Goal: Task Accomplishment & Management: Manage account settings

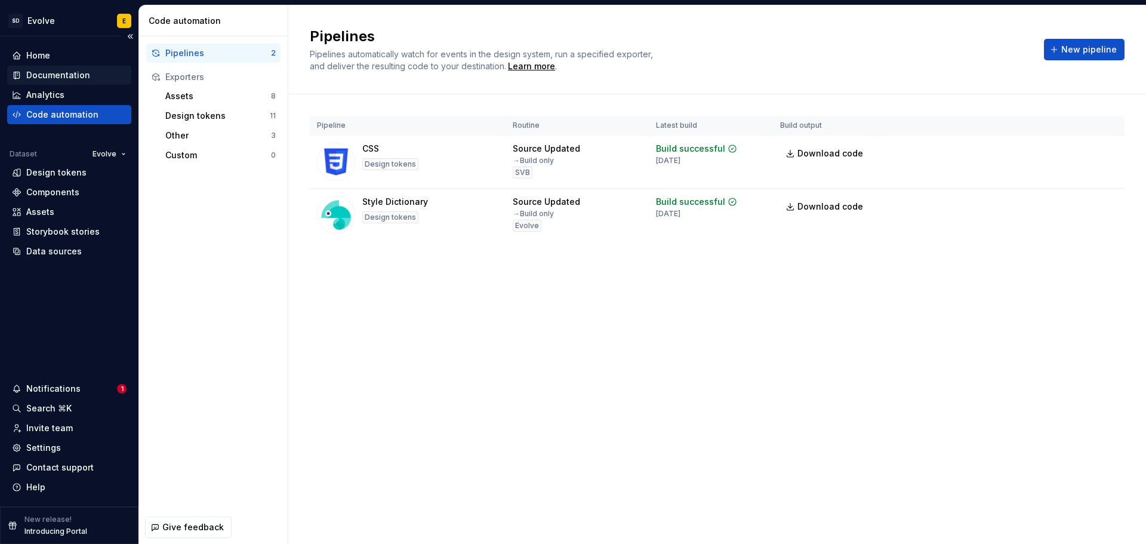
click at [54, 76] on div "Documentation" at bounding box center [58, 75] width 64 height 12
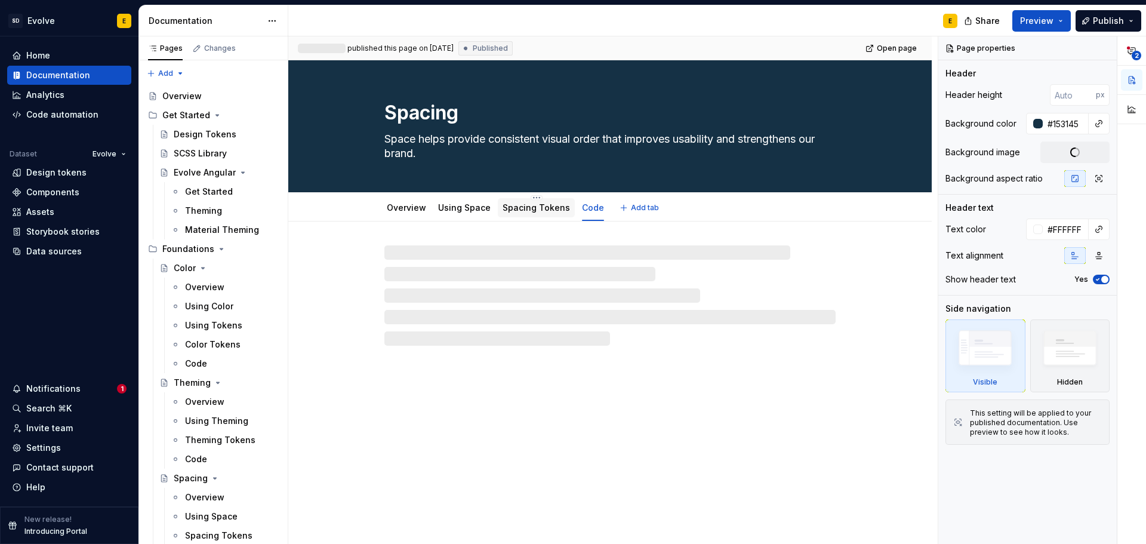
click at [537, 204] on link "Spacing Tokens" at bounding box center [536, 207] width 67 height 10
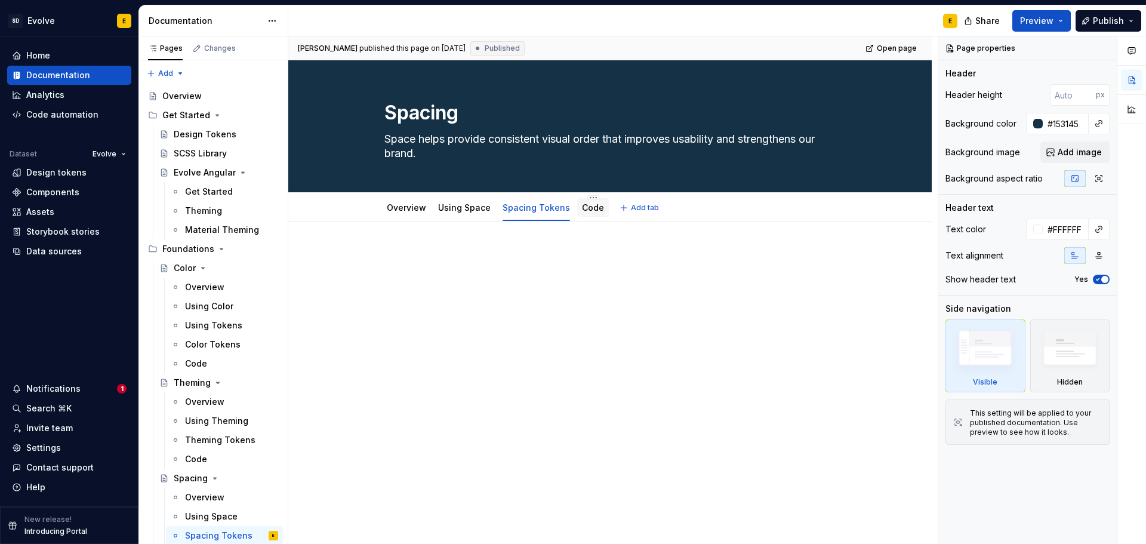
click at [582, 208] on link "Code" at bounding box center [593, 207] width 22 height 10
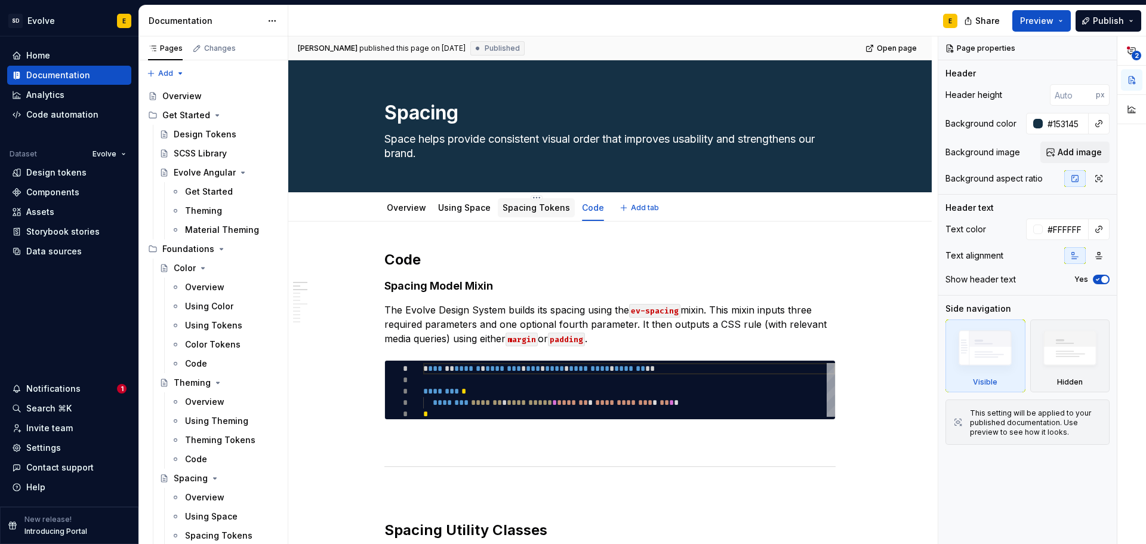
click at [509, 209] on link "Spacing Tokens" at bounding box center [536, 207] width 67 height 10
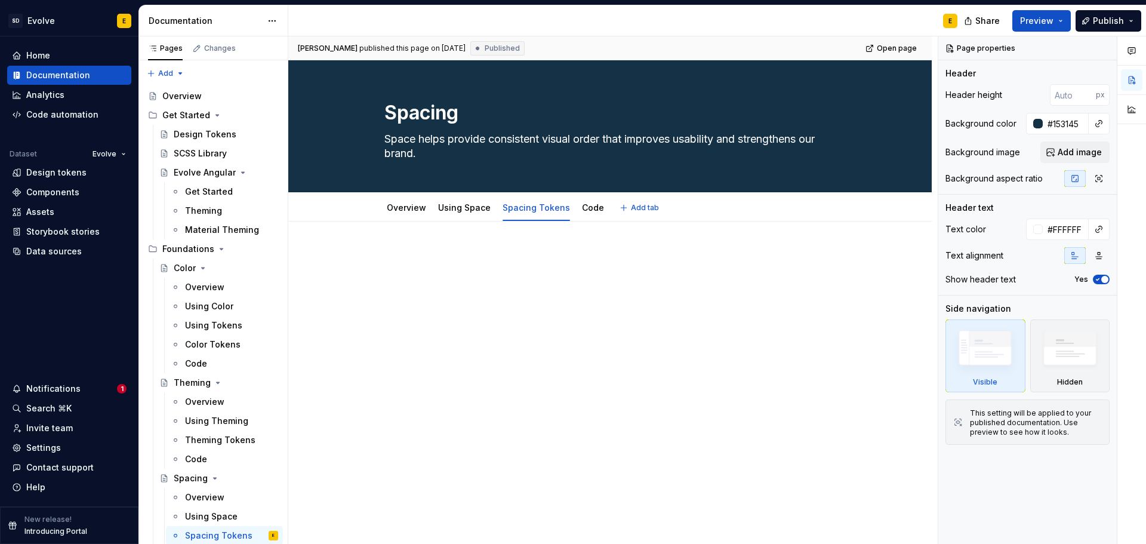
type textarea "*"
click at [409, 240] on div at bounding box center [610, 347] width 644 height 251
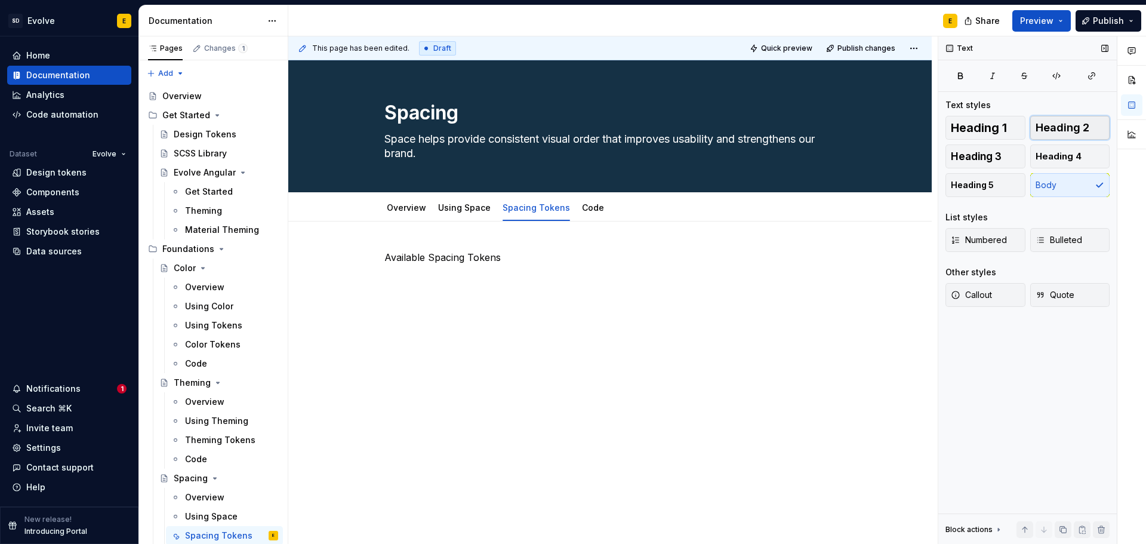
click at [1051, 122] on span "Heading 2" at bounding box center [1063, 128] width 54 height 12
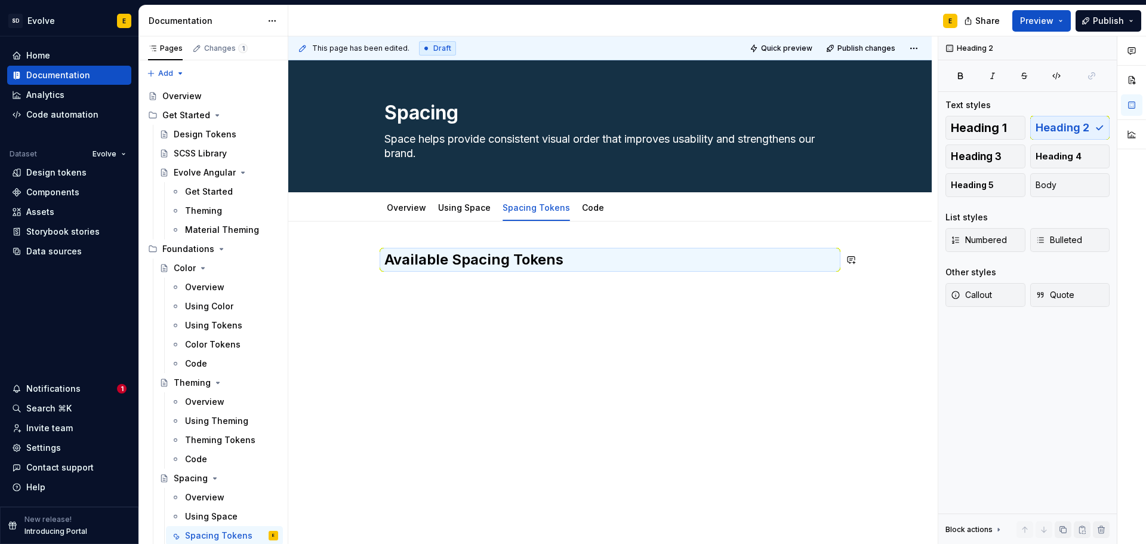
click at [562, 296] on div "Available Spacing Tokens" at bounding box center [610, 280] width 451 height 60
click at [427, 296] on div "Available Spacing Tokens" at bounding box center [610, 280] width 451 height 60
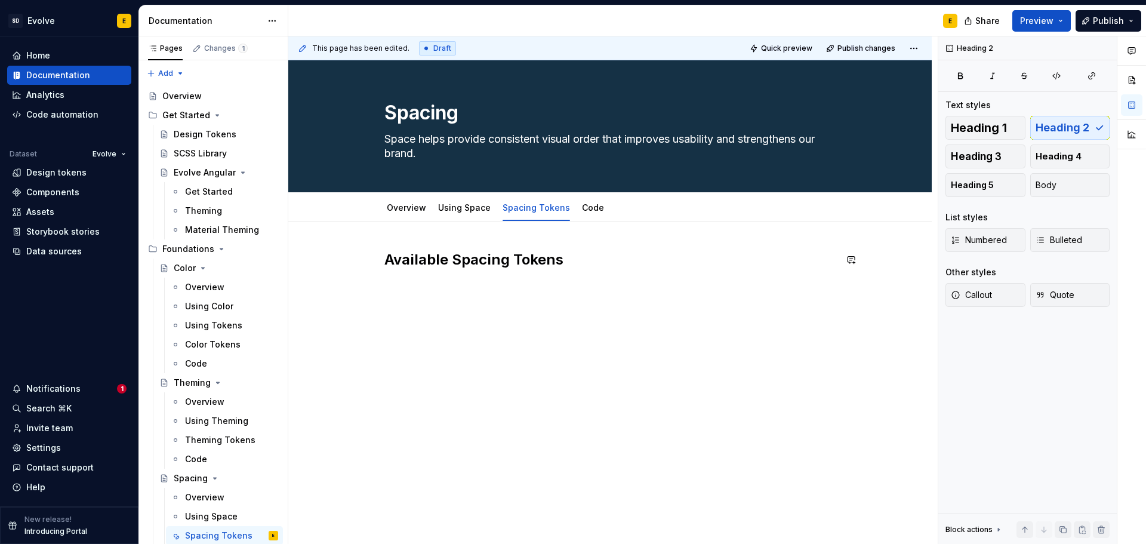
click at [379, 297] on div "Available Spacing Tokens" at bounding box center [610, 347] width 644 height 251
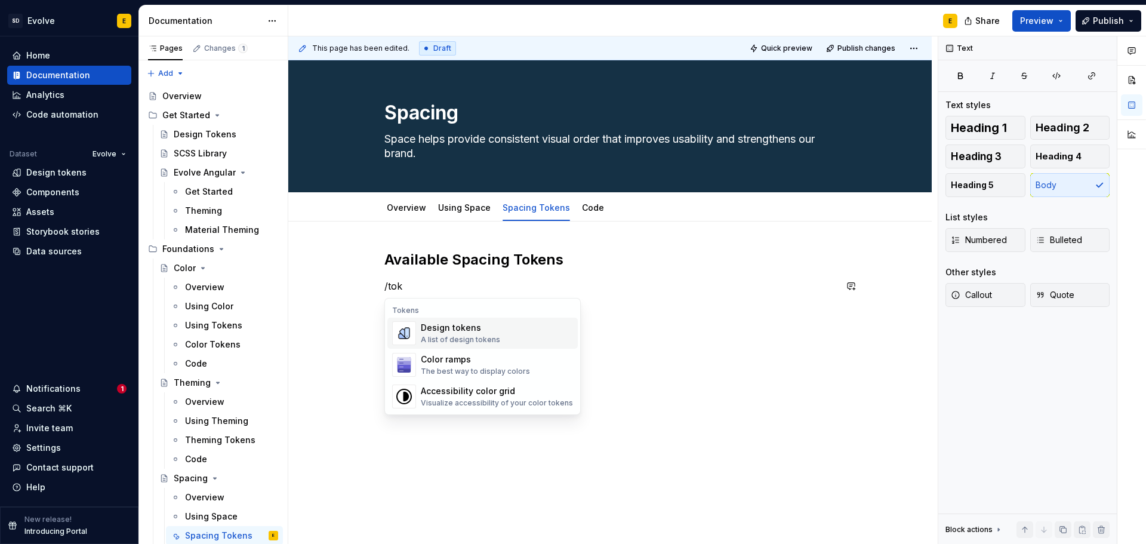
click at [428, 328] on div "Design tokens" at bounding box center [460, 328] width 79 height 12
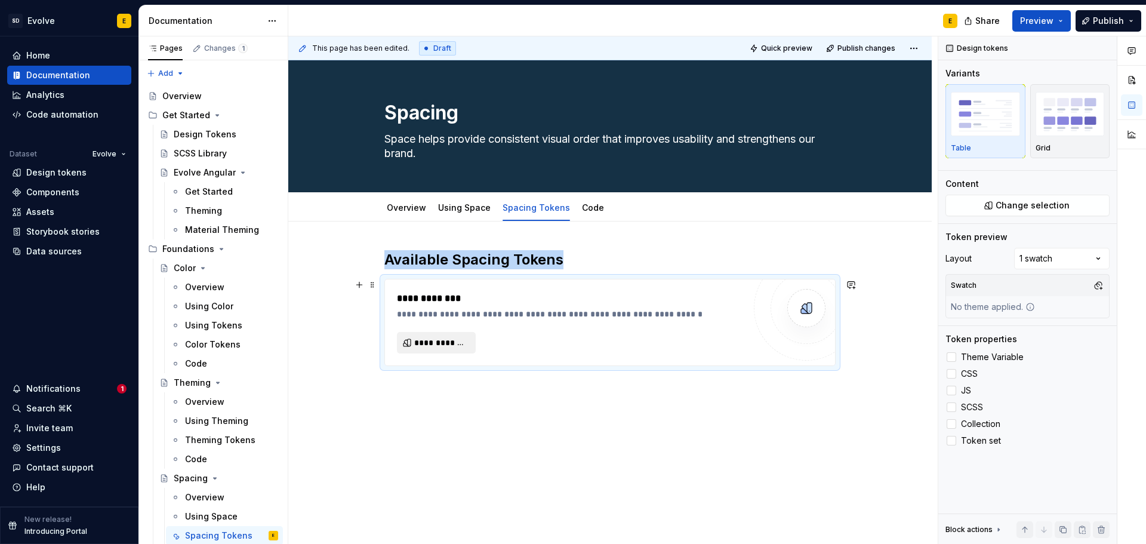
click at [448, 343] on span "**********" at bounding box center [441, 343] width 54 height 12
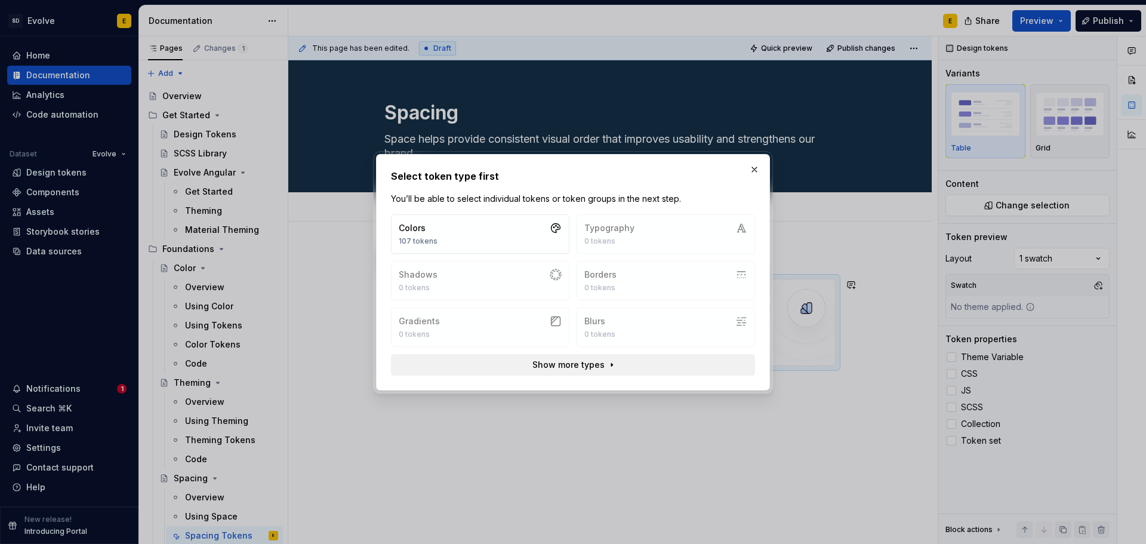
click at [586, 367] on span "Show more types" at bounding box center [569, 365] width 72 height 12
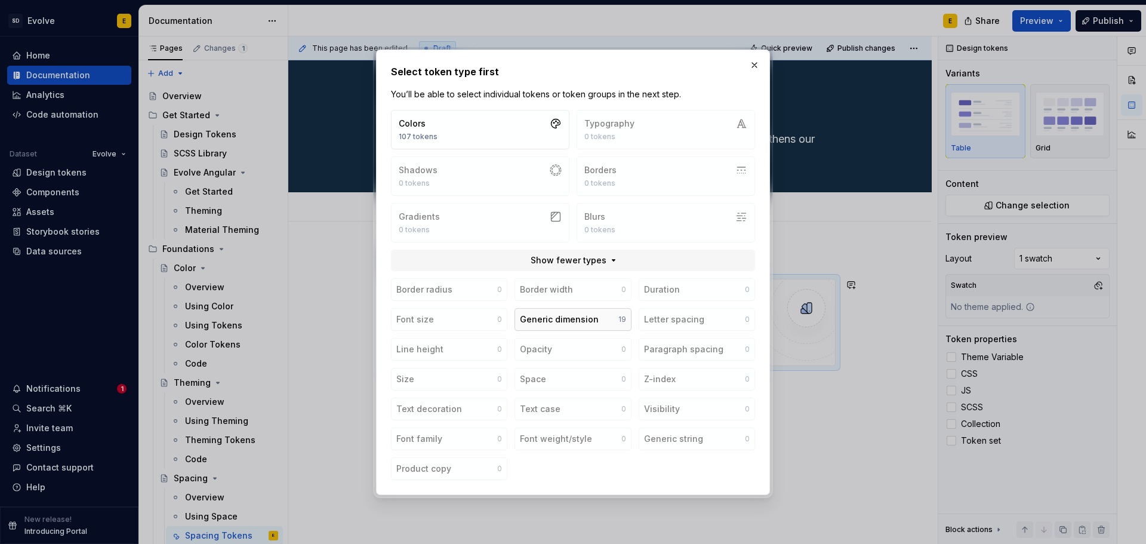
click at [568, 321] on div "Generic dimension" at bounding box center [559, 319] width 79 height 12
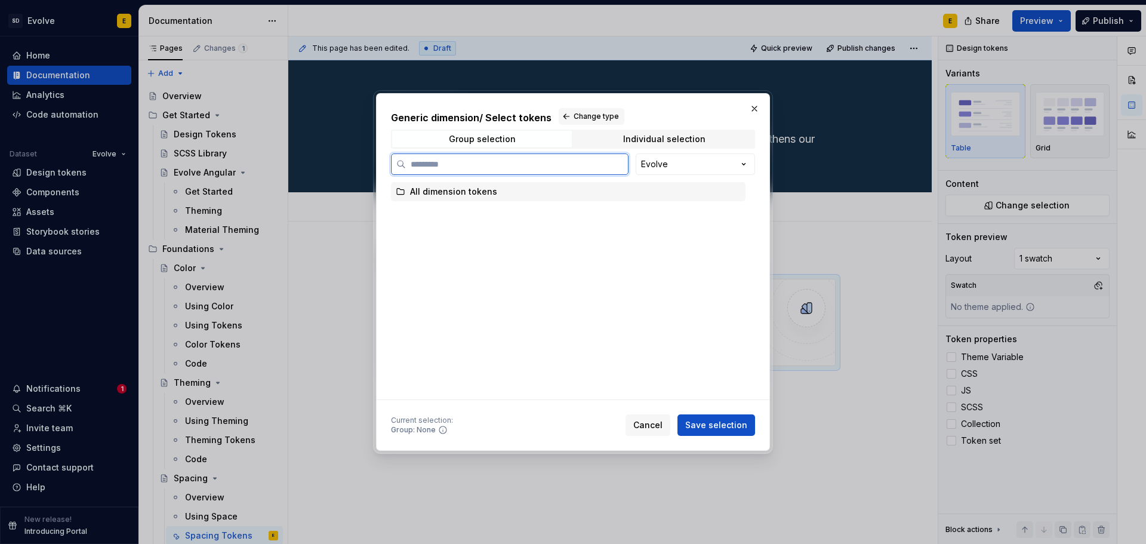
click at [399, 190] on icon at bounding box center [401, 192] width 10 height 10
click at [634, 140] on div "Individual selection" at bounding box center [664, 139] width 82 height 10
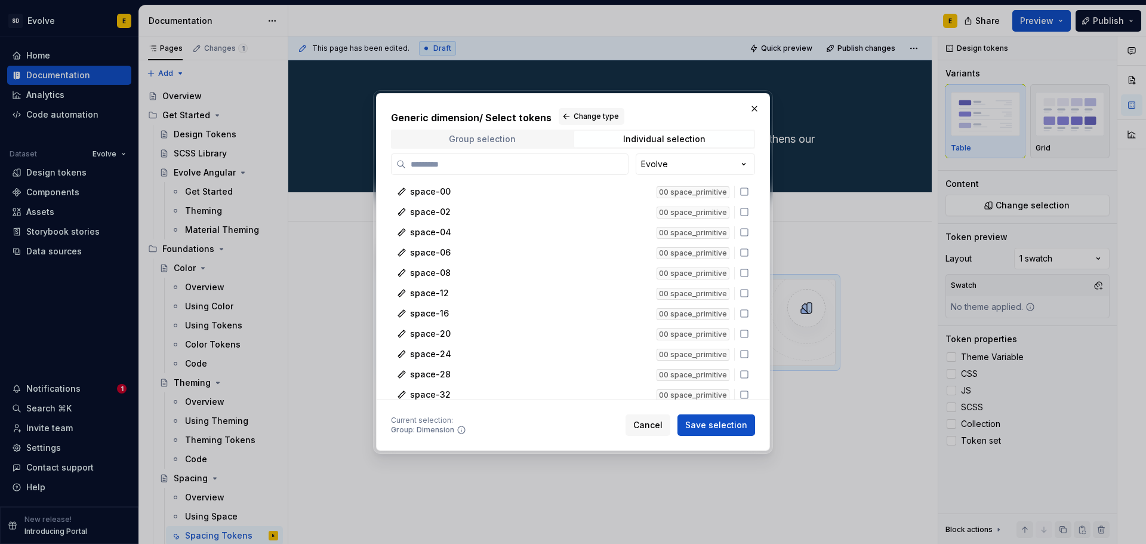
click at [490, 142] on div "Group selection" at bounding box center [482, 139] width 67 height 10
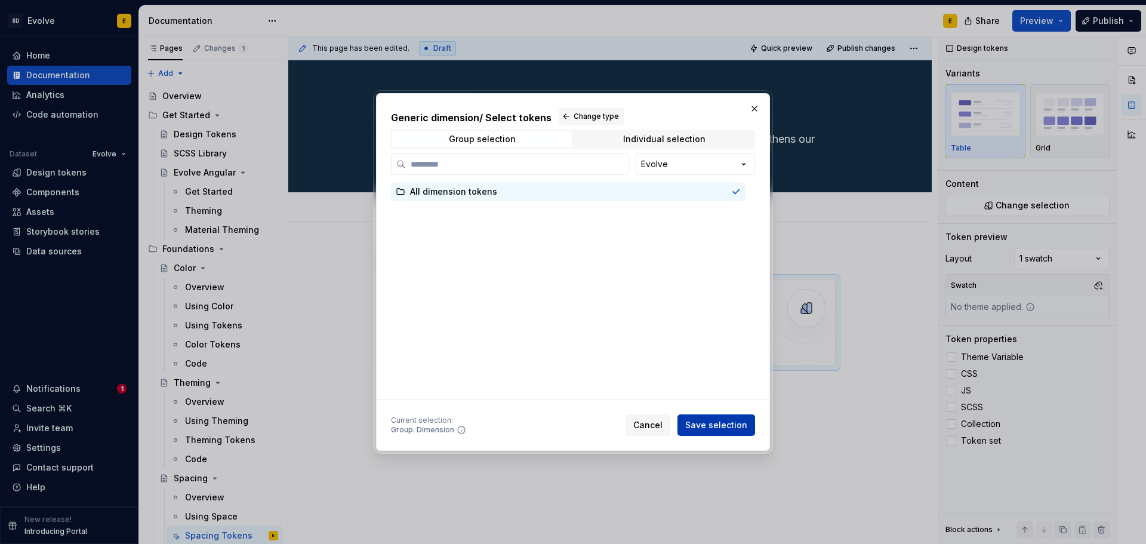
click at [712, 425] on span "Save selection" at bounding box center [716, 425] width 62 height 12
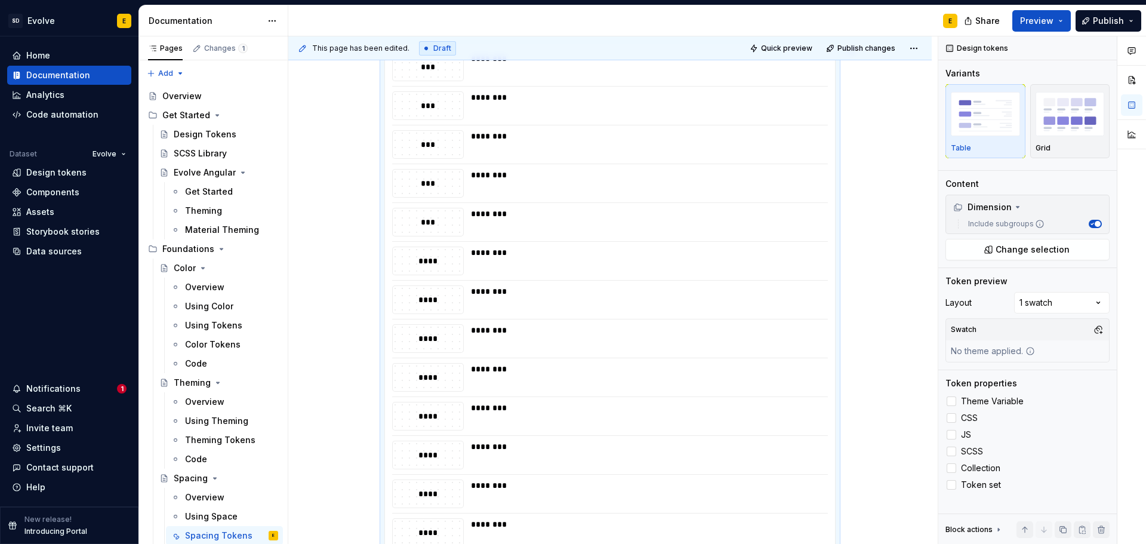
scroll to position [117, 0]
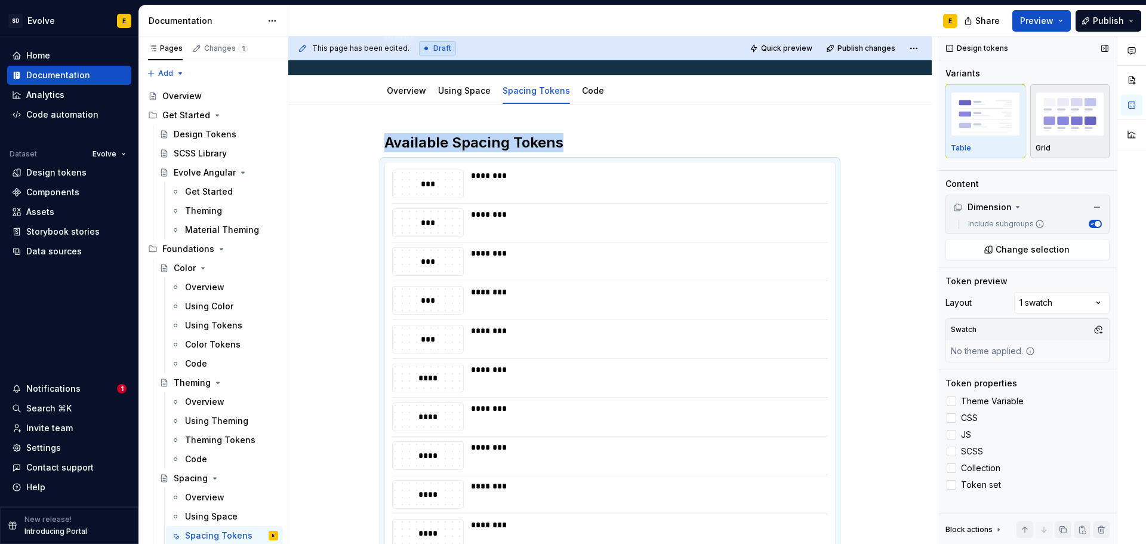
click at [1057, 130] on img "button" at bounding box center [1070, 114] width 69 height 44
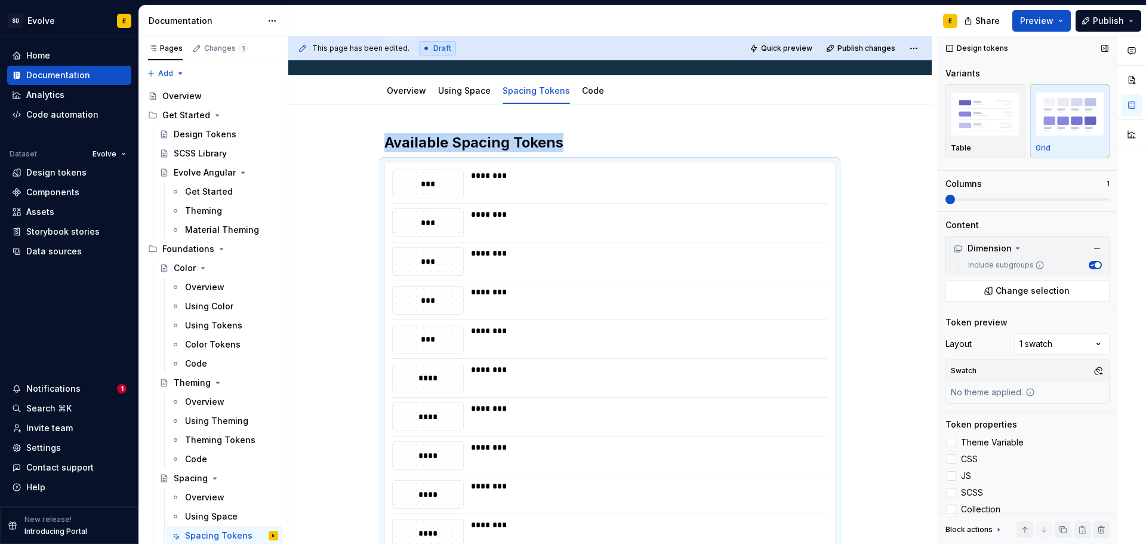
scroll to position [242, 0]
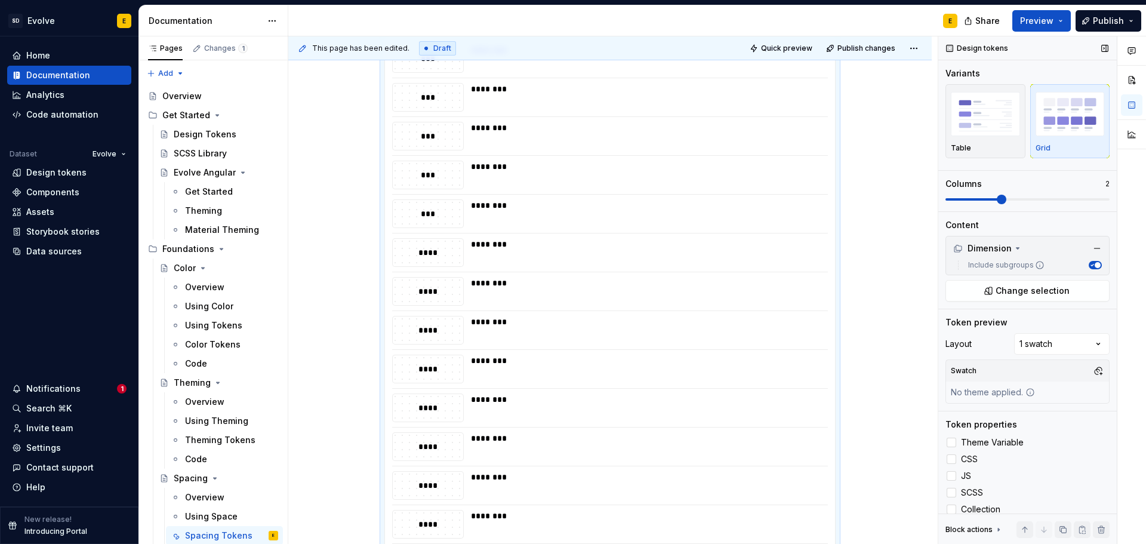
click at [997, 196] on span at bounding box center [1002, 200] width 10 height 10
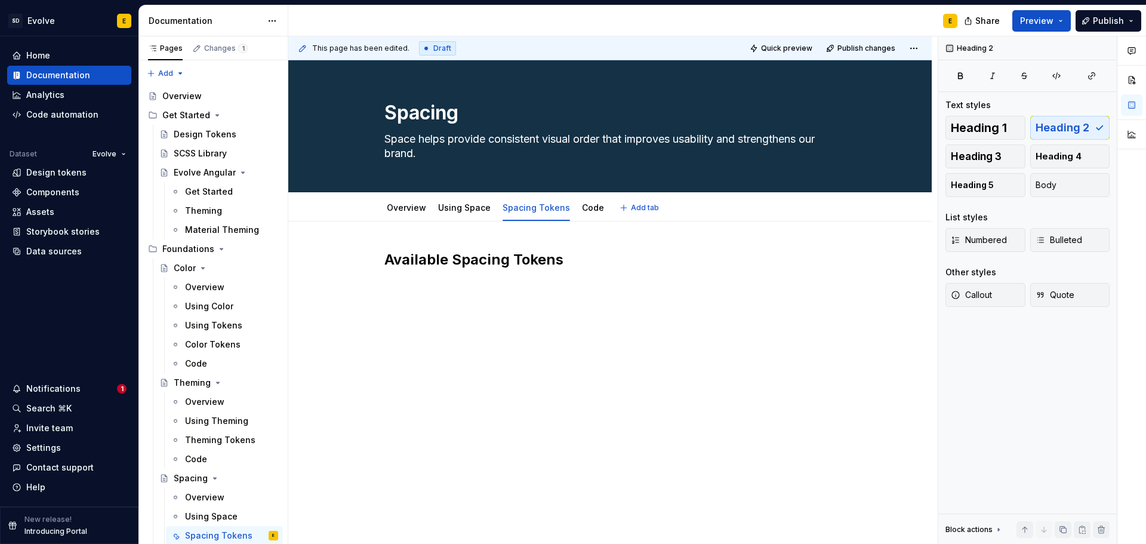
scroll to position [0, 0]
click at [42, 174] on div "Design tokens" at bounding box center [56, 173] width 60 height 12
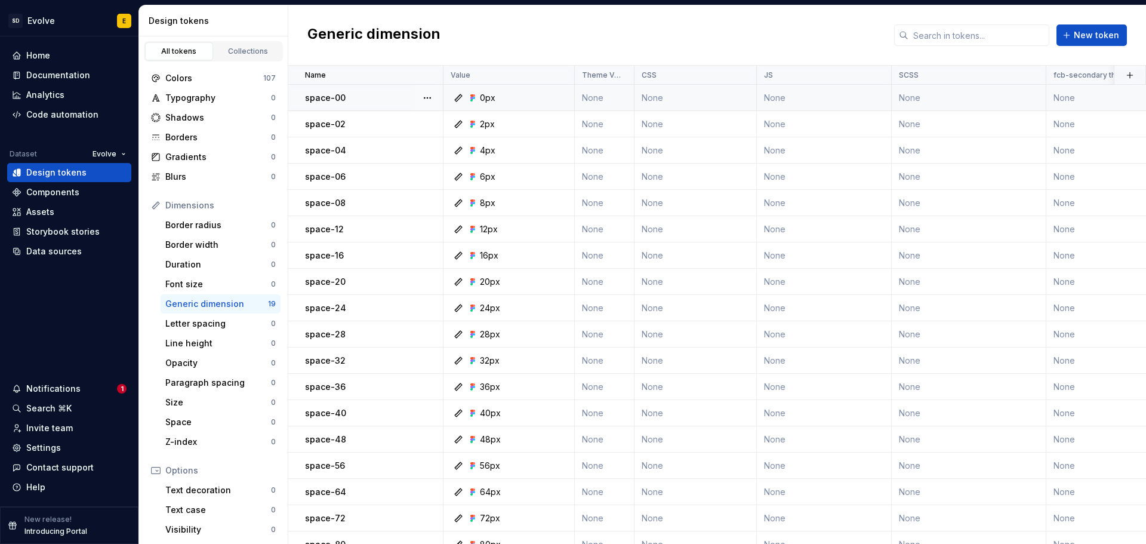
click at [679, 96] on td "None" at bounding box center [696, 98] width 122 height 26
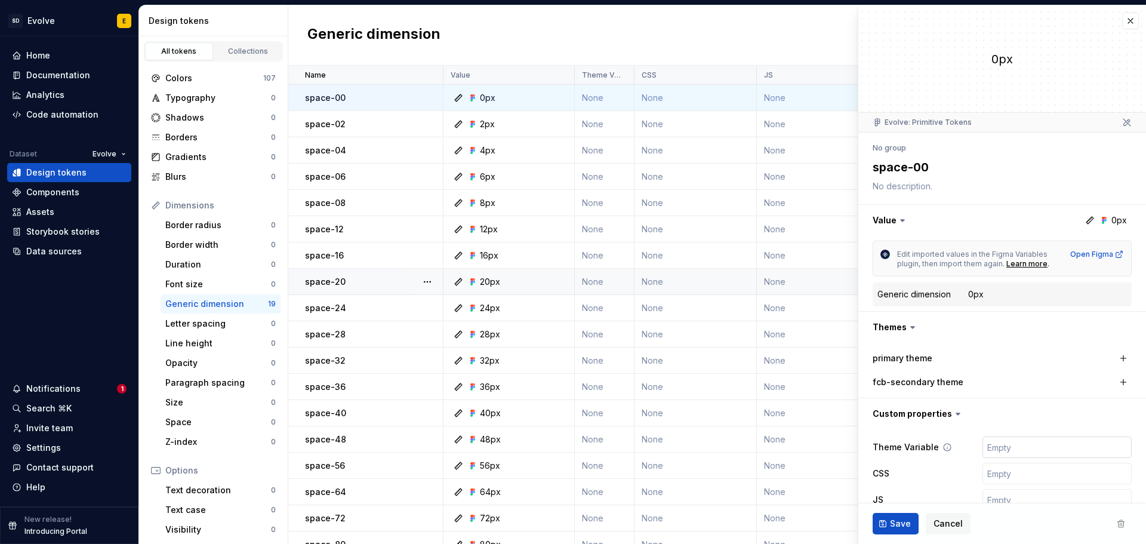
click at [999, 451] on input "text" at bounding box center [1057, 446] width 149 height 21
type textarea "*"
type input "-"
type textarea "*"
type input "--"
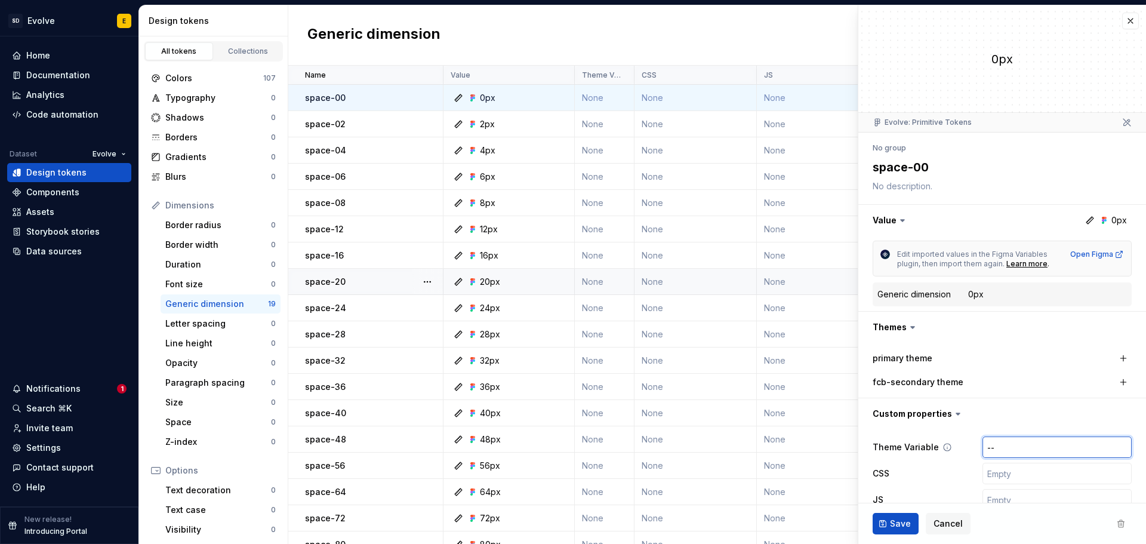
type textarea "*"
type input "--e"
type textarea "*"
type input "--ev"
type textarea "*"
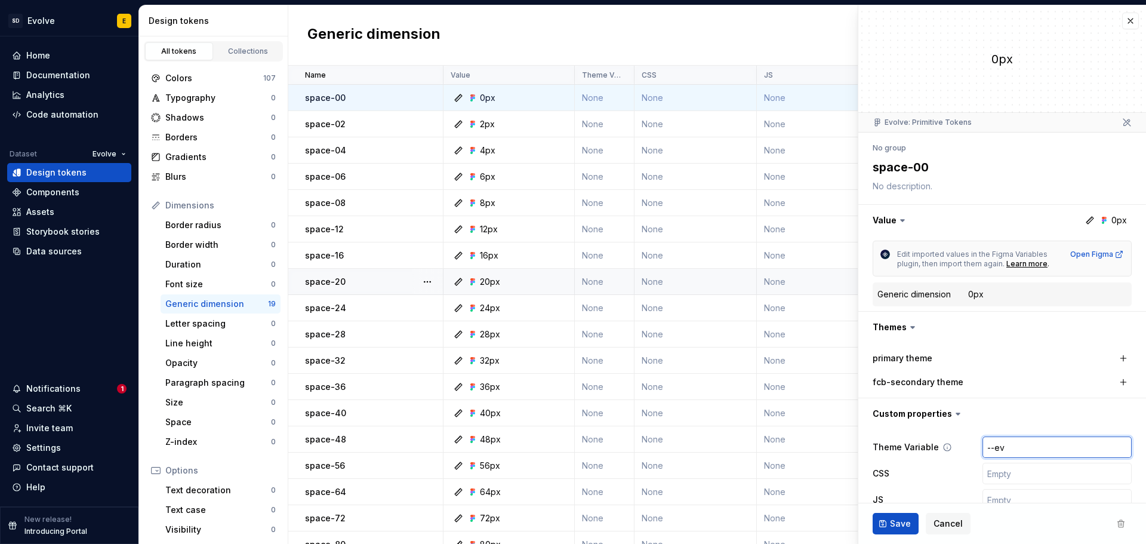
type input "--ev-"
type textarea "*"
type input "--ev-s"
type textarea "*"
type input "--ev-sp"
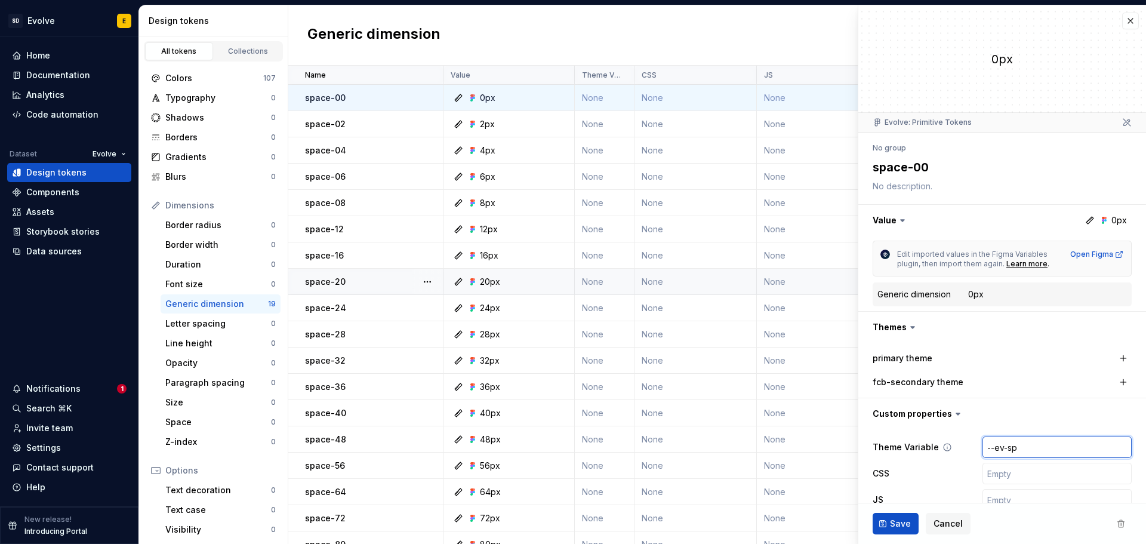
type textarea "*"
type input "--ev-spa"
type textarea "*"
type input "--ev-spac"
type textarea "*"
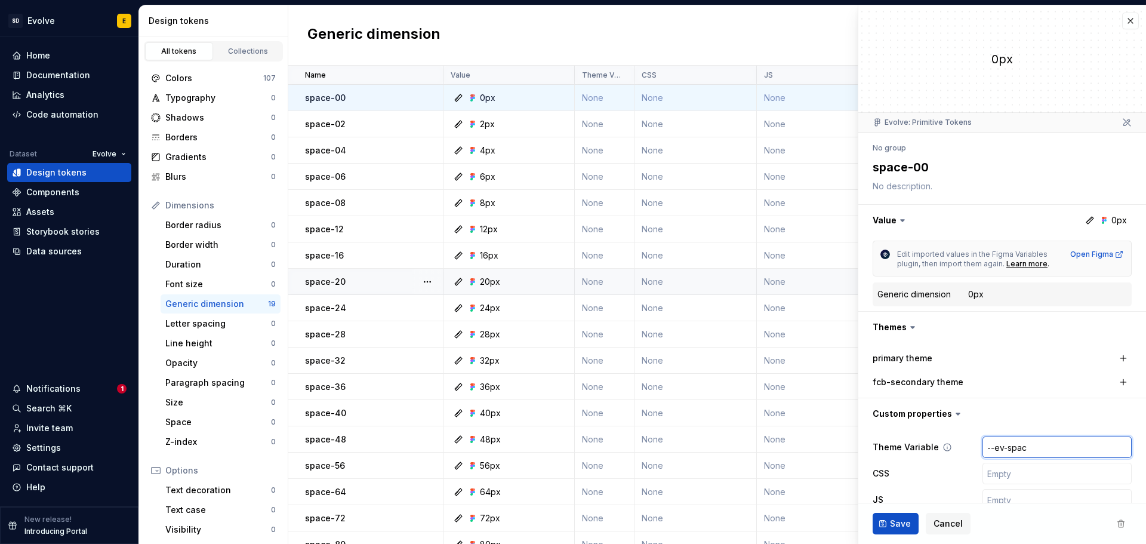
type input "--ev-space"
type textarea "*"
type input "--ev-space-"
type textarea "*"
type input "--ev-space-0"
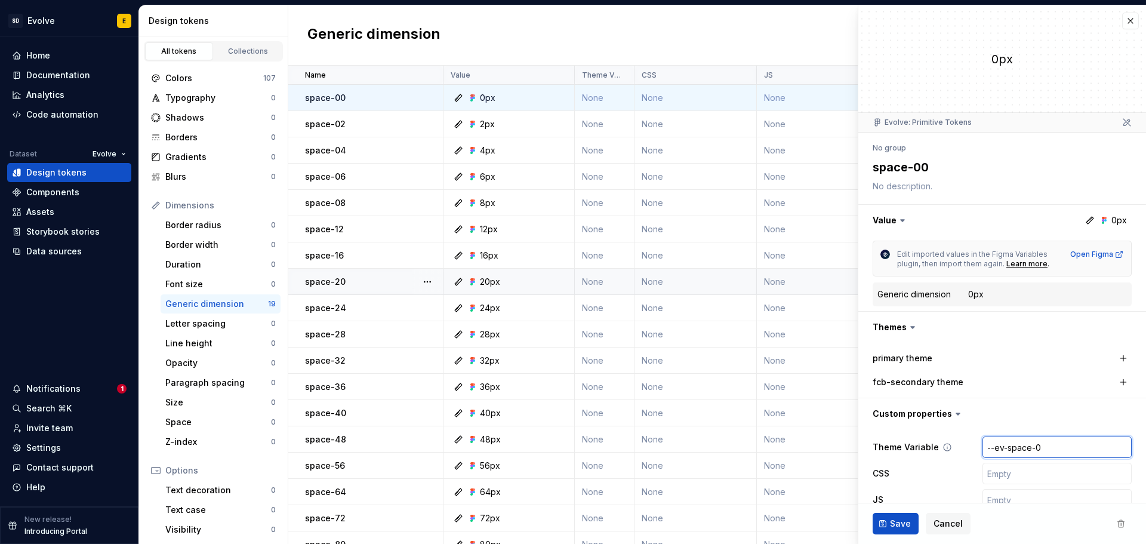
type textarea "*"
type input "--ev-space-00"
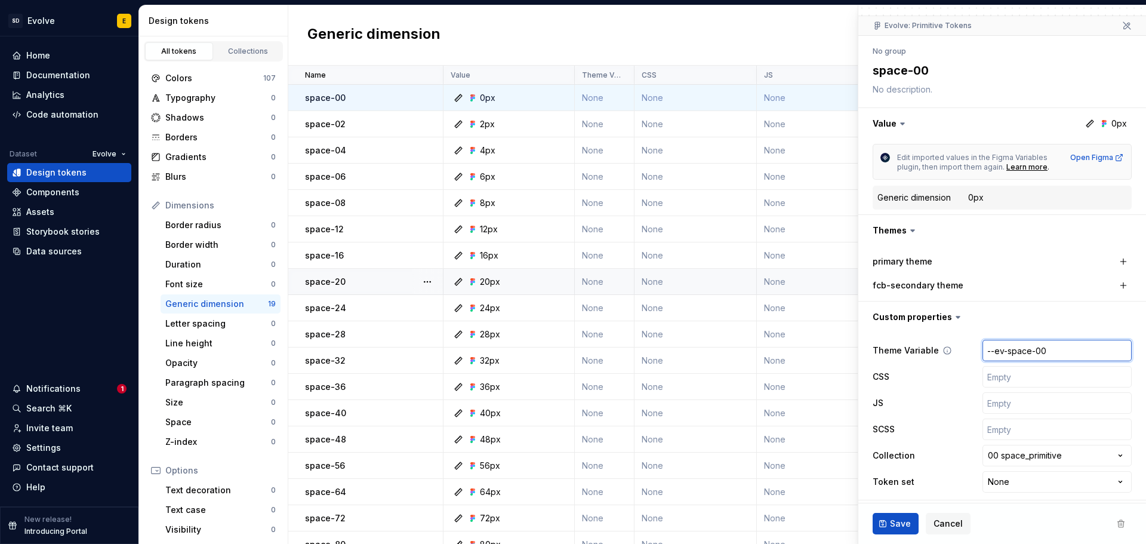
scroll to position [102, 0]
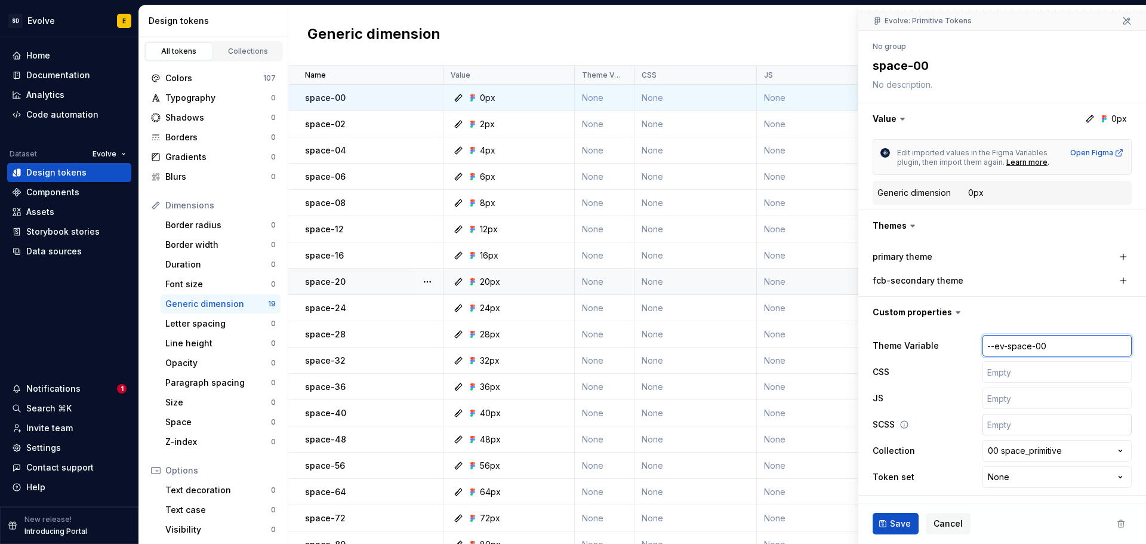
type textarea "*"
click at [1006, 370] on input "text" at bounding box center [1057, 371] width 149 height 21
paste input "--ev-space-00"
type textarea "*"
type input "--ev-space-00"
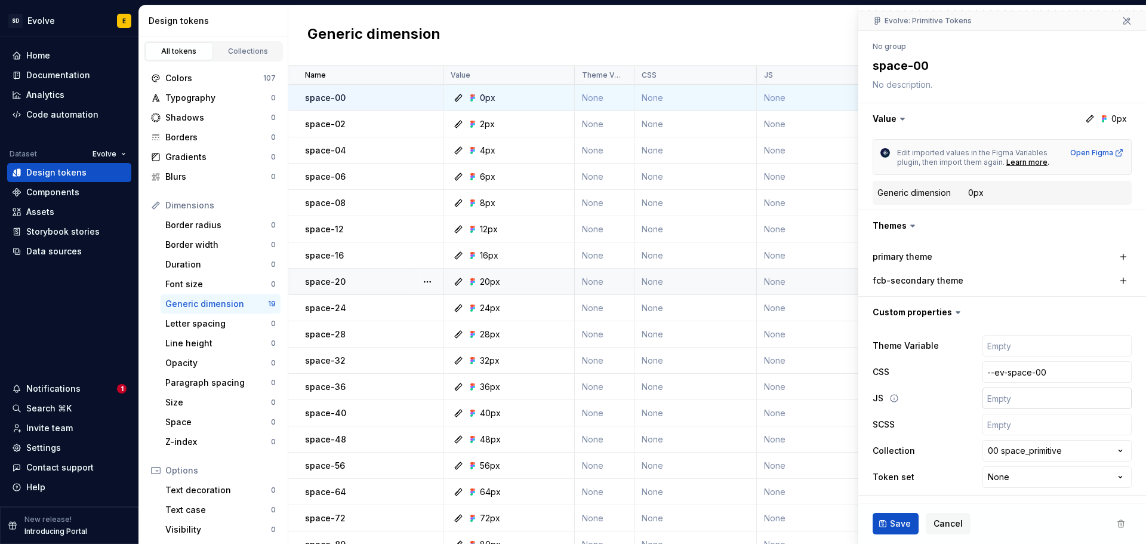
click at [995, 403] on input "text" at bounding box center [1057, 398] width 149 height 21
type textarea "*"
click at [995, 399] on input "text" at bounding box center [1057, 398] width 149 height 21
paste input "EvSpace00"
type input "EvSpace00"
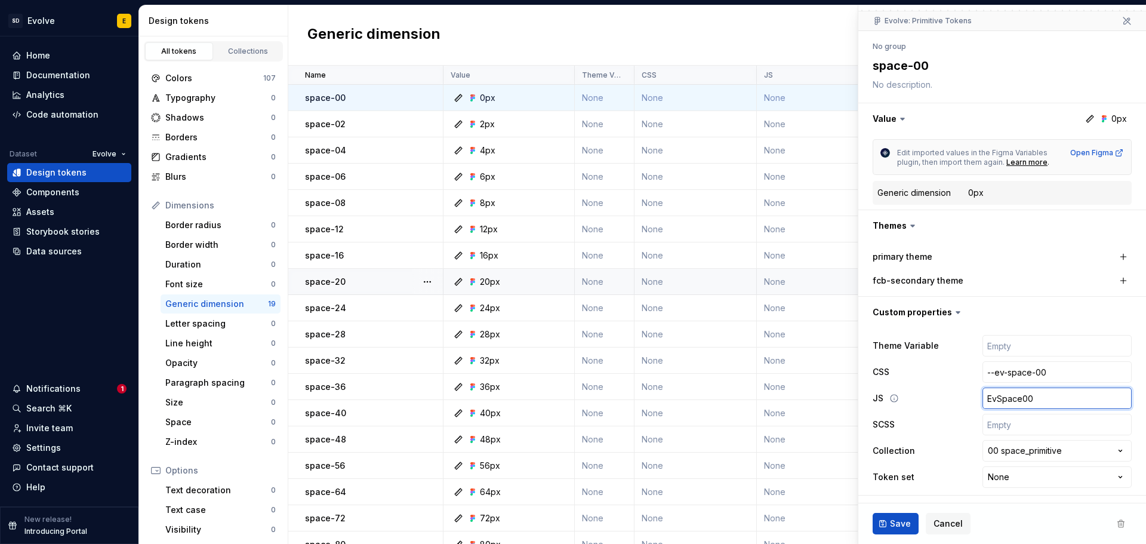
type textarea "*"
type input "EvSpace00"
click at [1013, 424] on input "text" at bounding box center [1057, 424] width 149 height 21
type textarea "*"
type input "$"
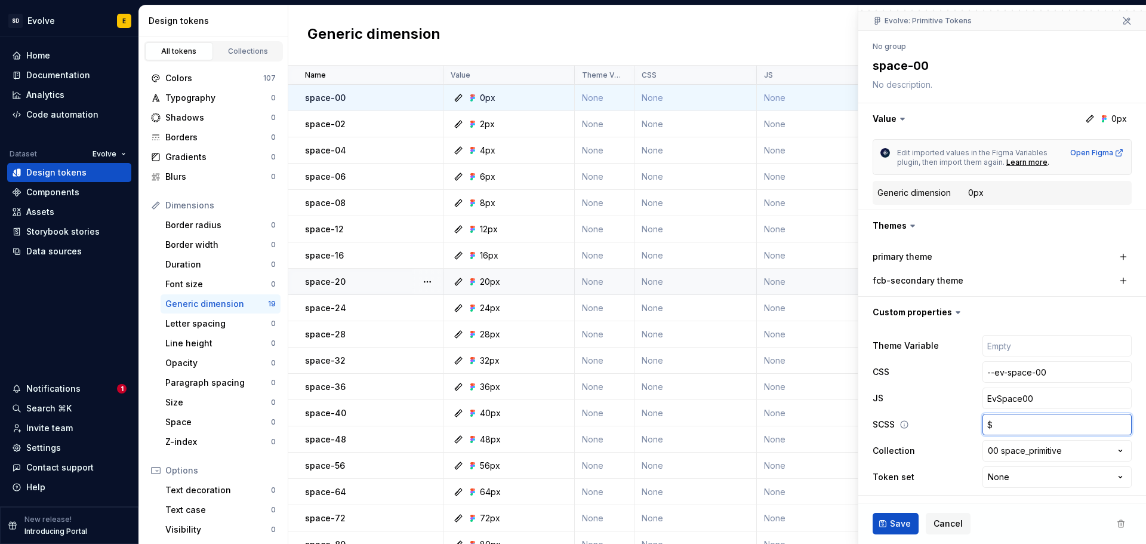
type textarea "*"
type input "$e"
type textarea "*"
type input "$ev"
type textarea "*"
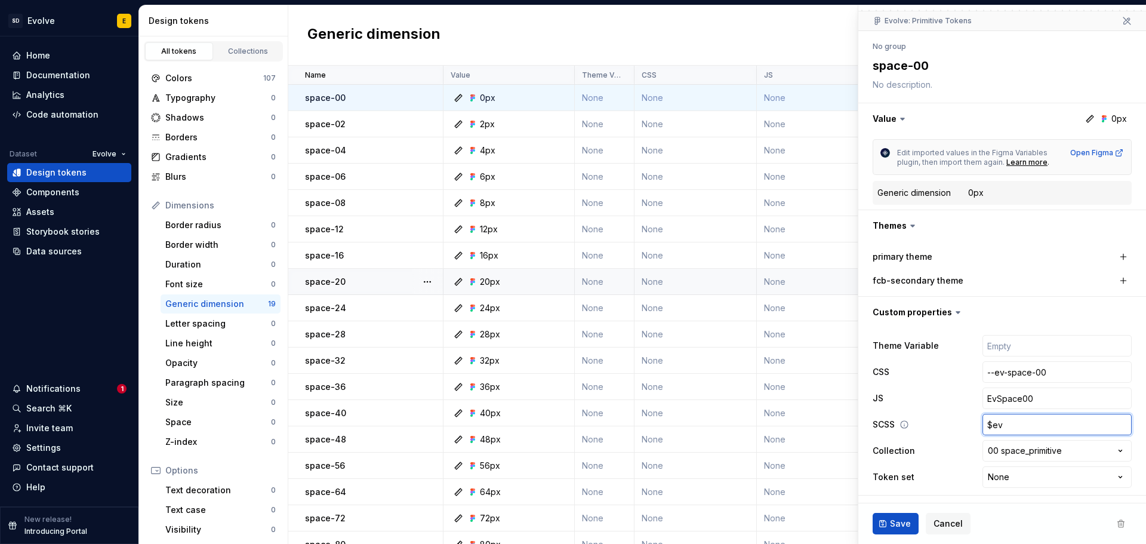
type input "$ev0"
type textarea "*"
type input "$ev0s"
type textarea "*"
type input "$ev0"
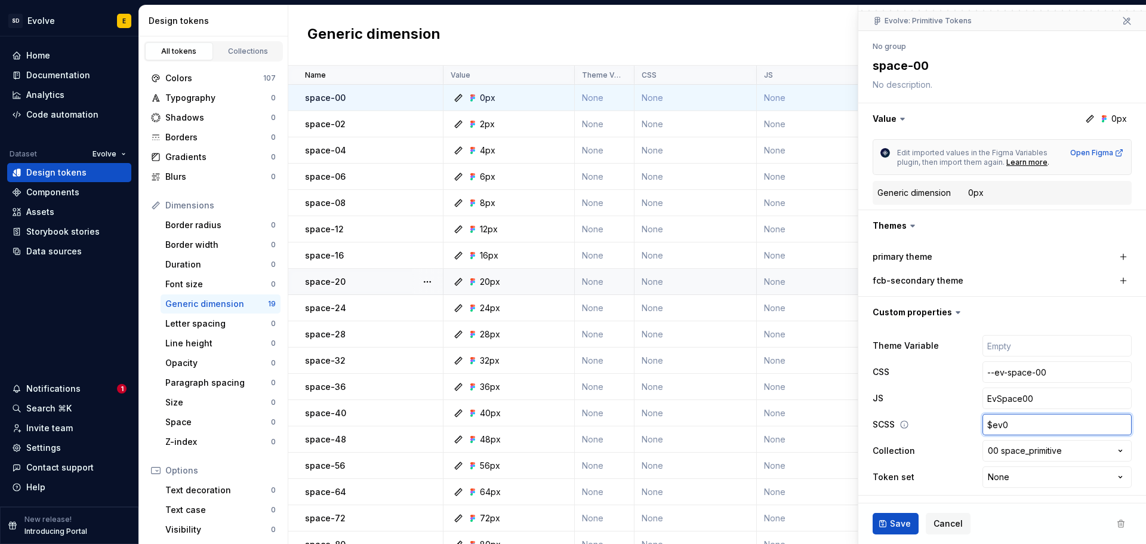
type textarea "*"
type input "$ev"
type textarea "*"
type input "$ev-"
type textarea "*"
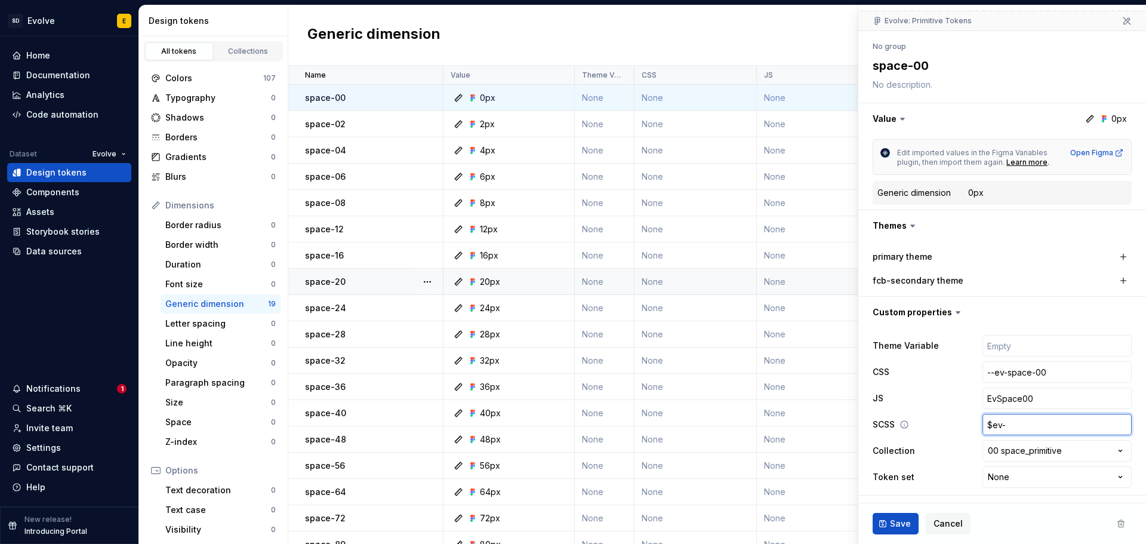
type input "$ev-s"
type textarea "*"
type input "$ev-sp"
type textarea "*"
type input "$ev-spa"
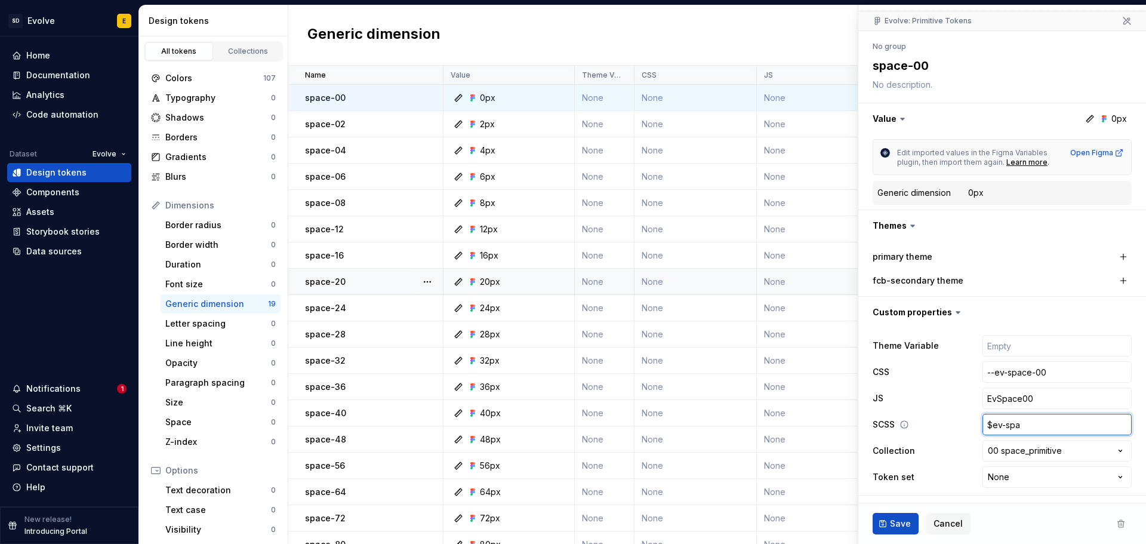
type textarea "*"
type input "$ev-spac"
type textarea "*"
type input "$ev-space"
type textarea "*"
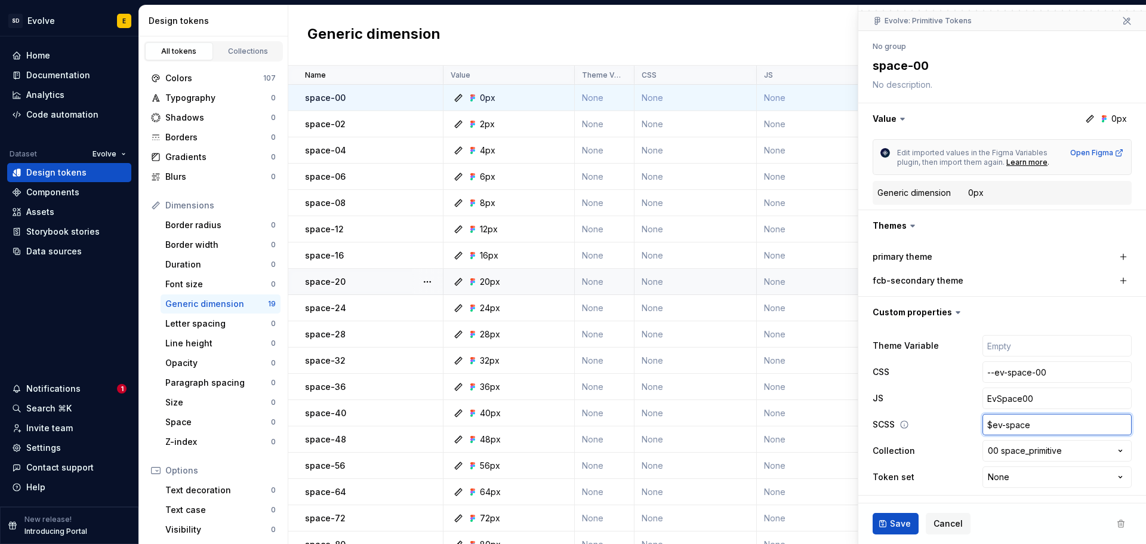
type input "$ev-space-"
type textarea "*"
type input "$ev-space-0"
type textarea "*"
type input "$ev-space-00"
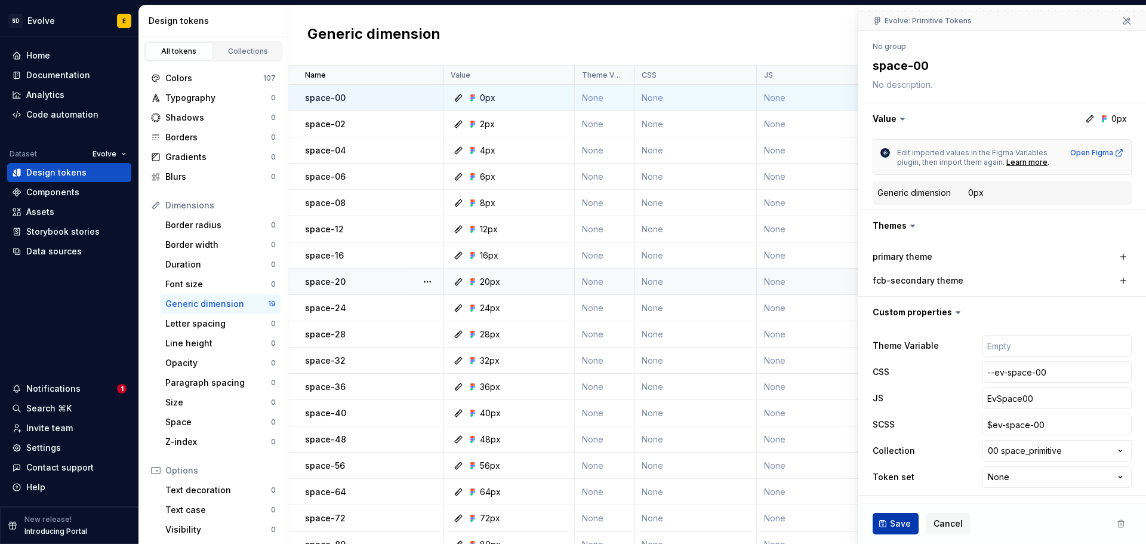
click at [897, 525] on span "Save" at bounding box center [900, 524] width 21 height 12
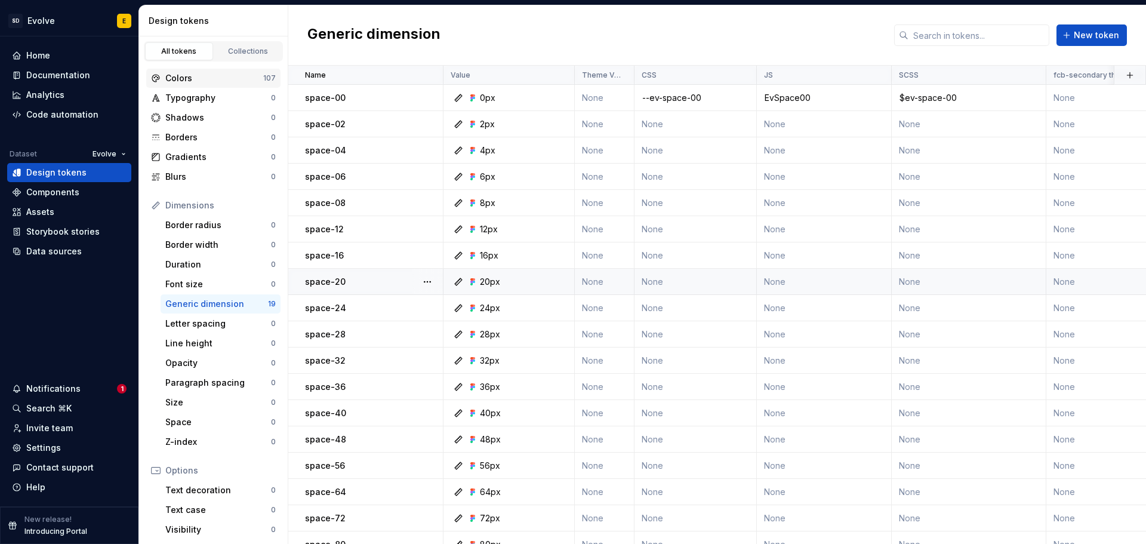
click at [194, 75] on div "Colors" at bounding box center [214, 78] width 98 height 12
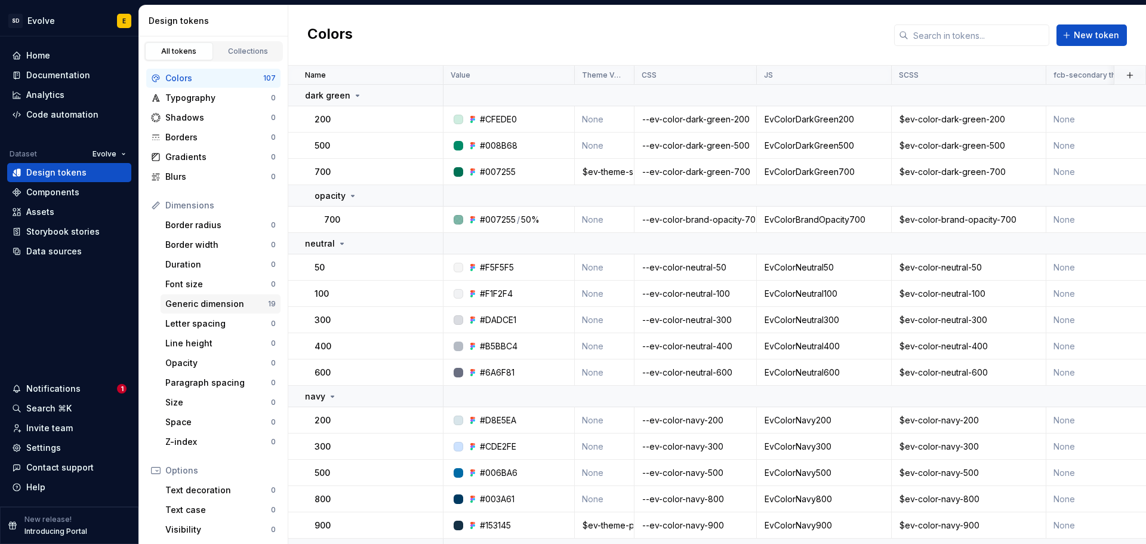
click at [198, 302] on div "Generic dimension" at bounding box center [216, 304] width 103 height 12
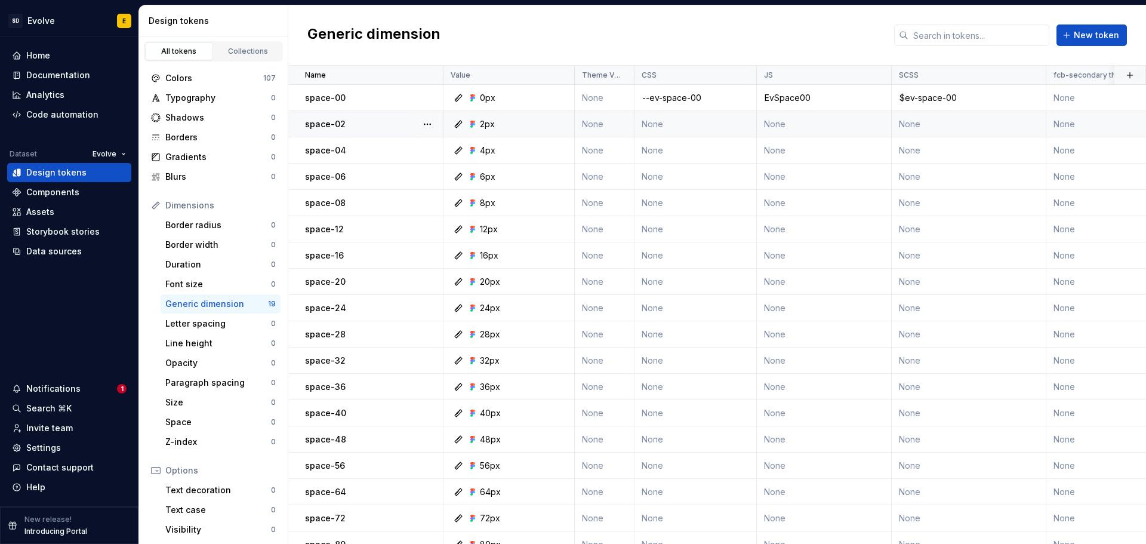
click at [669, 125] on td "None" at bounding box center [696, 124] width 122 height 26
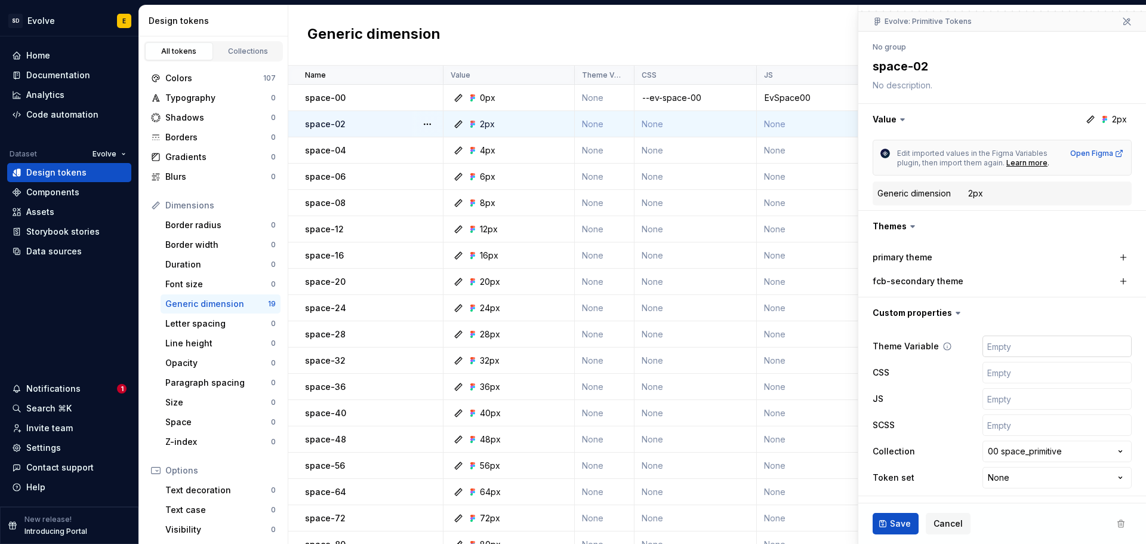
scroll to position [102, 0]
click at [1004, 371] on input "text" at bounding box center [1057, 371] width 149 height 21
type textarea "*"
type input "-"
type textarea "*"
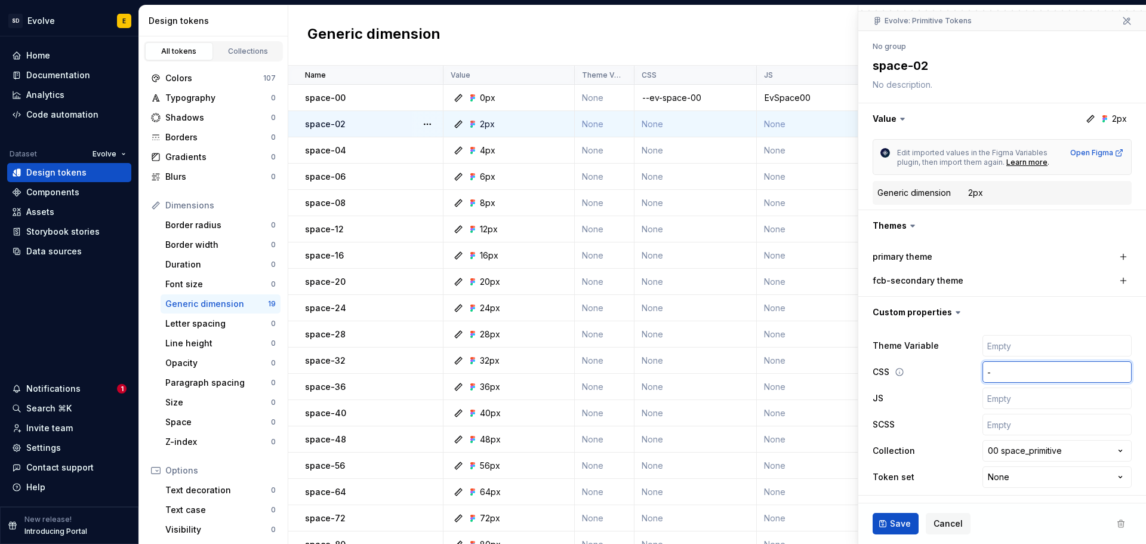
type input "--"
type textarea "*"
type input "--e"
type textarea "*"
type input "--ev"
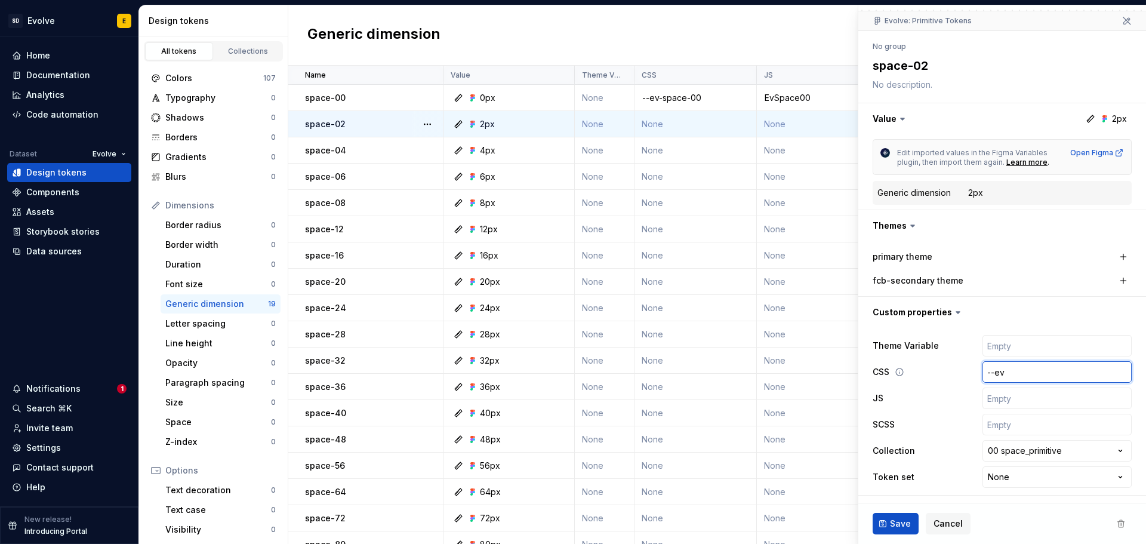
type textarea "*"
type input "--ev-"
type textarea "*"
type input "--ev-s"
type textarea "*"
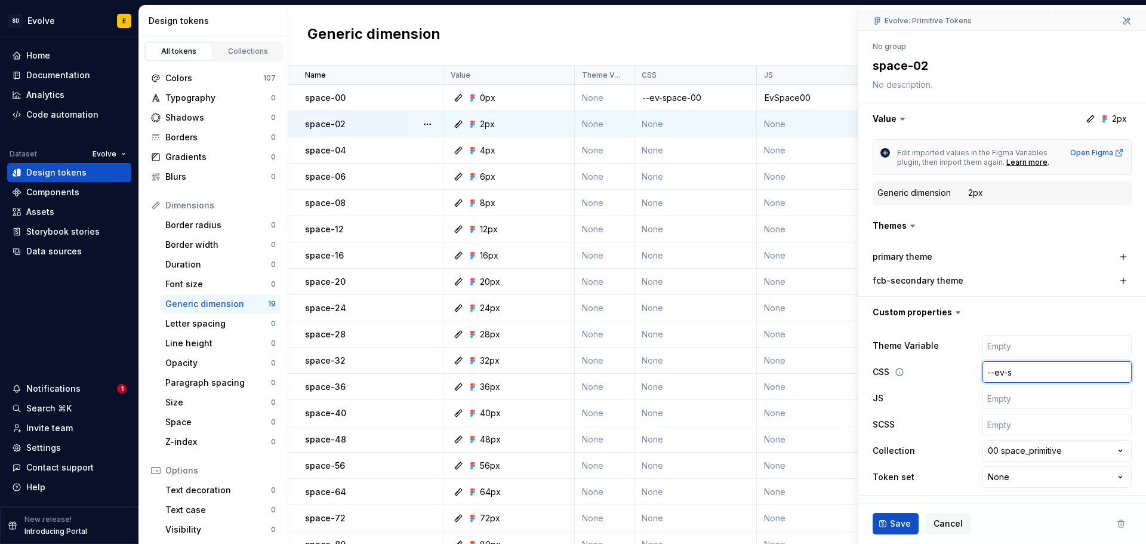
type input "--ev-sp"
type textarea "*"
type input "--ev-spa"
type textarea "*"
type input "--ev-spac"
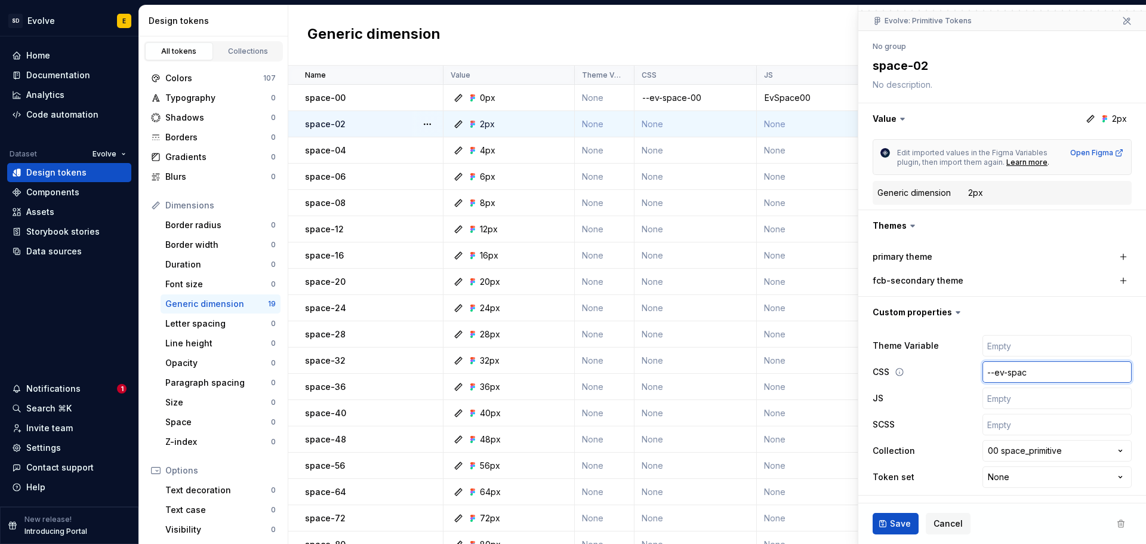
type textarea "*"
type input "--ev-space"
type textarea "*"
type input "--ev-space-"
type textarea "*"
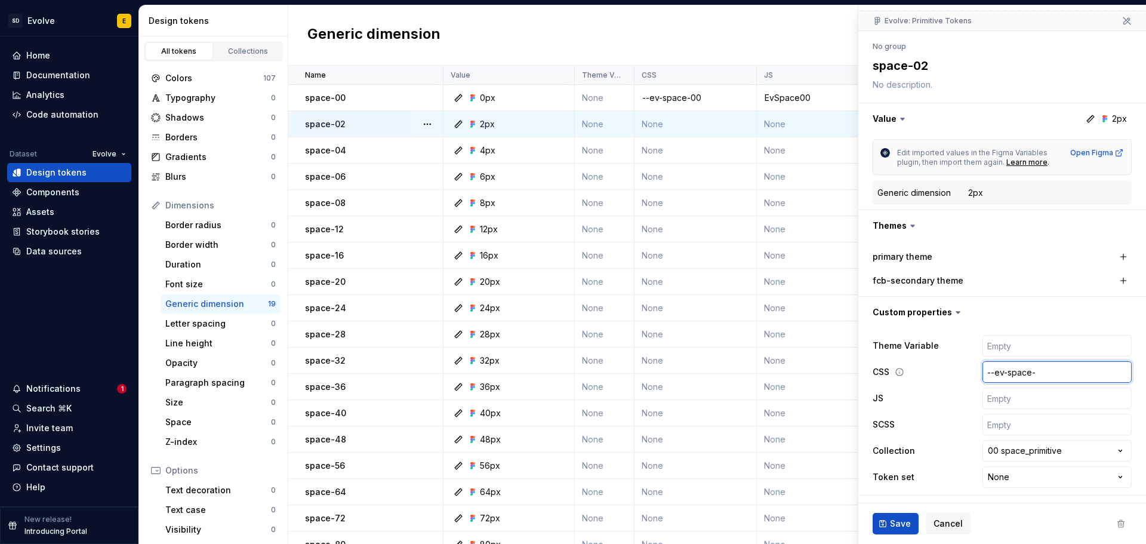
type input "--ev-space-0"
type textarea "*"
type input "--ev-space-02"
click at [998, 396] on input "text" at bounding box center [1057, 398] width 149 height 21
paste input "EvSpace00"
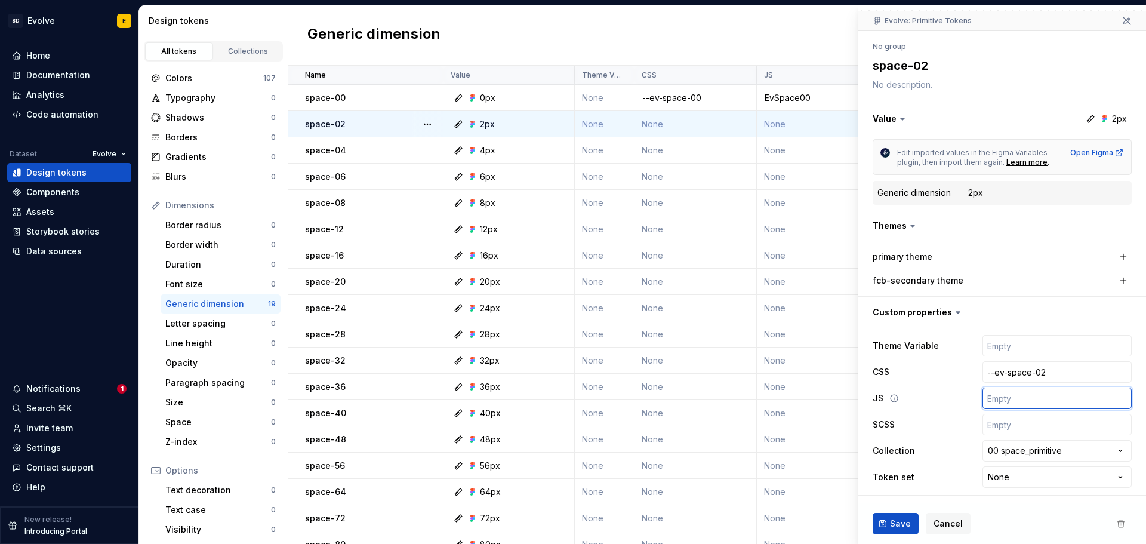
type textarea "*"
type input "EvSpace00"
type textarea "*"
type input "EvSpace0"
type textarea "*"
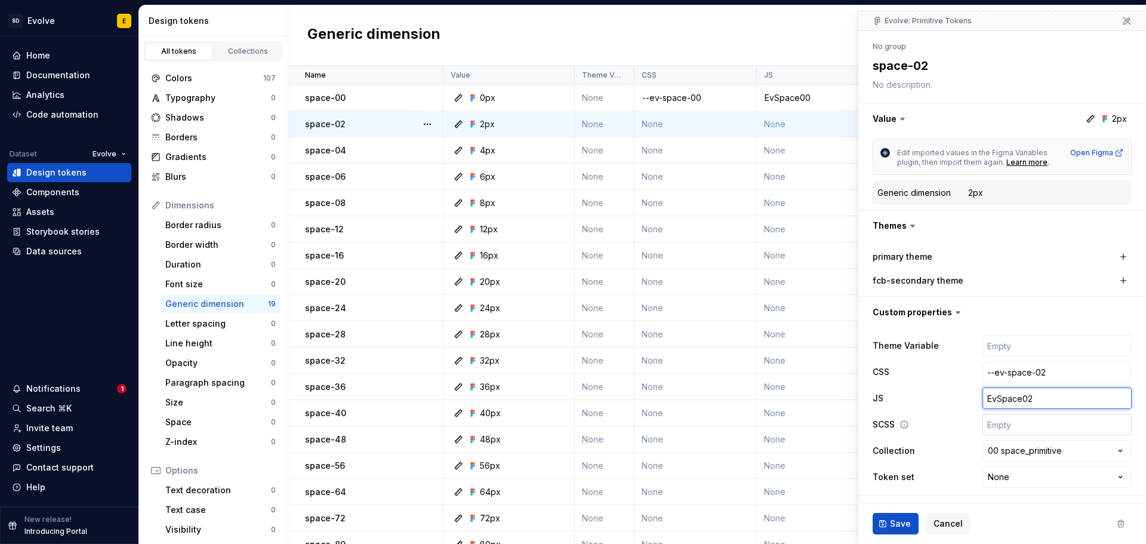
type input "EvSpace02"
click at [1014, 424] on input "text" at bounding box center [1057, 424] width 149 height 21
type textarea "*"
type input "$"
type textarea "*"
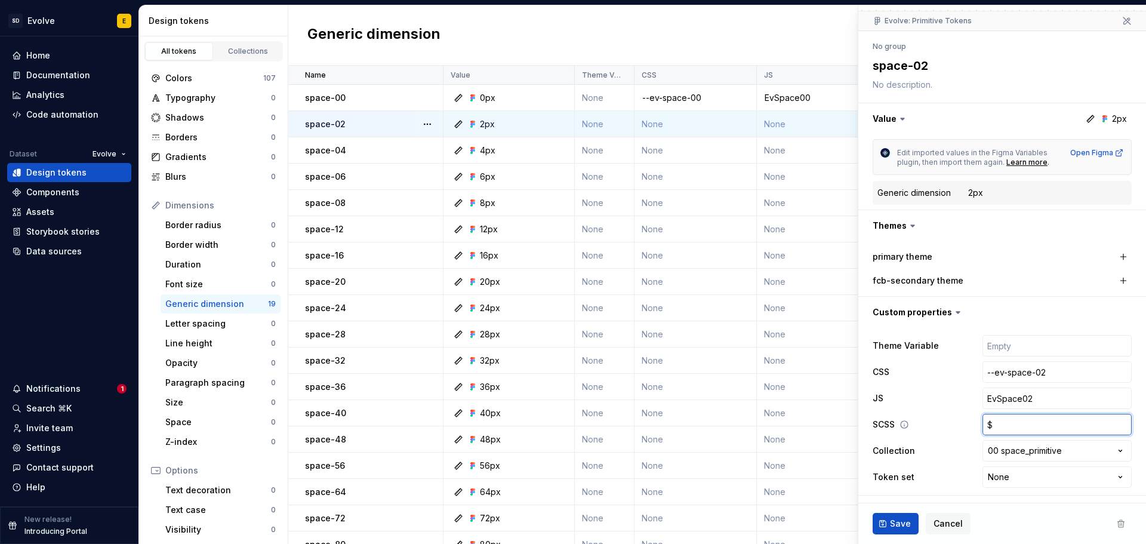
type input "$e"
type textarea "*"
type input "$ev"
type textarea "*"
type input "$ev-"
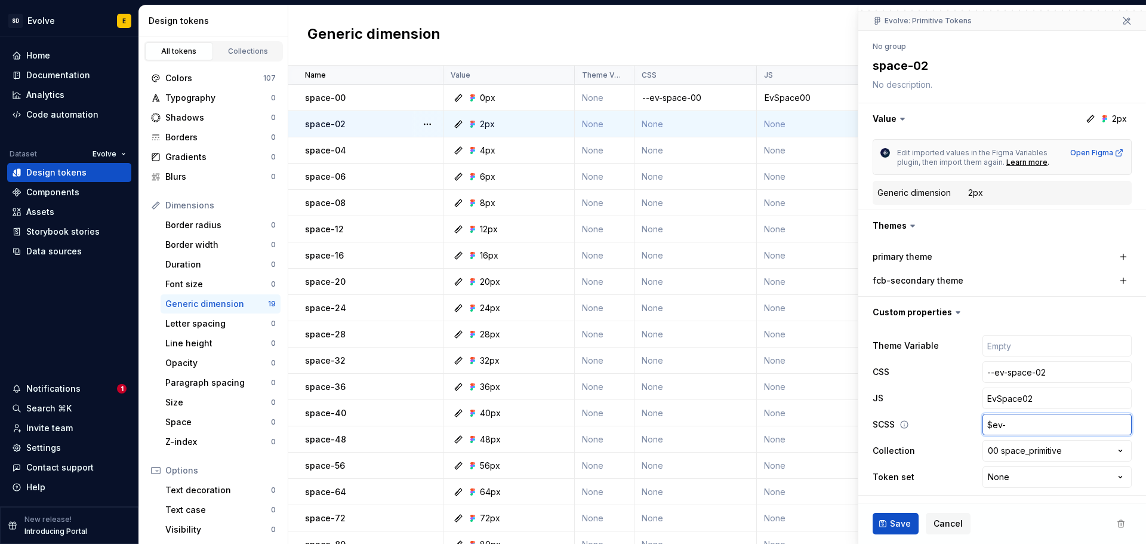
type textarea "*"
type input "$ev-s"
type textarea "*"
type input "$ev-sp"
type textarea "*"
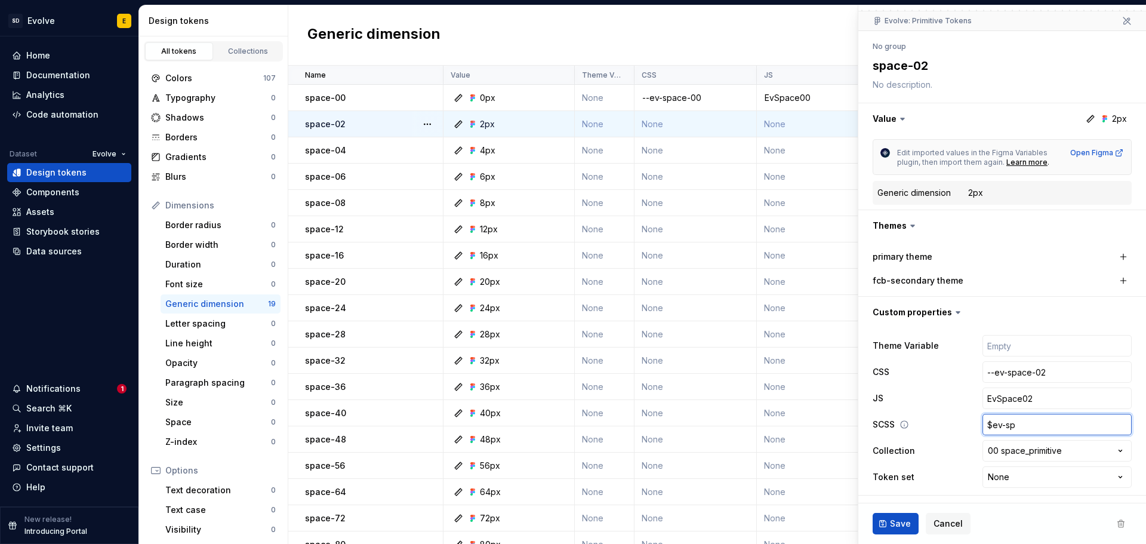
type input "$ev-spa"
type textarea "*"
type input "$ev-spac"
type textarea "*"
type input "$ev-space"
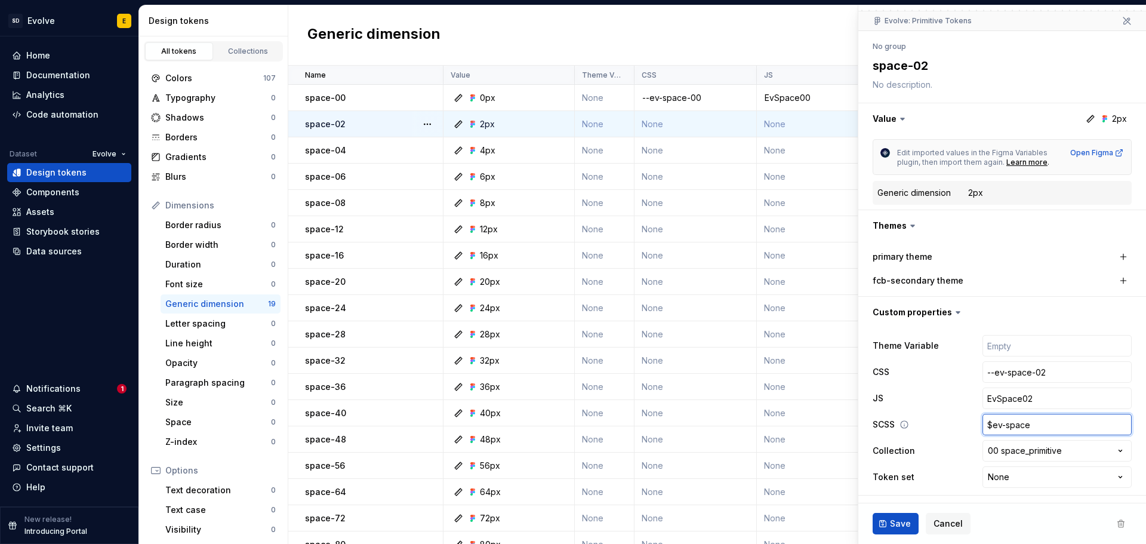
type textarea "*"
type input "$ev-space-"
type textarea "*"
type input "$ev-space-0"
type textarea "*"
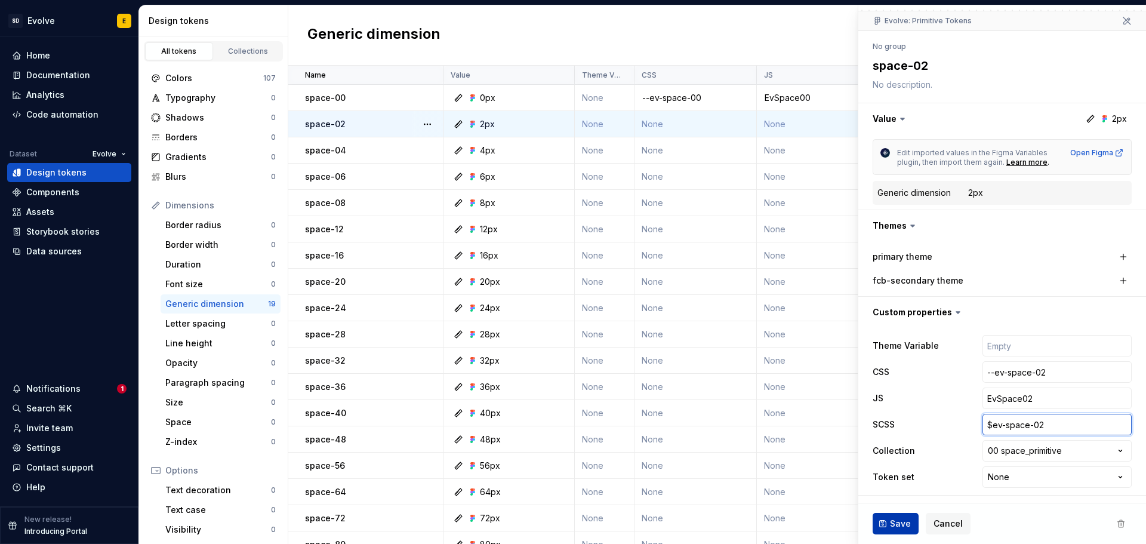
type input "$ev-space-02"
click at [902, 527] on span "Save" at bounding box center [900, 524] width 21 height 12
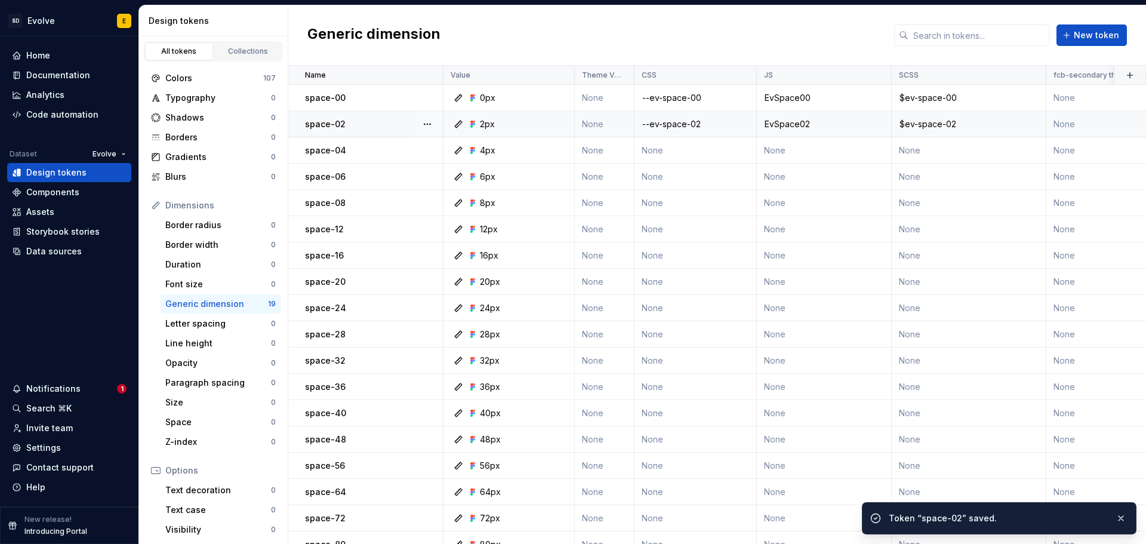
click at [668, 147] on td "None" at bounding box center [696, 150] width 122 height 26
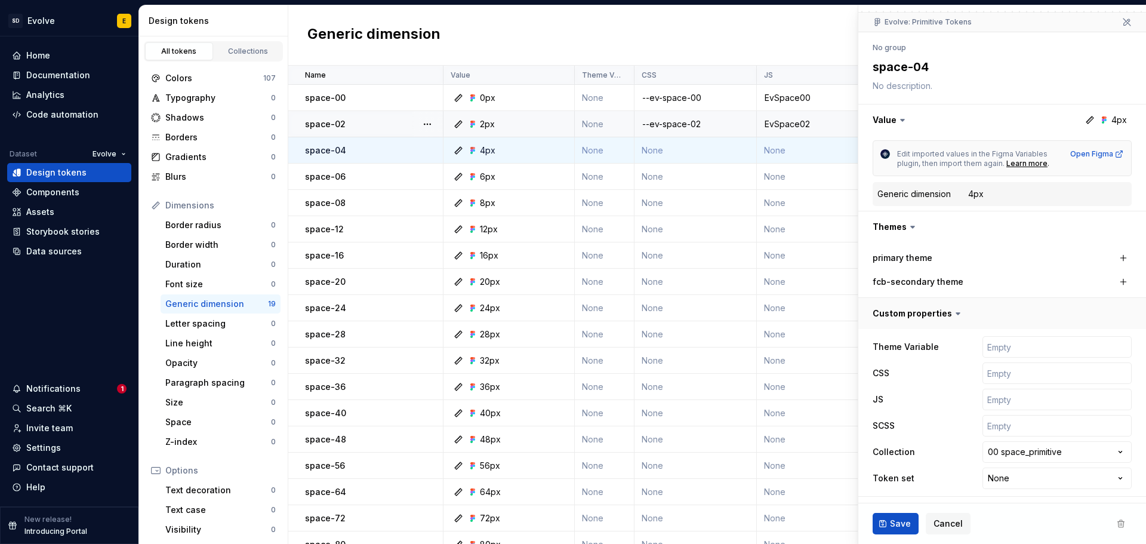
scroll to position [102, 0]
click at [1000, 374] on input "text" at bounding box center [1057, 371] width 149 height 21
type textarea "*"
type input "-"
type textarea "*"
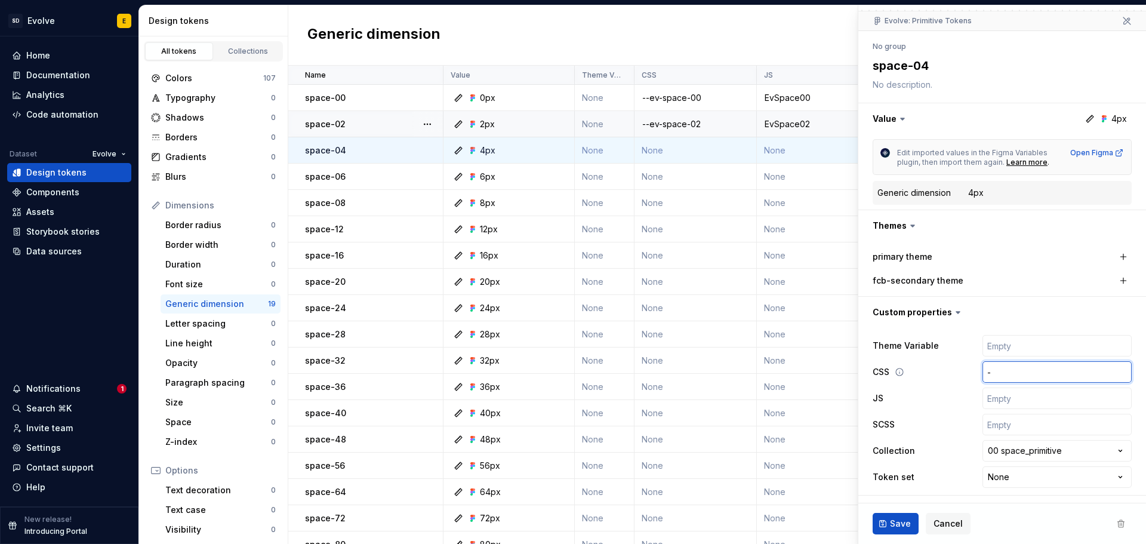
type input "--"
type textarea "*"
type input "--e"
type textarea "*"
type input "--ev"
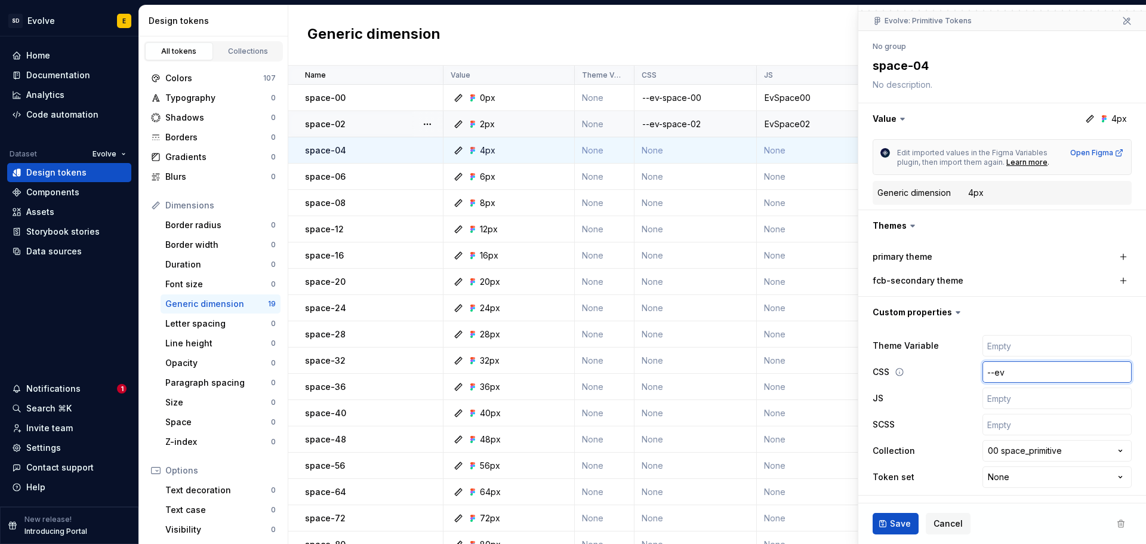
type textarea "*"
type input "--ev-"
type textarea "*"
type input "--ev-s"
type textarea "*"
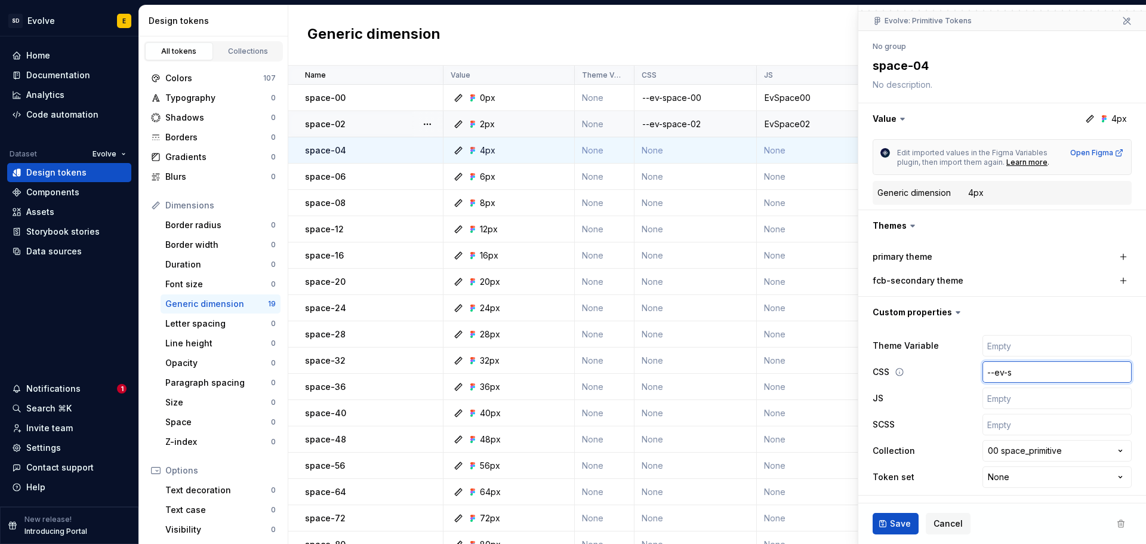
type input "--ev-sp"
type textarea "*"
type input "--ev-spa"
type textarea "*"
type input "--ev-spac"
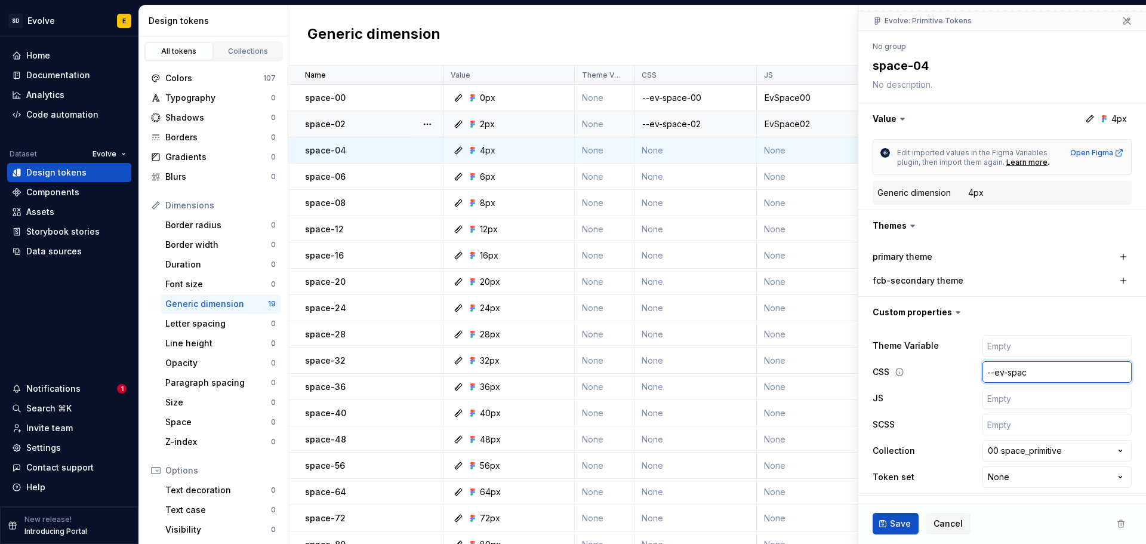
type textarea "*"
type input "--ev-space"
type textarea "*"
type input "--ev-space-"
type textarea "*"
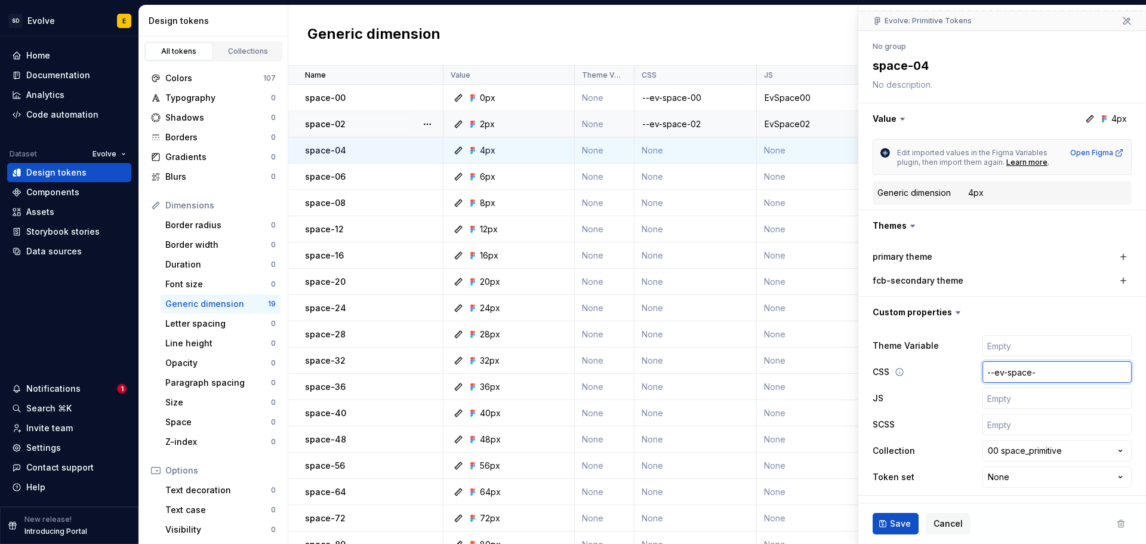
type input "--ev-space-0"
type textarea "*"
type input "--ev-space-04"
click at [1002, 407] on input "text" at bounding box center [1057, 398] width 149 height 21
paste input "EvSpace00"
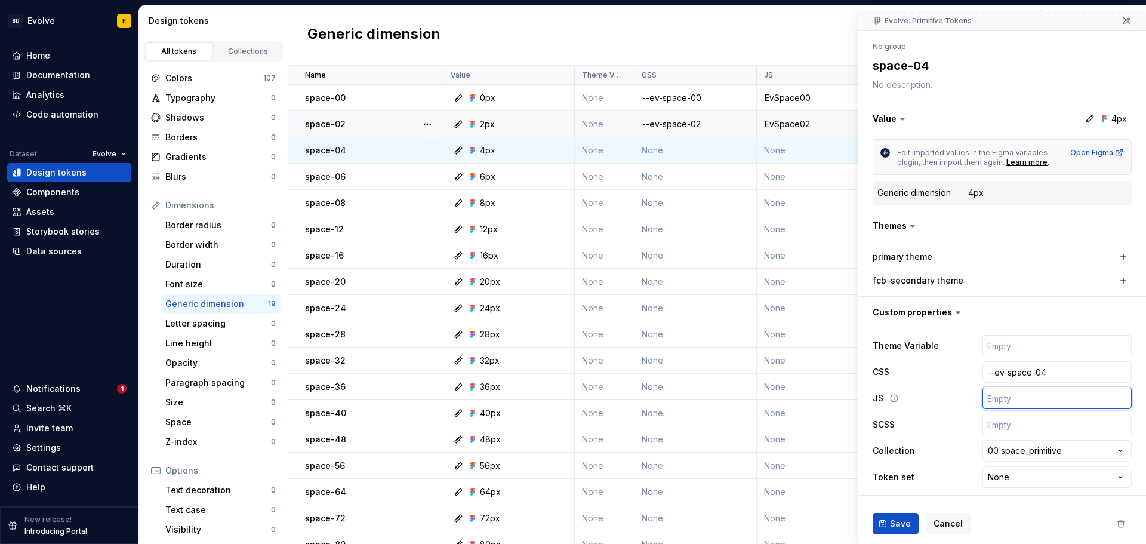
type textarea "*"
type input "EvSpace00"
type textarea "*"
type input "EvSpace0"
type textarea "*"
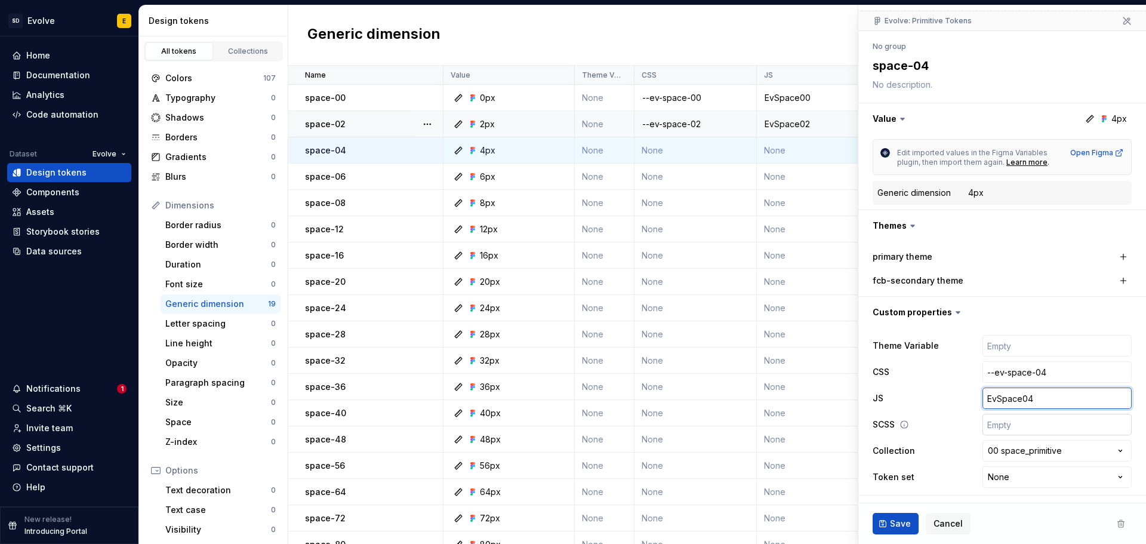
type input "EvSpace04"
click at [997, 427] on input "text" at bounding box center [1057, 424] width 149 height 21
type textarea "*"
type input "$"
type textarea "*"
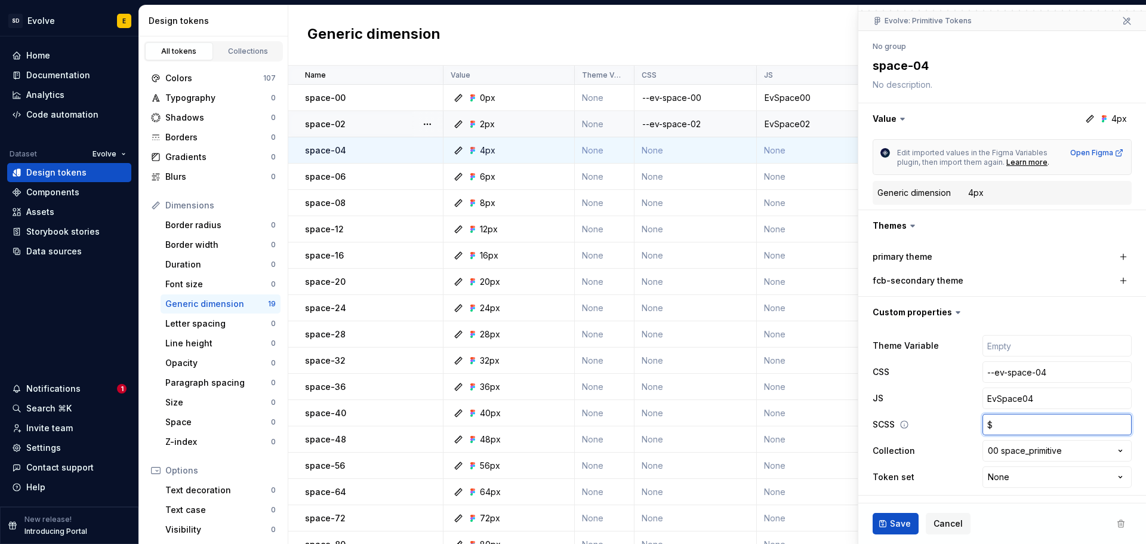
type input "$e"
type textarea "*"
type input "$ev"
type textarea "*"
type input "$ev-"
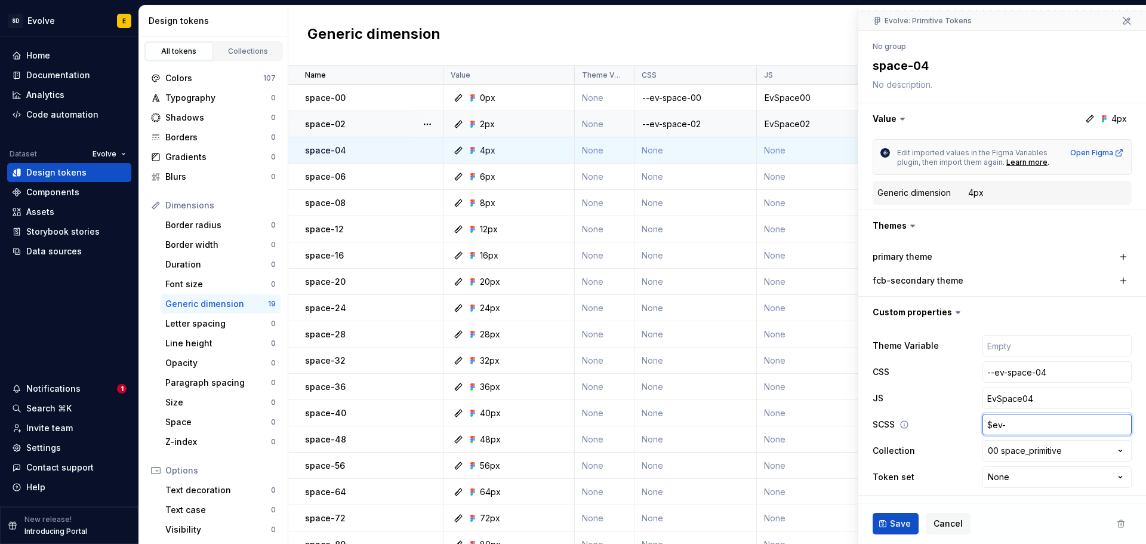
type textarea "*"
type input "$ev-s"
type textarea "*"
type input "$ev-sp"
type textarea "*"
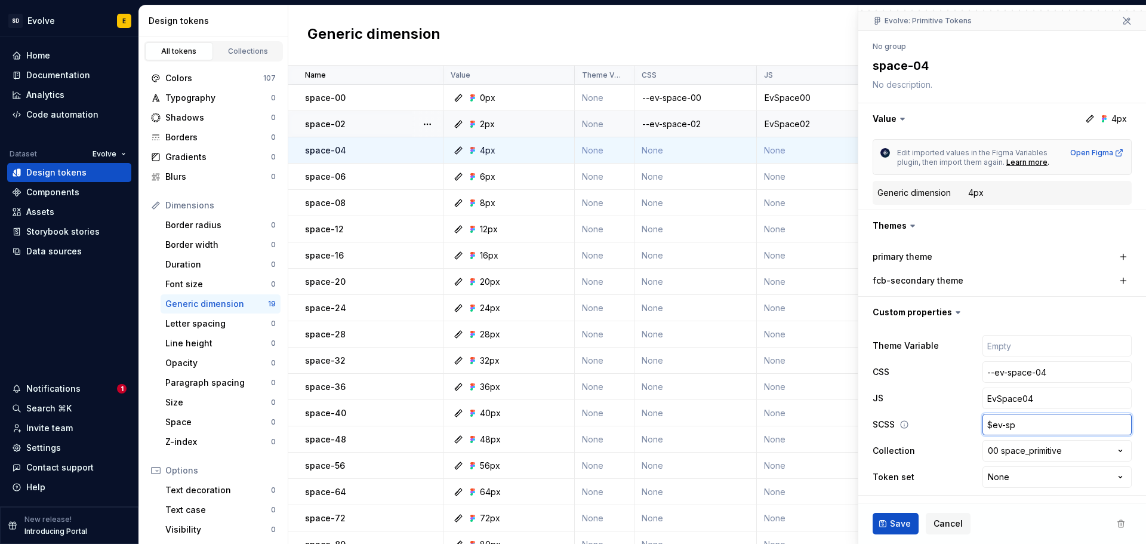
type input "$ev-spa"
type textarea "*"
type input "$ev-spac"
type textarea "*"
type input "$ev-space"
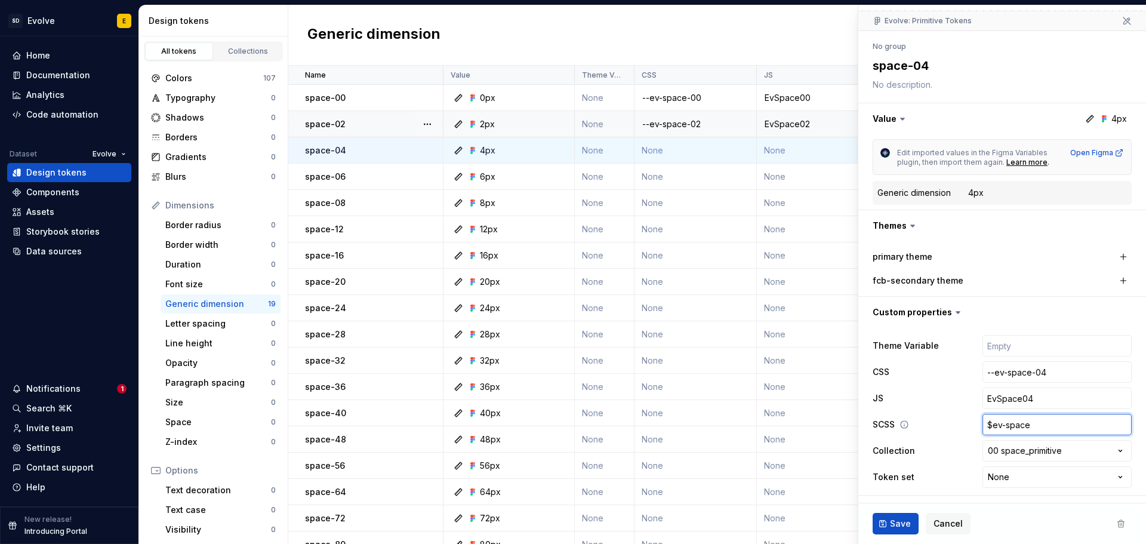
type textarea "*"
type input "$ev-space-"
type textarea "*"
type input "$ev-space-0"
type textarea "*"
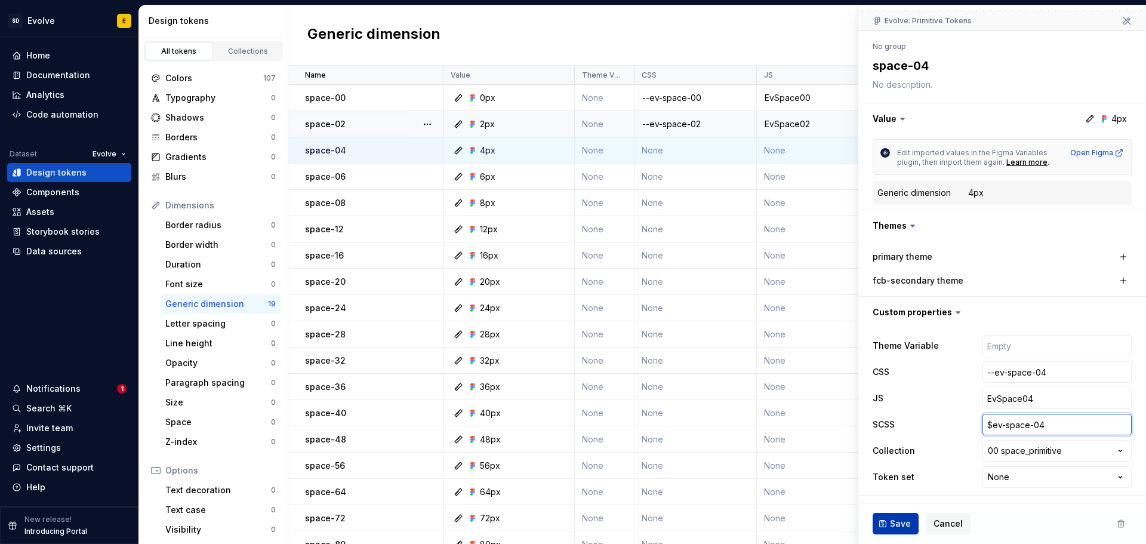
type input "$ev-space-04"
click at [902, 518] on span "Save" at bounding box center [900, 524] width 21 height 12
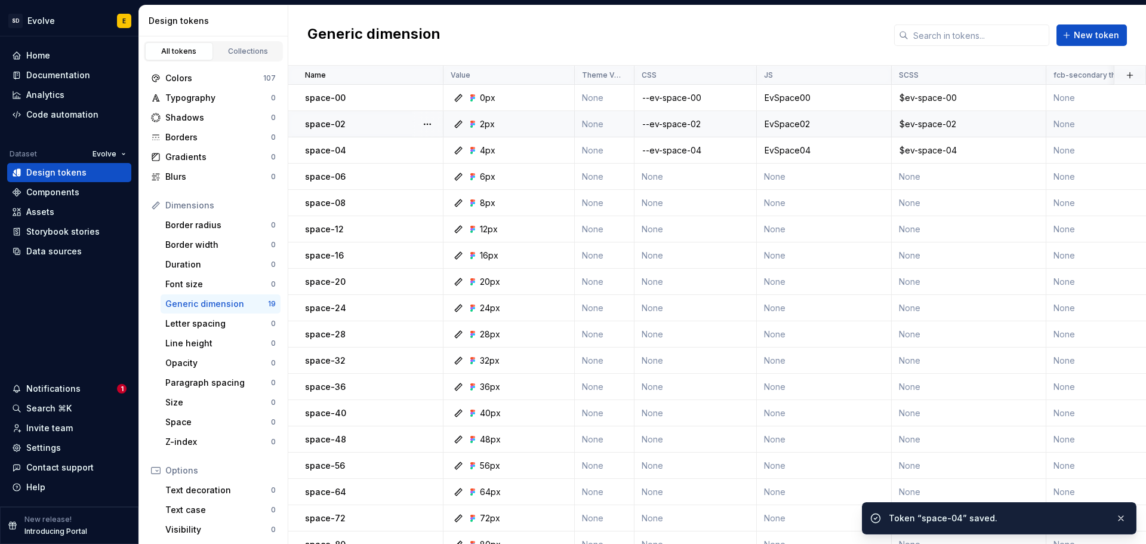
click at [673, 176] on td "None" at bounding box center [696, 177] width 122 height 26
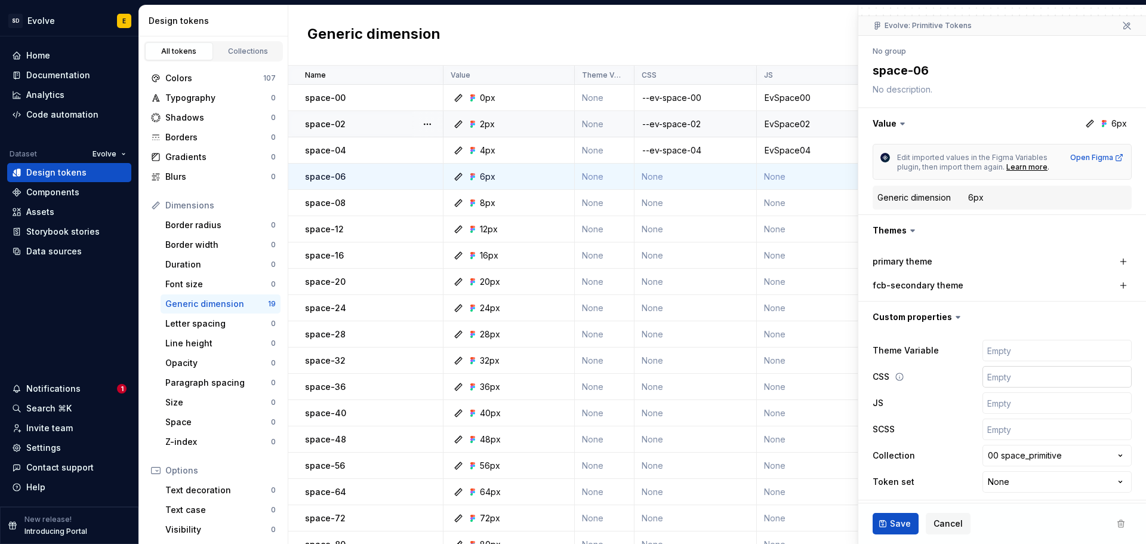
scroll to position [102, 0]
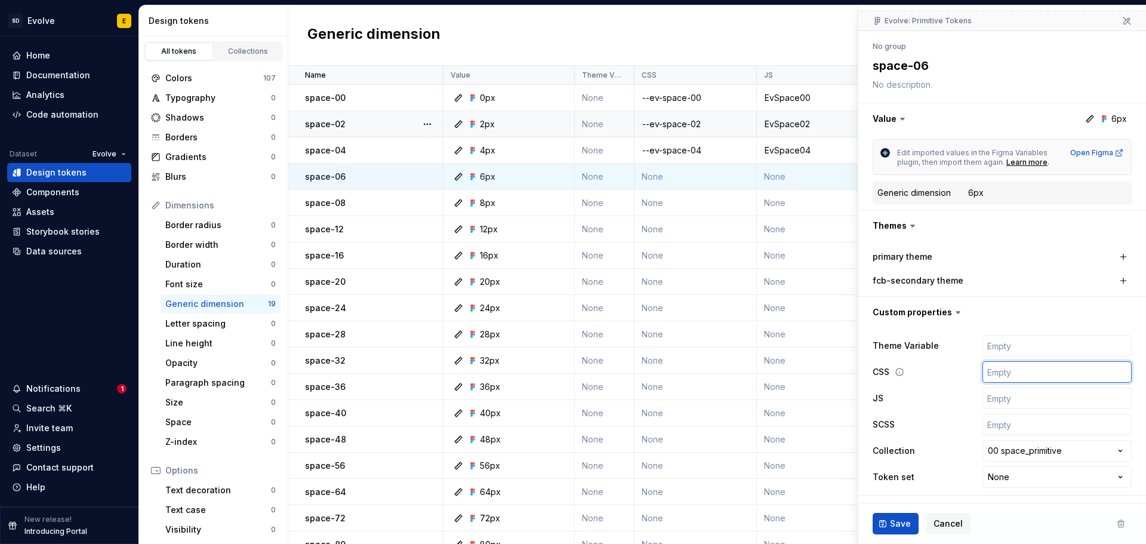
click at [992, 368] on input "text" at bounding box center [1057, 371] width 149 height 21
type textarea "*"
type input "-"
type textarea "*"
type input "--"
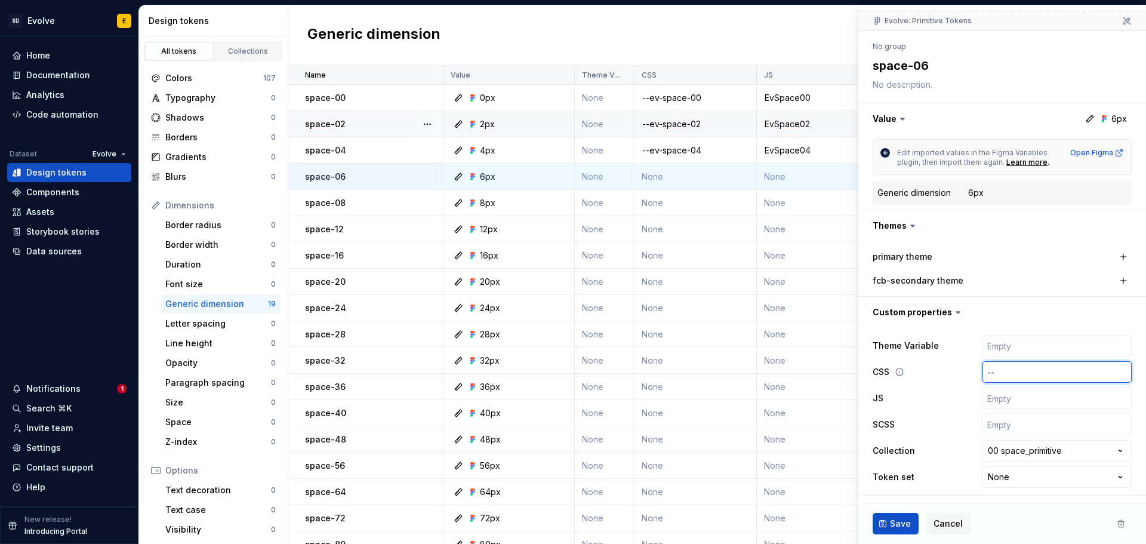
type textarea "*"
type input "--e"
type textarea "*"
type input "--ev"
type textarea "*"
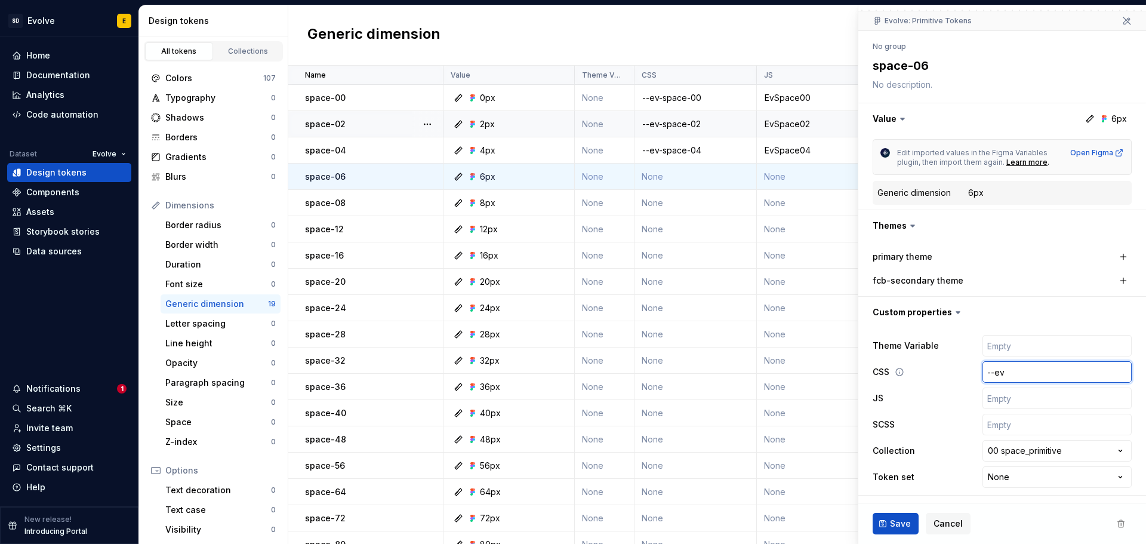
type input "--ev-"
type textarea "*"
type input "--ev-s"
type textarea "*"
type input "--ev-sp"
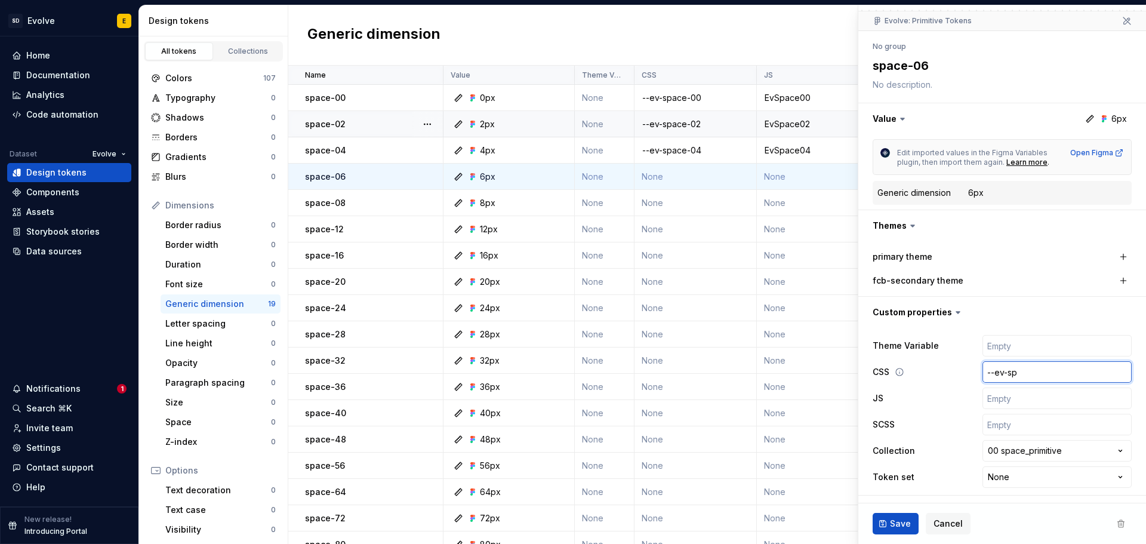
type textarea "*"
type input "--ev-spa"
type textarea "*"
type input "--ev-spac"
type textarea "*"
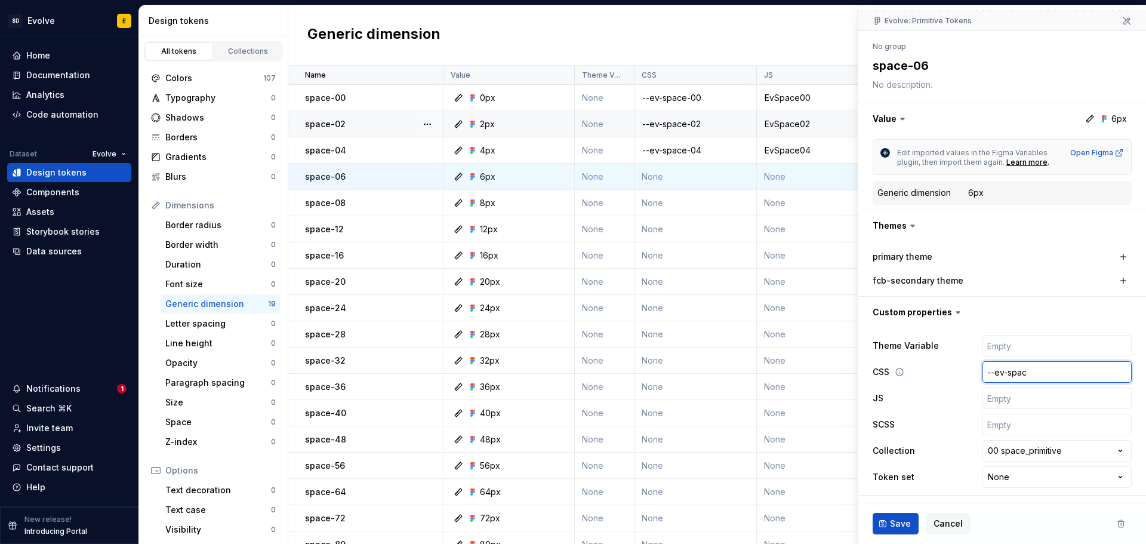
type input "--ev-space"
click at [994, 398] on input "text" at bounding box center [1057, 398] width 149 height 21
paste input "EvSpace00"
click at [995, 435] on input "text" at bounding box center [1057, 424] width 149 height 21
click at [900, 518] on span "Save" at bounding box center [900, 524] width 21 height 12
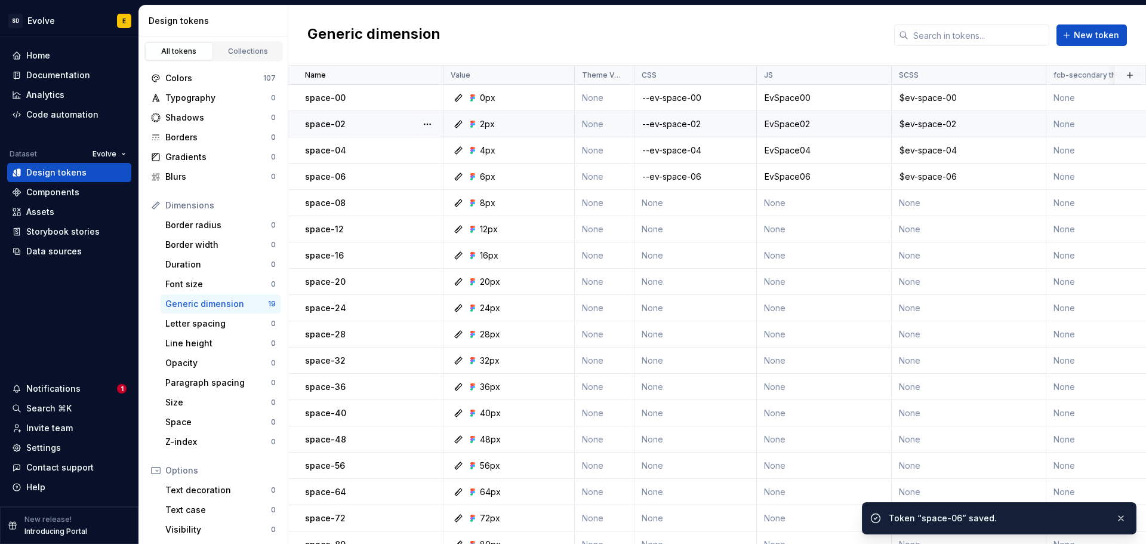
click at [704, 206] on td "None" at bounding box center [696, 203] width 122 height 26
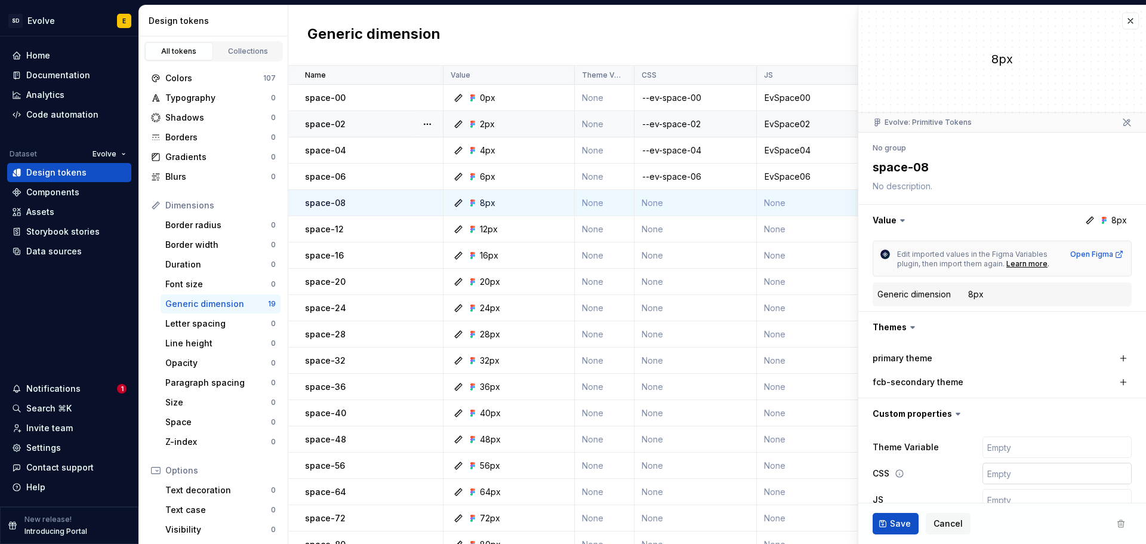
click at [1004, 469] on input "text" at bounding box center [1057, 473] width 149 height 21
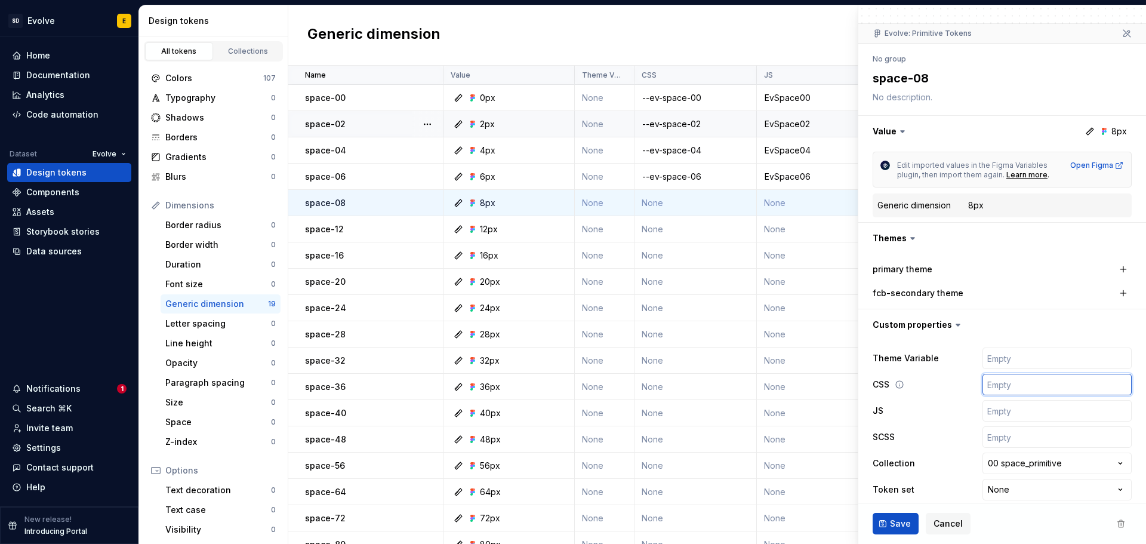
scroll to position [102, 0]
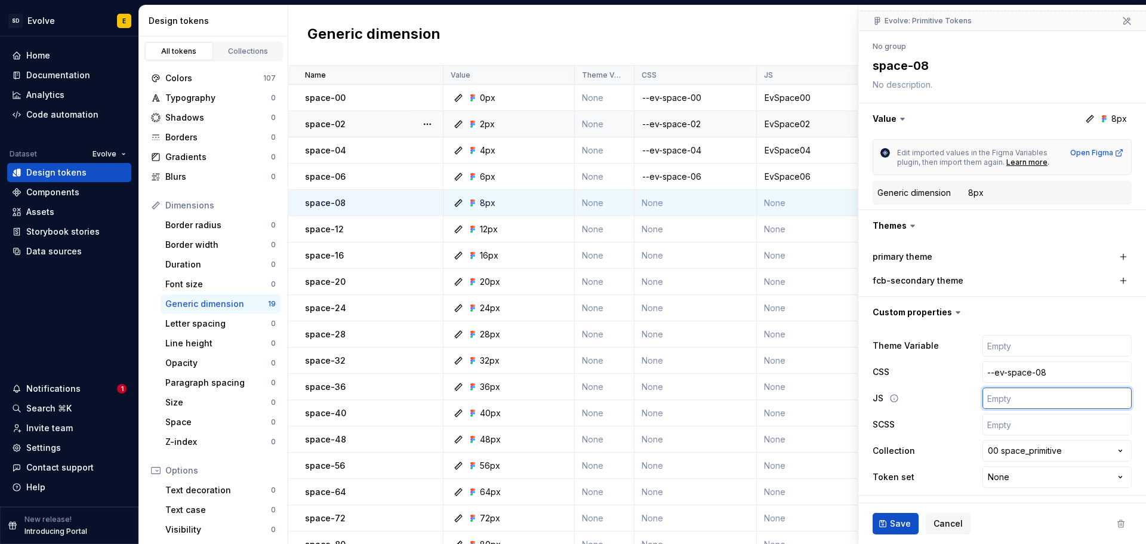
click at [996, 405] on input "text" at bounding box center [1057, 398] width 149 height 21
paste input "EvSpace00"
click at [1004, 428] on input "text" at bounding box center [1057, 424] width 149 height 21
click at [905, 522] on span "Save" at bounding box center [900, 524] width 21 height 12
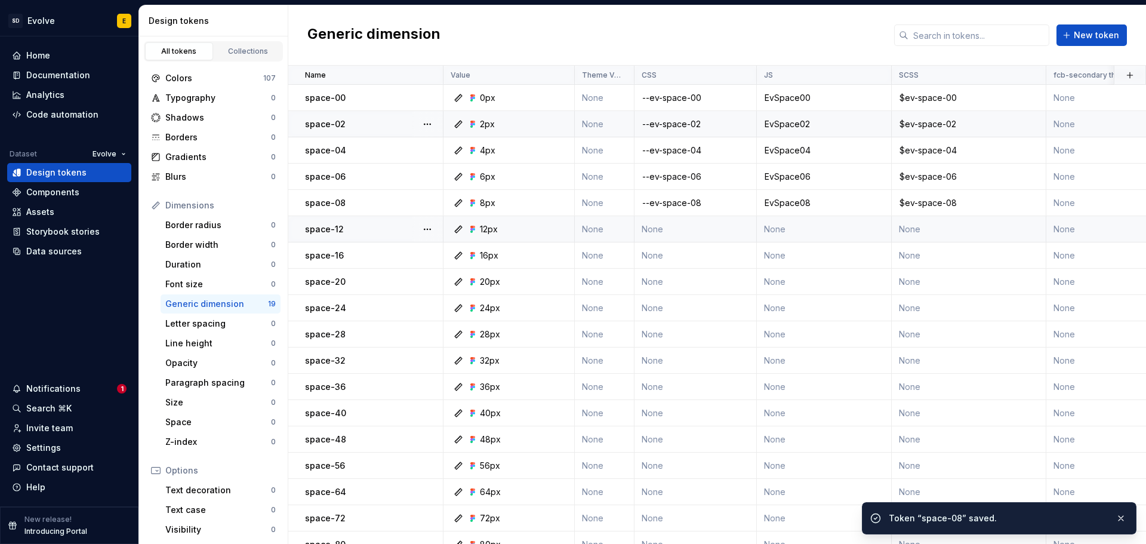
click at [675, 221] on td "None" at bounding box center [696, 229] width 122 height 26
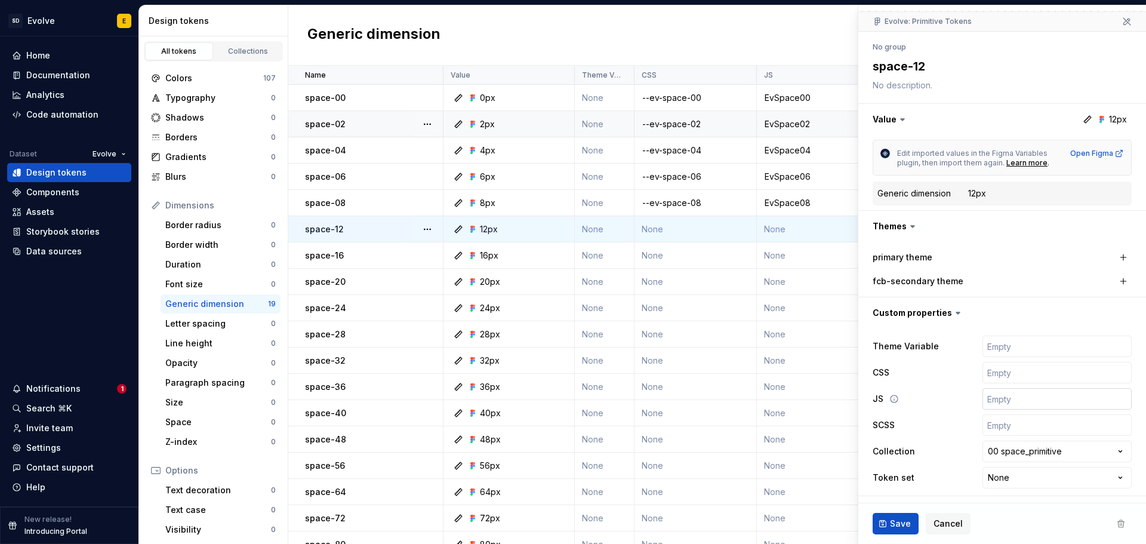
scroll to position [102, 0]
click at [1010, 373] on input "text" at bounding box center [1057, 371] width 149 height 21
click at [1010, 398] on input "text" at bounding box center [1057, 398] width 149 height 21
paste input "EvSpace00"
click at [1010, 427] on input "text" at bounding box center [1057, 424] width 149 height 21
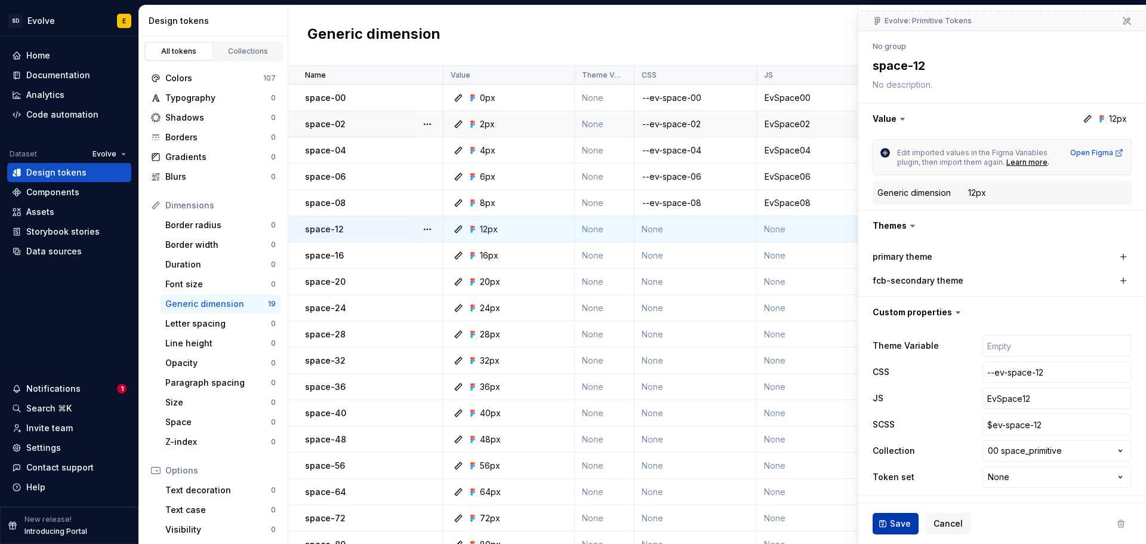
click at [892, 518] on span "Save" at bounding box center [900, 524] width 21 height 12
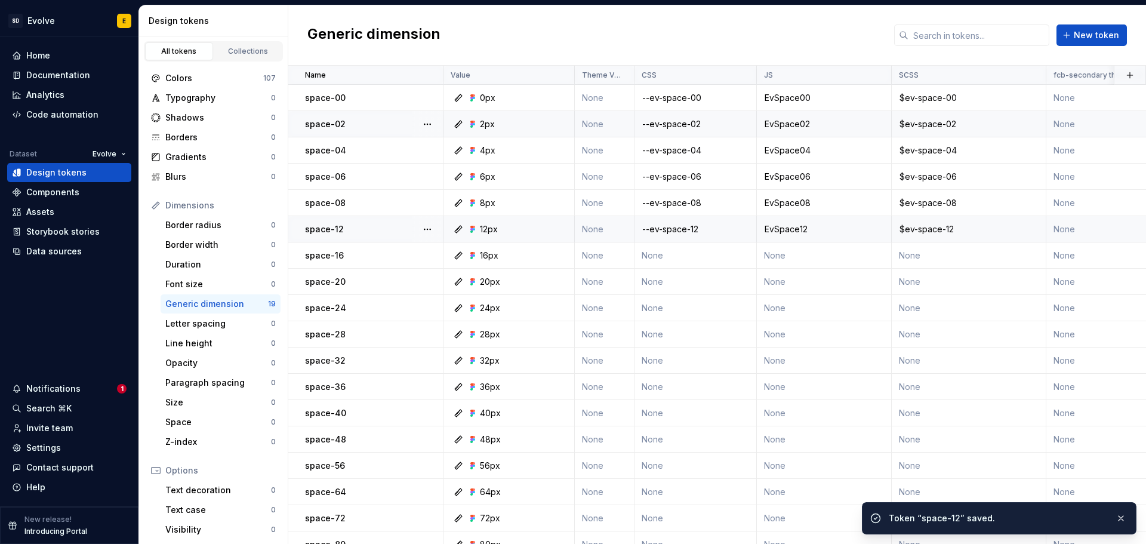
click at [712, 253] on td "None" at bounding box center [696, 255] width 122 height 26
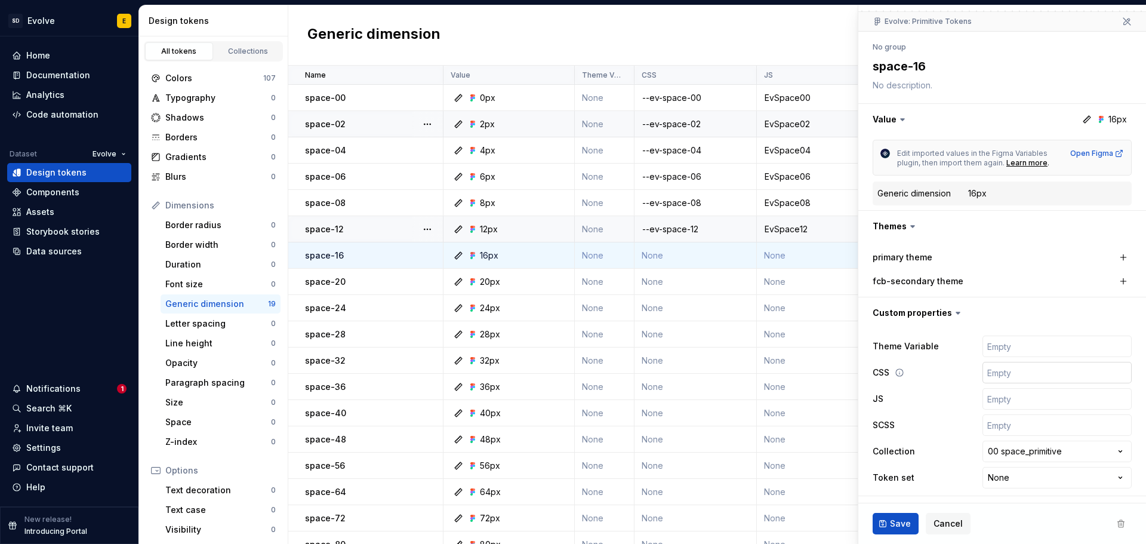
scroll to position [102, 0]
click at [995, 379] on input "text" at bounding box center [1057, 371] width 149 height 21
click at [988, 399] on input "text" at bounding box center [1057, 398] width 149 height 21
paste input "EvSpace00"
click at [996, 425] on input "text" at bounding box center [1057, 424] width 149 height 21
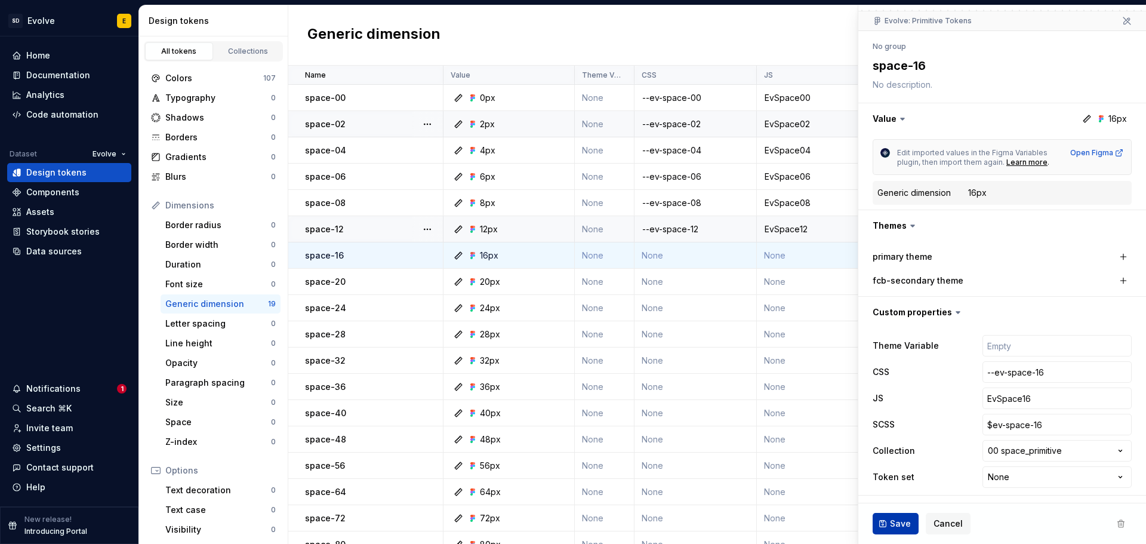
click at [894, 516] on button "Save" at bounding box center [896, 523] width 46 height 21
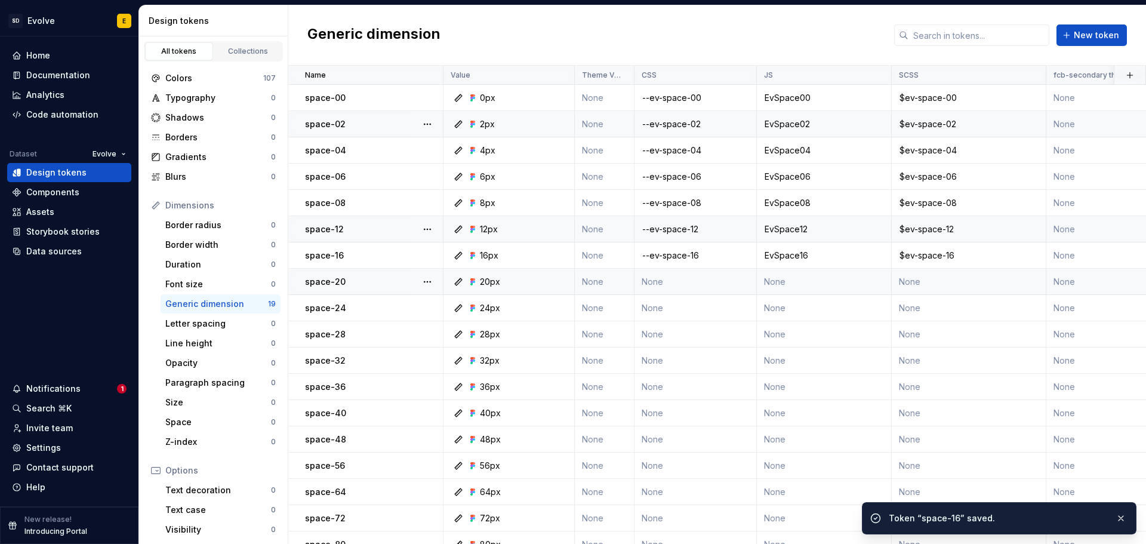
click at [700, 276] on td "None" at bounding box center [696, 282] width 122 height 26
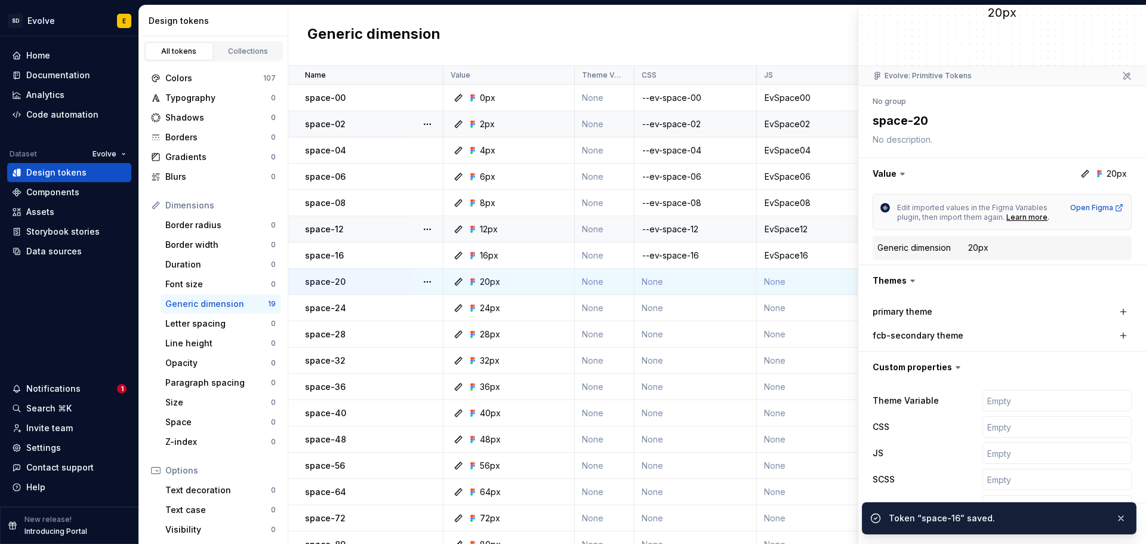
scroll to position [102, 0]
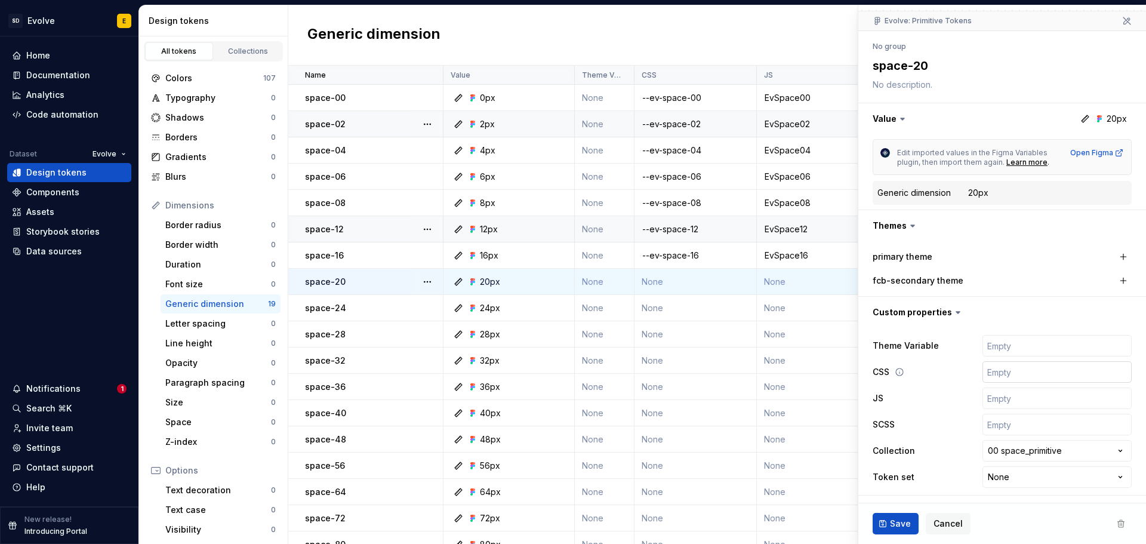
click at [989, 374] on input "text" at bounding box center [1057, 371] width 149 height 21
click at [996, 395] on input "text" at bounding box center [1057, 398] width 149 height 21
paste input "EvSpace00"
click at [999, 428] on input "text" at bounding box center [1057, 424] width 149 height 21
click at [902, 524] on span "Save" at bounding box center [900, 524] width 21 height 12
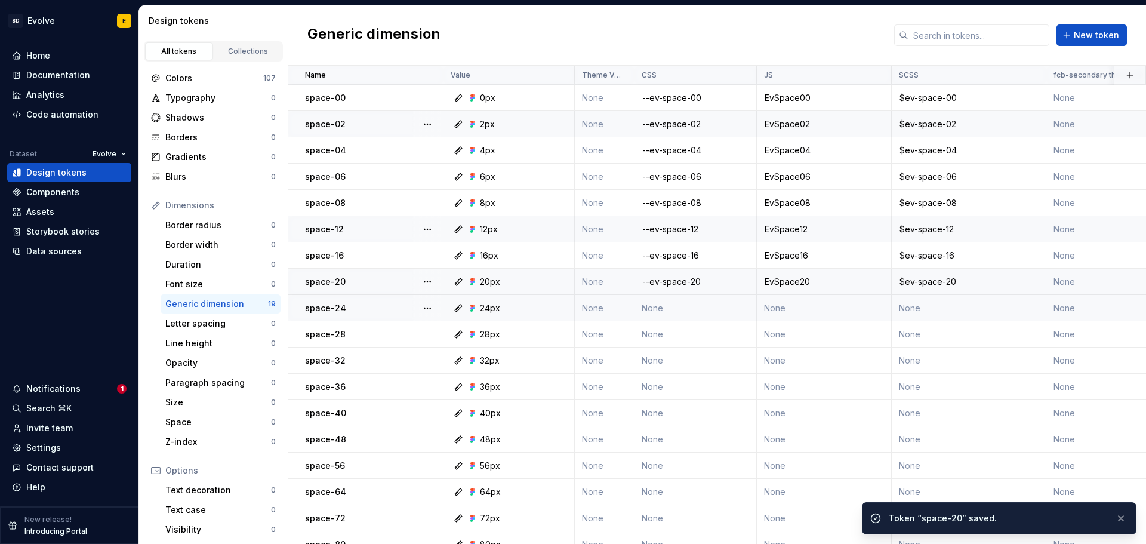
click at [690, 309] on td "None" at bounding box center [696, 308] width 122 height 26
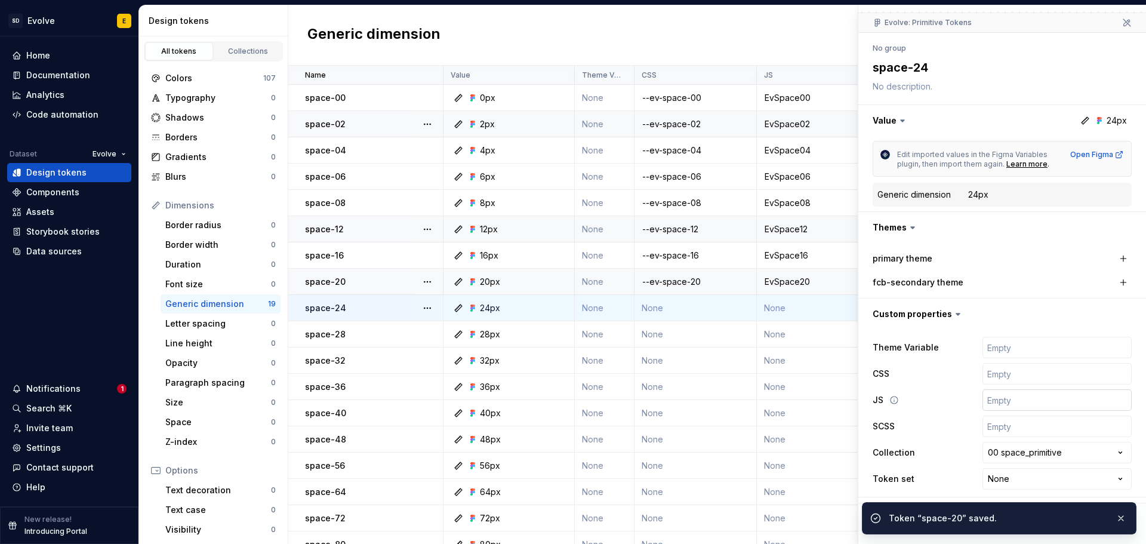
scroll to position [102, 0]
click at [1031, 383] on div "**********" at bounding box center [1002, 412] width 259 height 158
click at [1028, 373] on input "text" at bounding box center [1057, 371] width 149 height 21
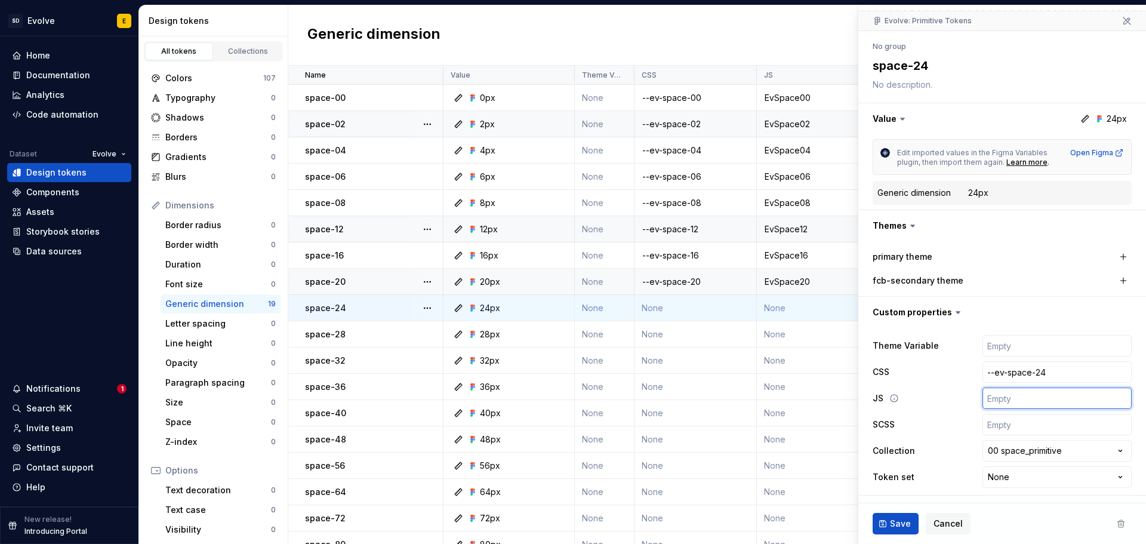
click at [1016, 396] on input "text" at bounding box center [1057, 398] width 149 height 21
paste input "EvSpace00"
click at [1007, 433] on input "text" at bounding box center [1057, 424] width 149 height 21
click at [898, 521] on span "Save" at bounding box center [900, 524] width 21 height 12
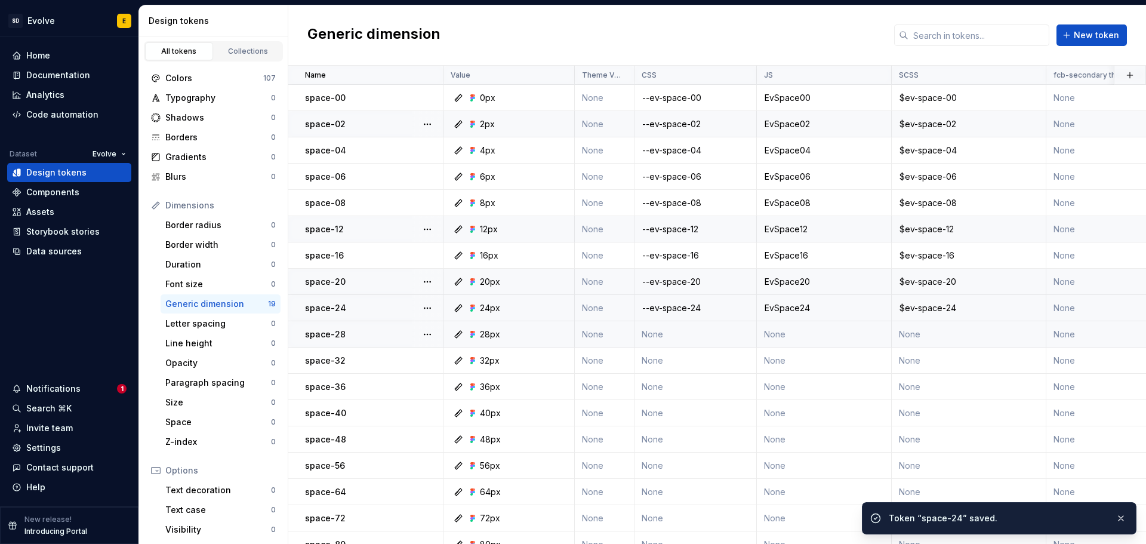
click at [680, 334] on td "None" at bounding box center [696, 334] width 122 height 26
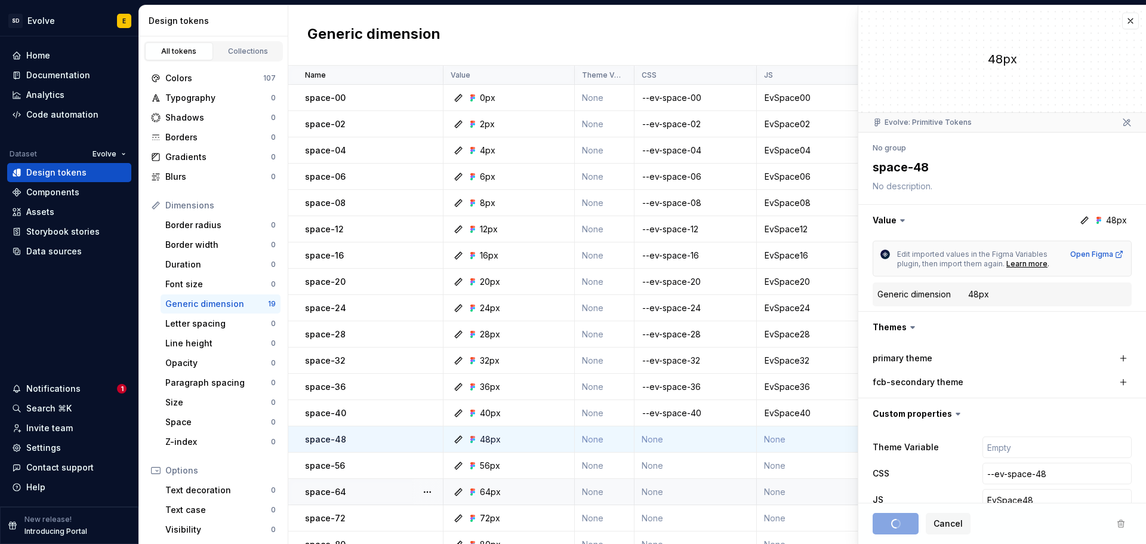
scroll to position [102, 0]
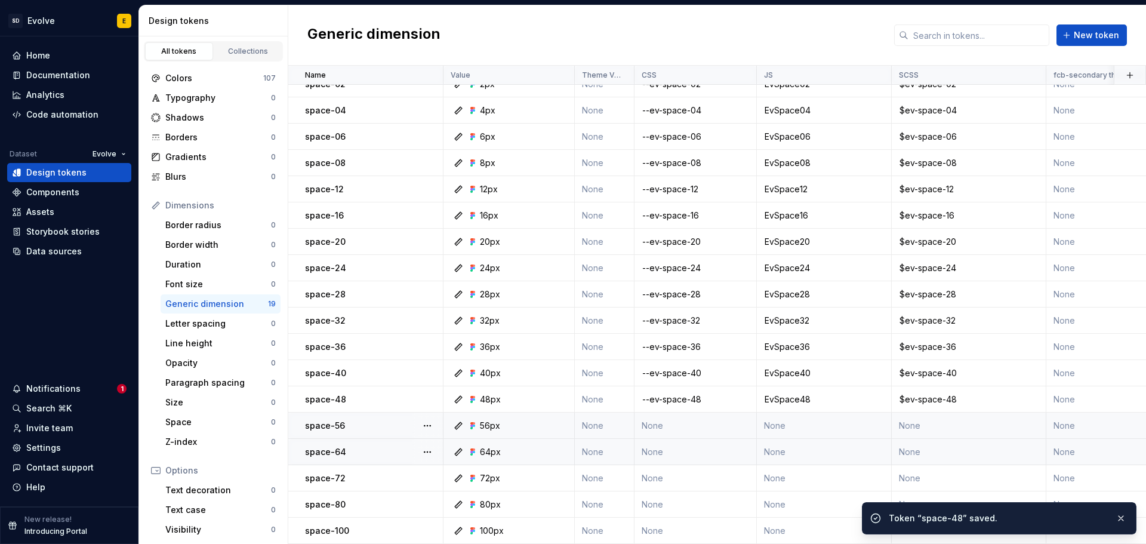
click at [690, 419] on td "None" at bounding box center [696, 426] width 122 height 26
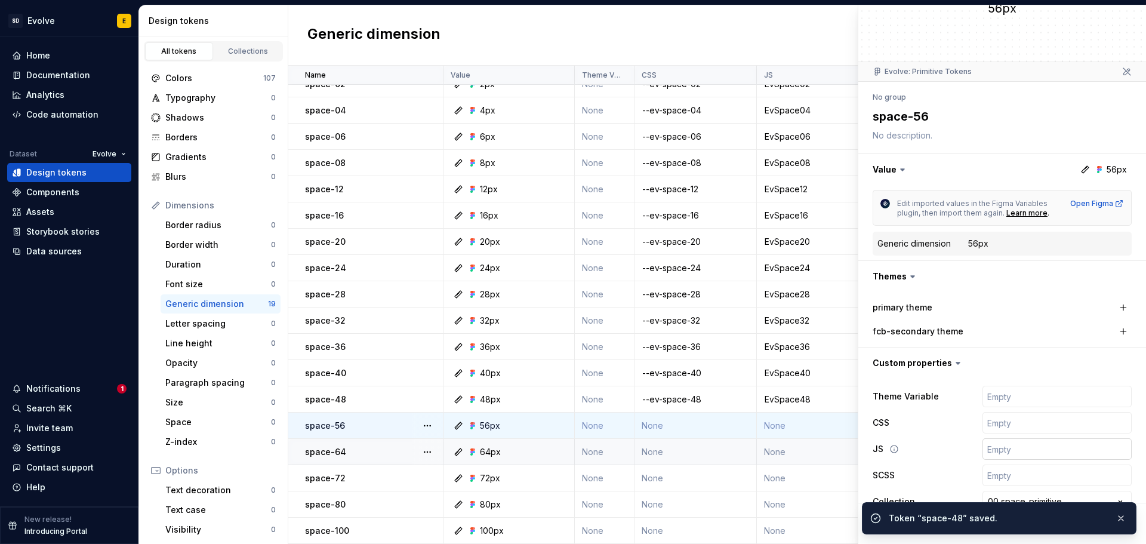
scroll to position [102, 0]
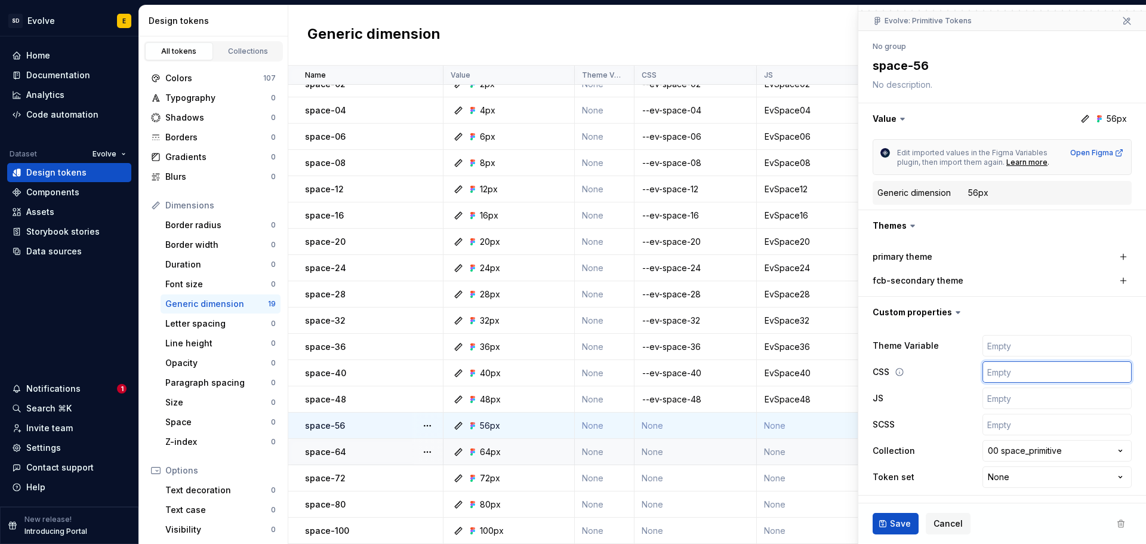
click at [994, 367] on input "text" at bounding box center [1057, 371] width 149 height 21
type textarea "*"
type input "-"
type textarea "*"
type input "--"
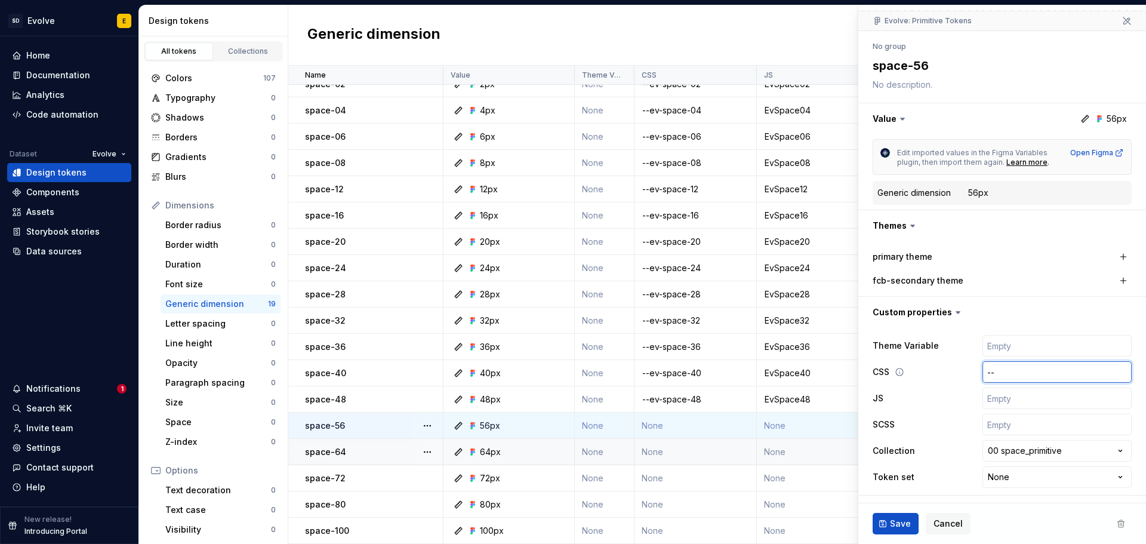
type textarea "*"
type input "--e"
type textarea "*"
type input "--ev"
type textarea "*"
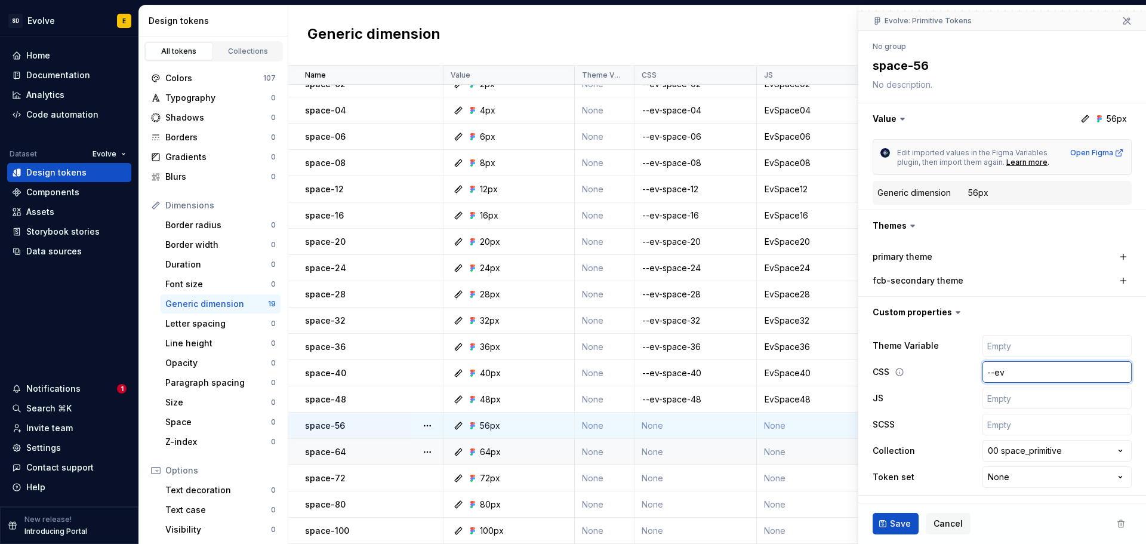
type input "--ev-"
type textarea "*"
type input "--ev-s"
type textarea "*"
type input "--ev-sp"
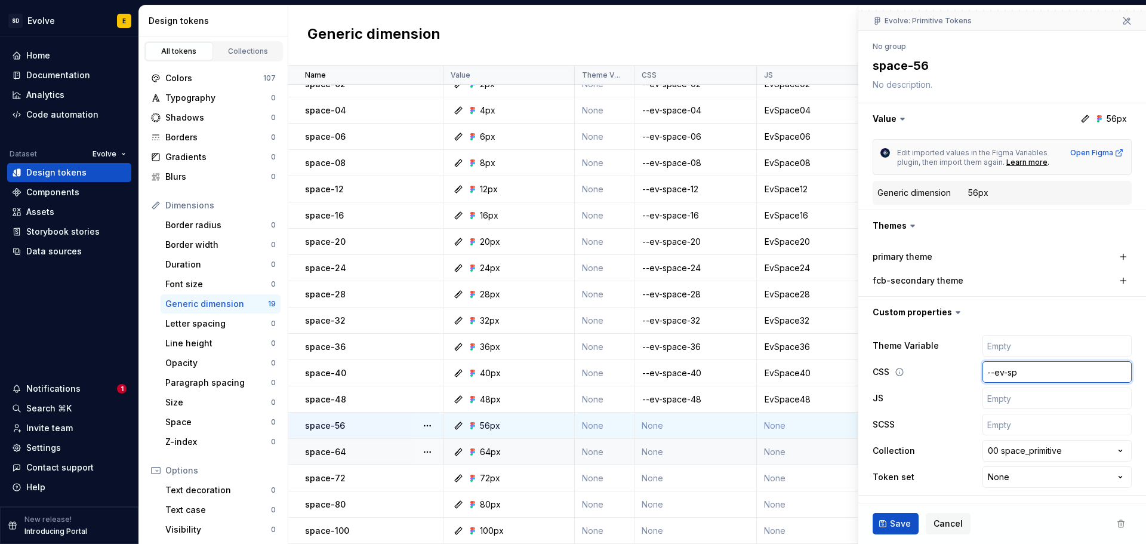
type textarea "*"
type input "--ev-spa"
type textarea "*"
type input "--ev-spac"
type textarea "*"
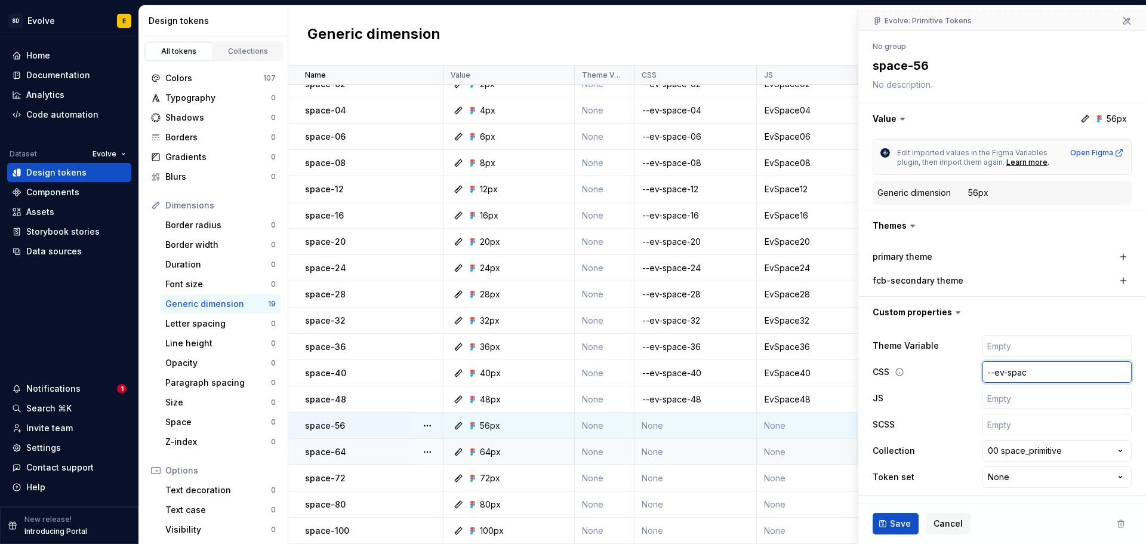
type input "--ev-space"
type textarea "*"
type input "--ev-space-"
type textarea "*"
type input "--ev-space-5"
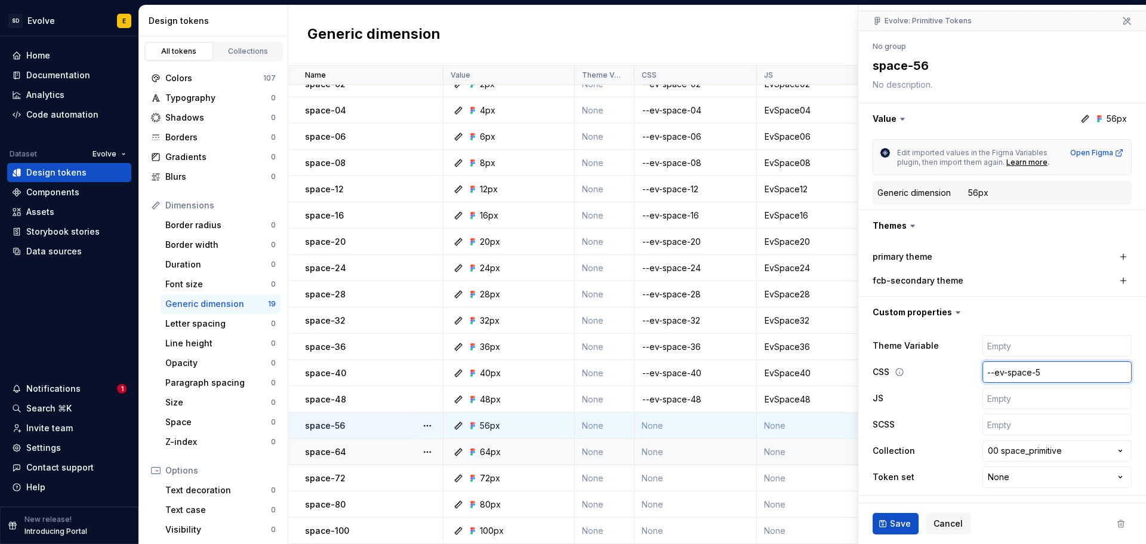
type textarea "*"
type input "--ev-space-56"
click at [994, 395] on input "text" at bounding box center [1057, 398] width 149 height 21
paste input "EvSpace00"
type textarea "*"
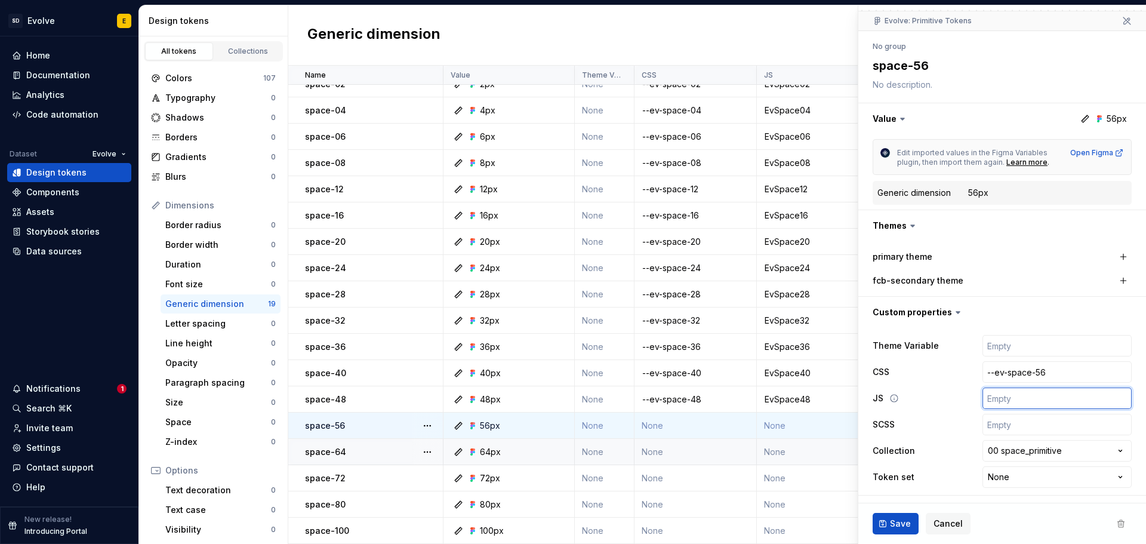
type input "EvSpace00"
type textarea "*"
type input "EvSpace0"
type textarea "*"
type input "EvSpace"
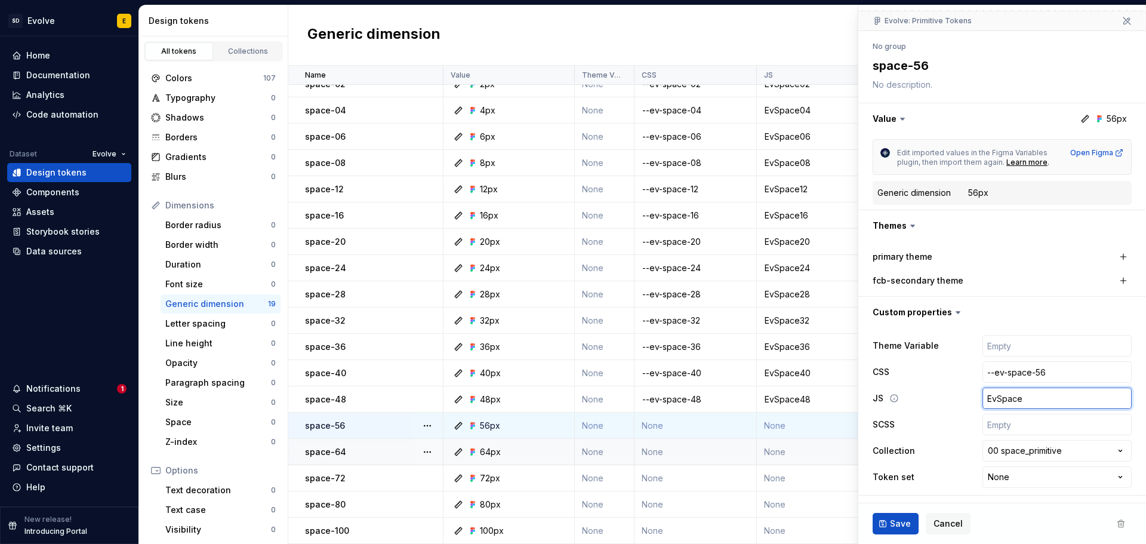
type textarea "*"
type input "EvSpace5"
type textarea "*"
type input "EvSpace56"
click at [1008, 435] on input "text" at bounding box center [1057, 424] width 149 height 21
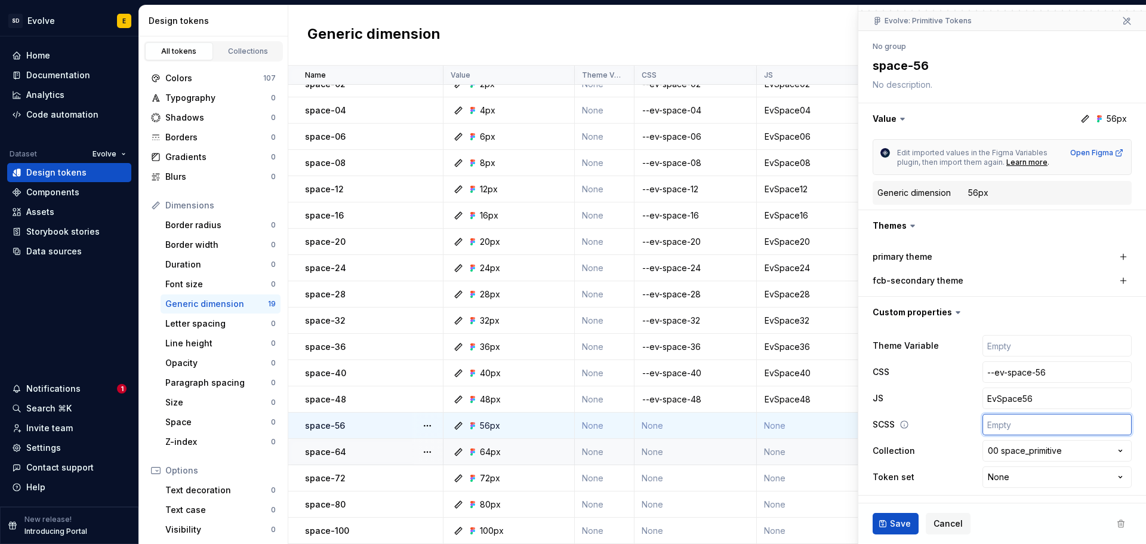
type textarea "*"
type input "$"
type textarea "*"
type input "$e"
type textarea "*"
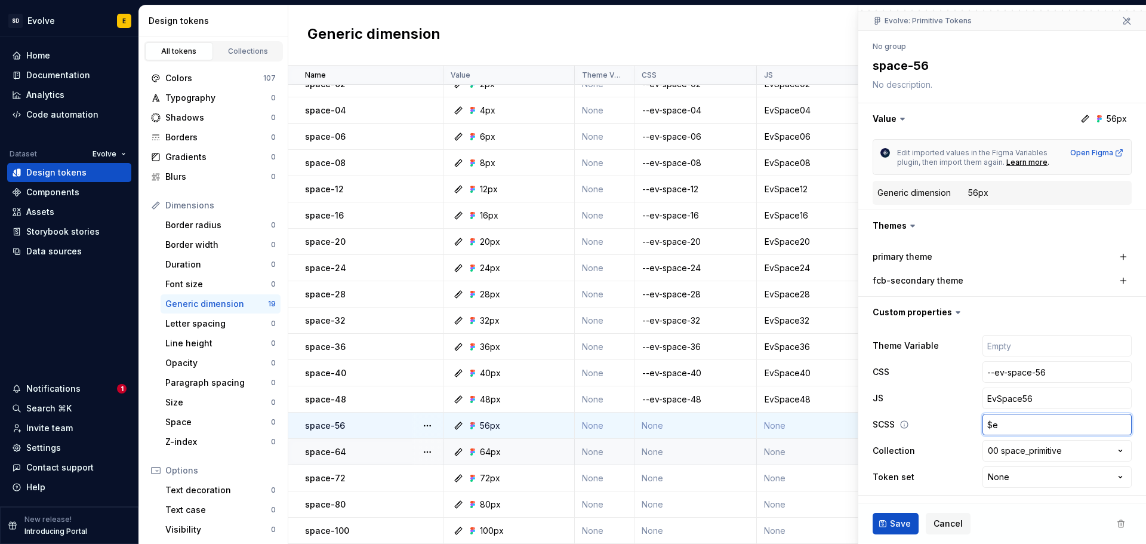
type input "$ev"
type textarea "*"
type input "$ev-"
type textarea "*"
type input "$ev-s"
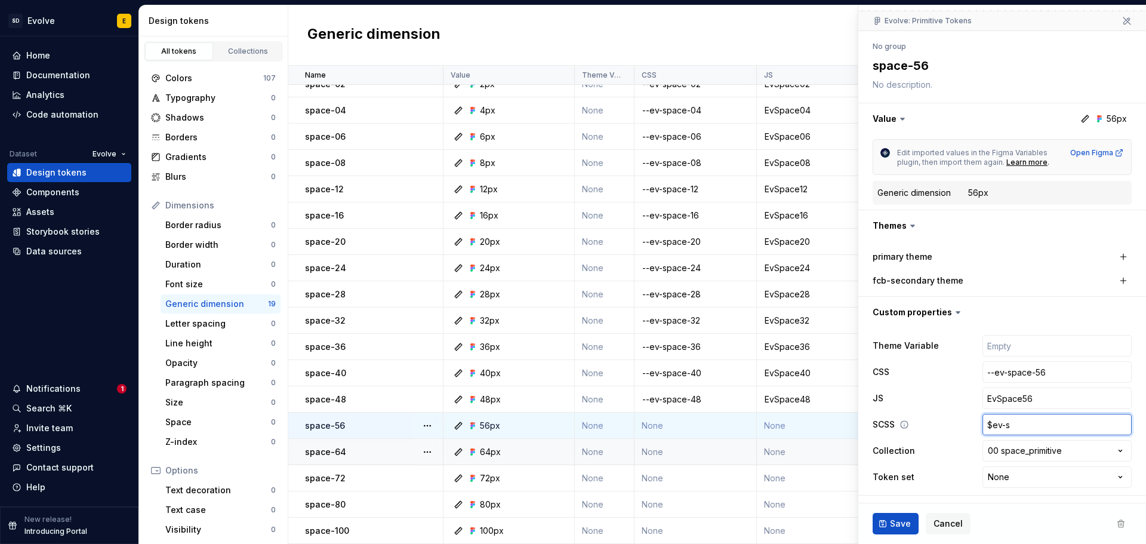
type textarea "*"
type input "$ev-sp"
type textarea "*"
type input "$ev-spa"
type textarea "*"
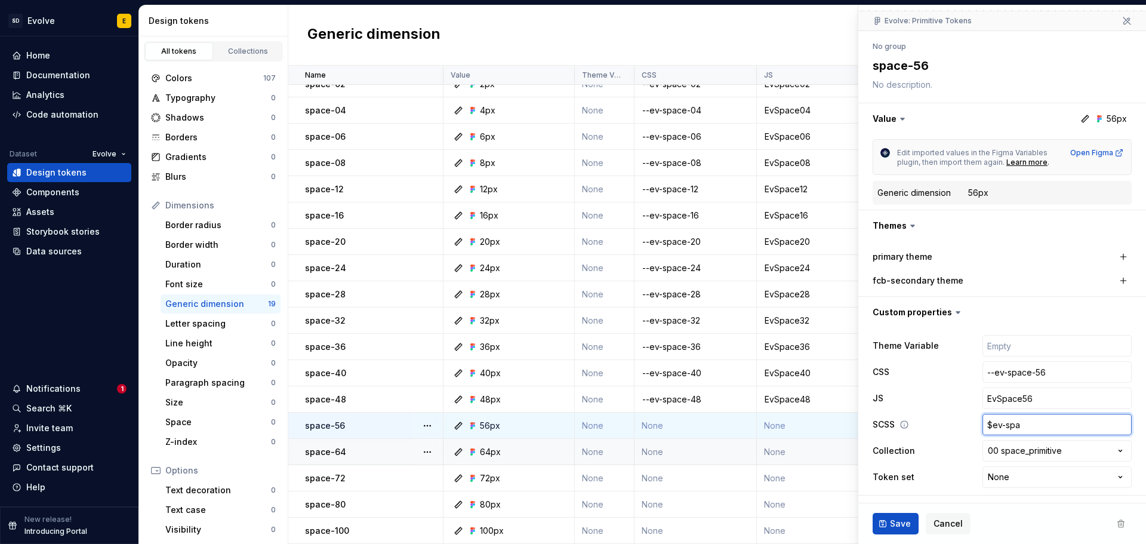
type input "$ev-spac"
type textarea "*"
type input "$ev-space"
type textarea "*"
type input "$ev-space-"
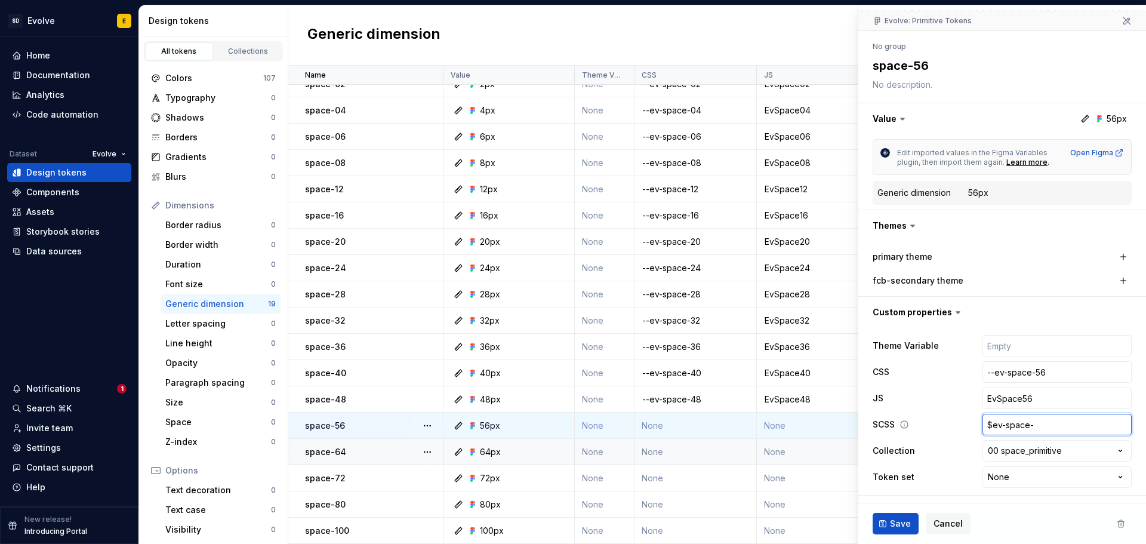
type textarea "*"
type input "$ev-space-5"
type textarea "*"
type input "$ev-space-56"
click at [887, 525] on button "Save" at bounding box center [896, 523] width 46 height 21
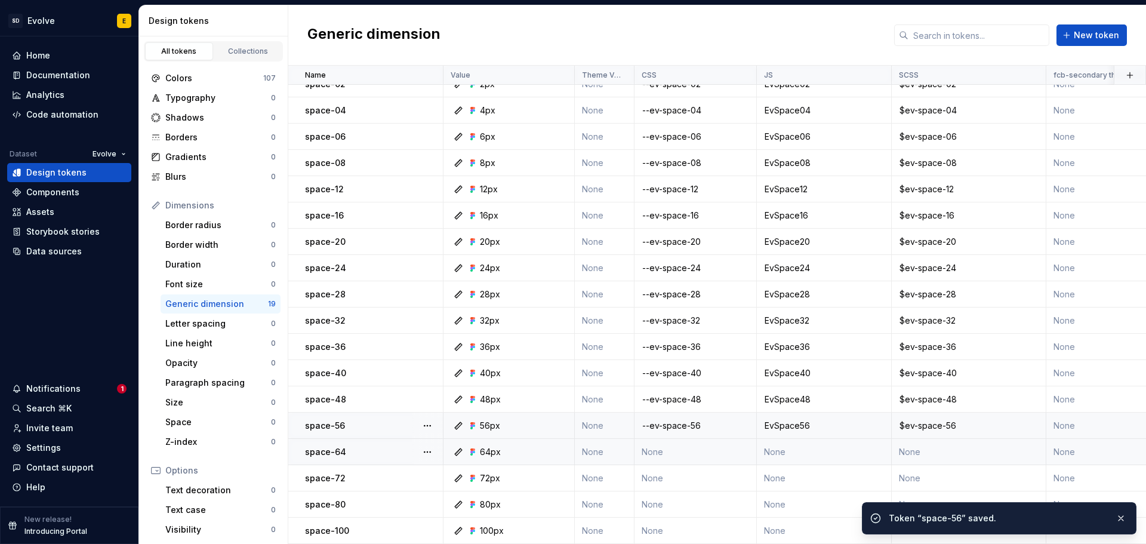
click at [682, 442] on td "None" at bounding box center [696, 452] width 122 height 26
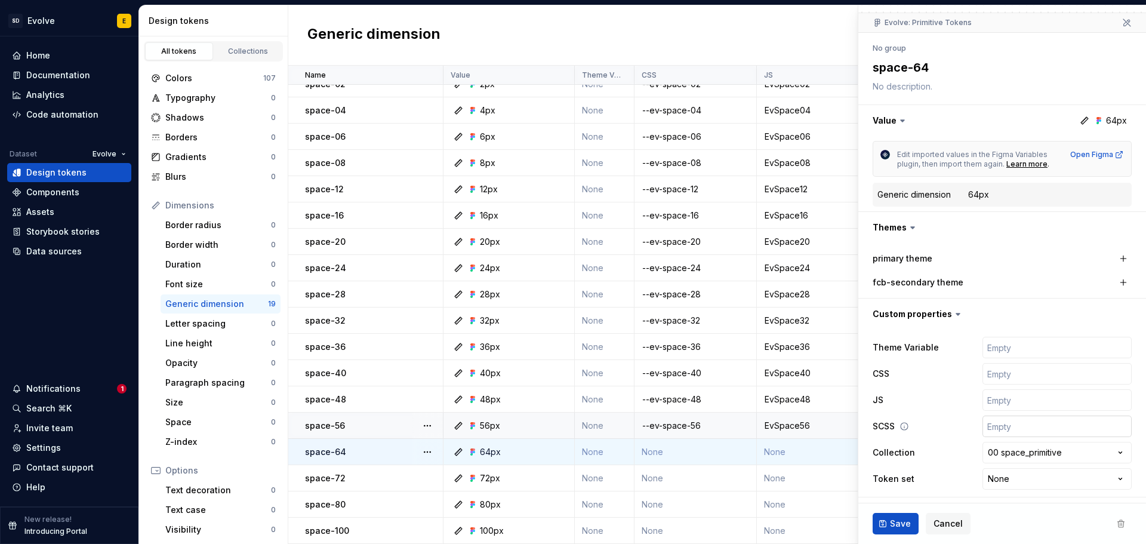
scroll to position [102, 0]
click at [1001, 374] on input "text" at bounding box center [1057, 371] width 149 height 21
type textarea "*"
type input "-"
type textarea "*"
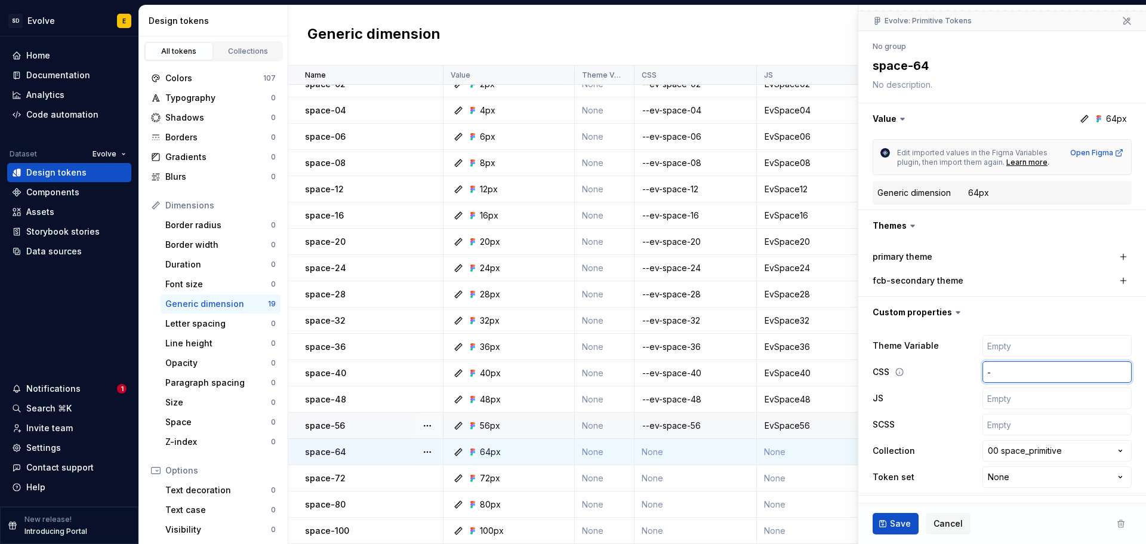
type input "--"
type textarea "*"
type input "--e"
type textarea "*"
type input "--ev"
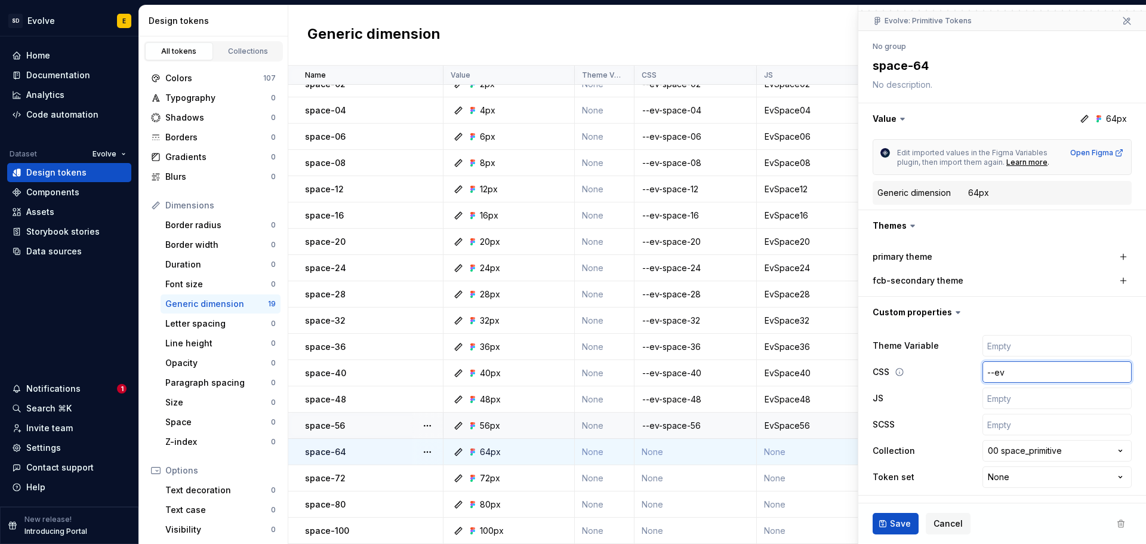
type textarea "*"
type input "--ev-"
type textarea "*"
type input "--ev-s"
type textarea "*"
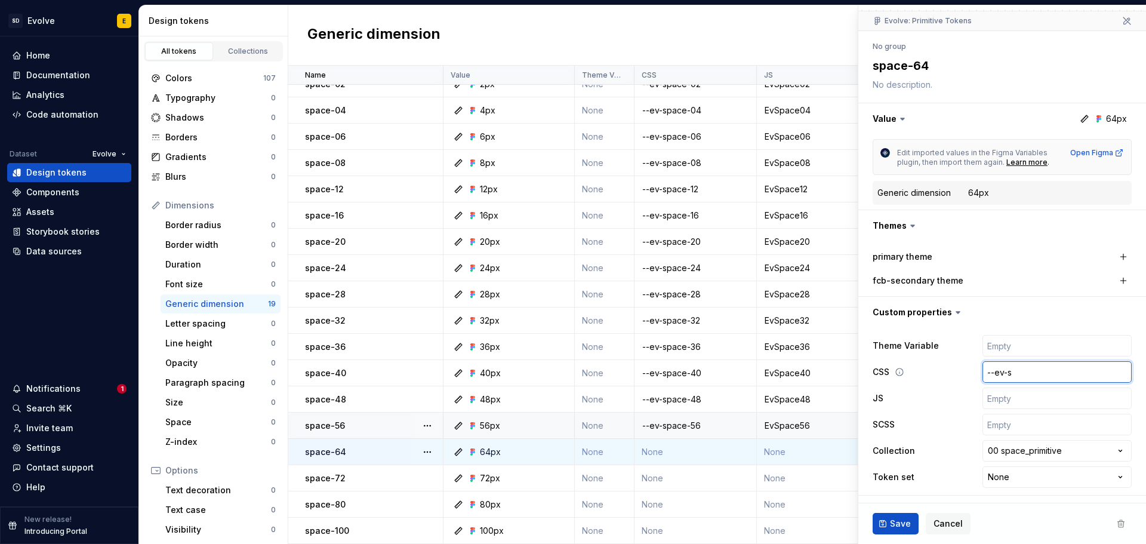
type input "--ev-sp"
type textarea "*"
type input "--ev-spa"
type textarea "*"
type input "--ev-spac"
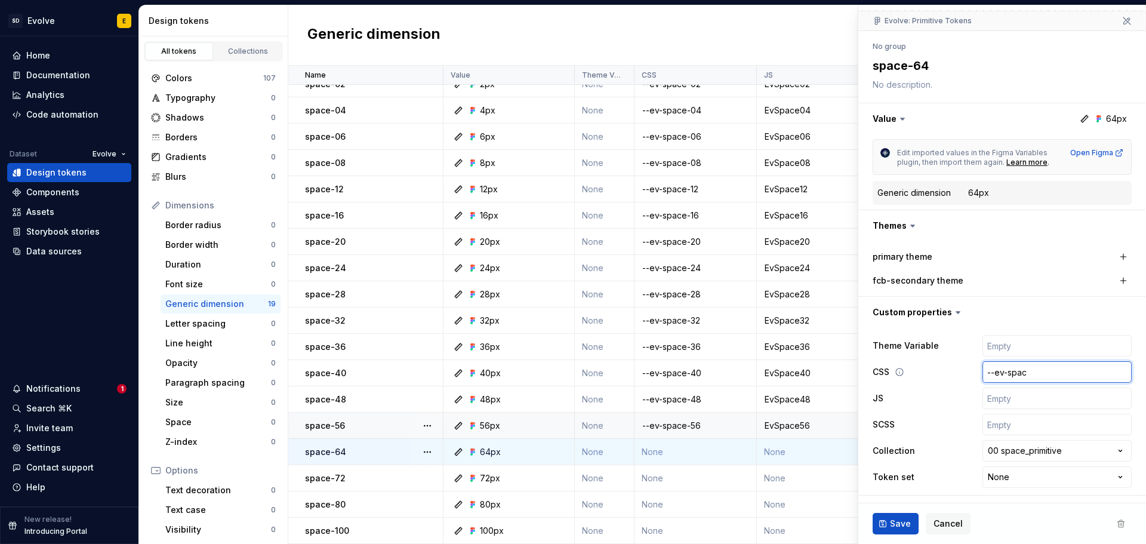
type textarea "*"
type input "--ev-space"
type textarea "*"
type input "--ev-space-"
type textarea "*"
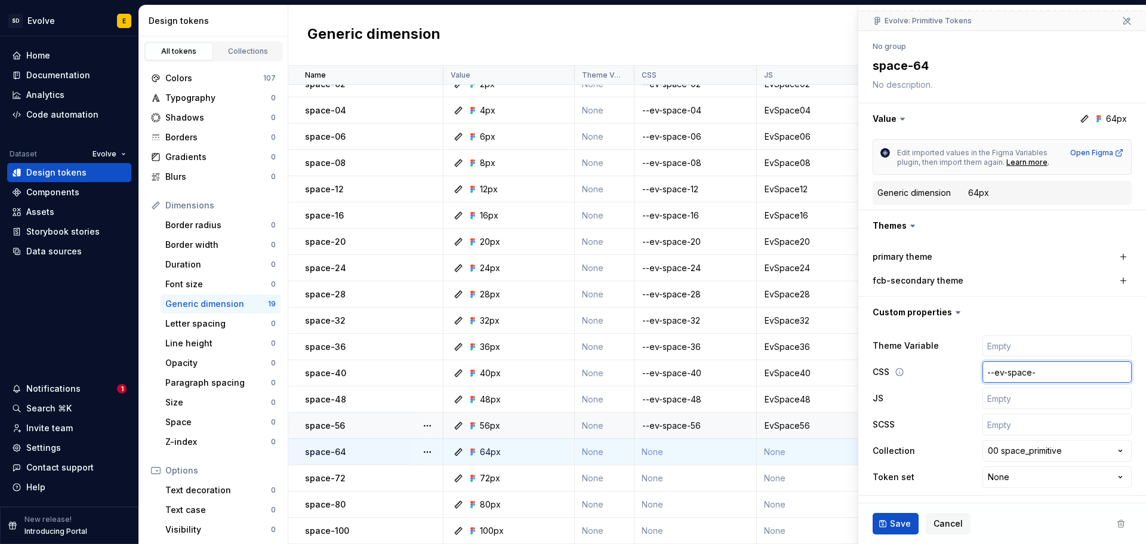
type input "--ev-space-6"
type textarea "*"
type input "--ev-space-64"
click at [1002, 395] on input "text" at bounding box center [1057, 398] width 149 height 21
paste input "EvSpace00"
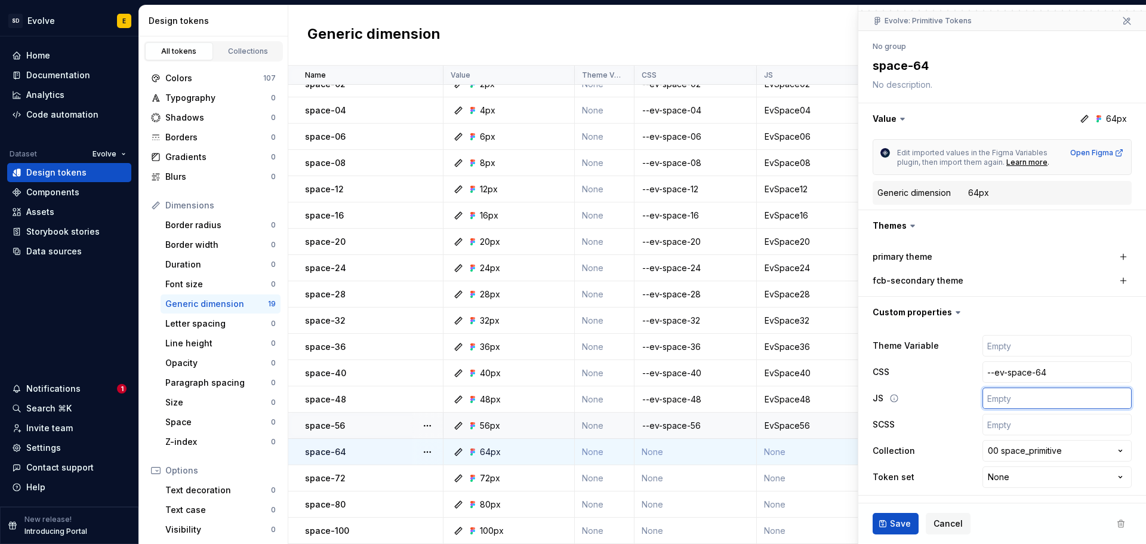
type textarea "*"
type input "EvSpace00"
type textarea "*"
type input "EvSpace0"
type textarea "*"
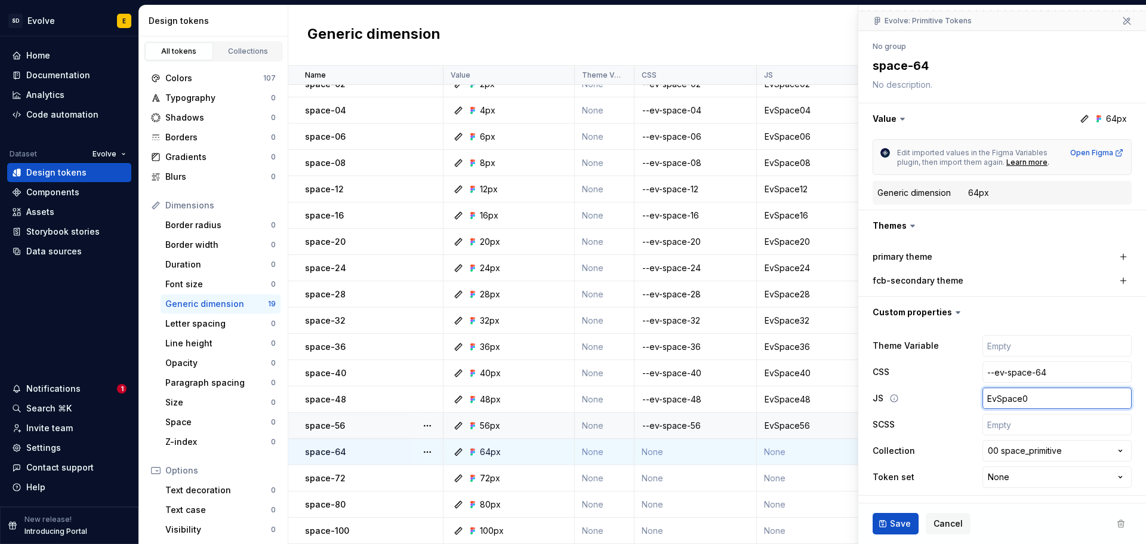
type input "EvSpace"
type textarea "*"
type input "EvSpace6"
type textarea "*"
type input "EvSpace64"
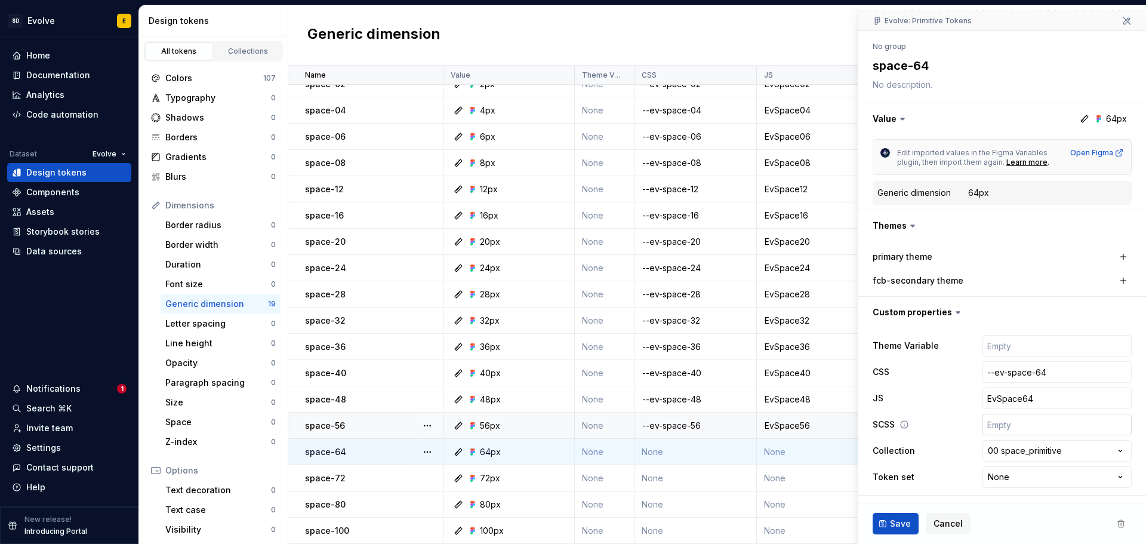
click at [1004, 425] on input "text" at bounding box center [1057, 424] width 149 height 21
type textarea "*"
type input "$"
type textarea "*"
type input "$e"
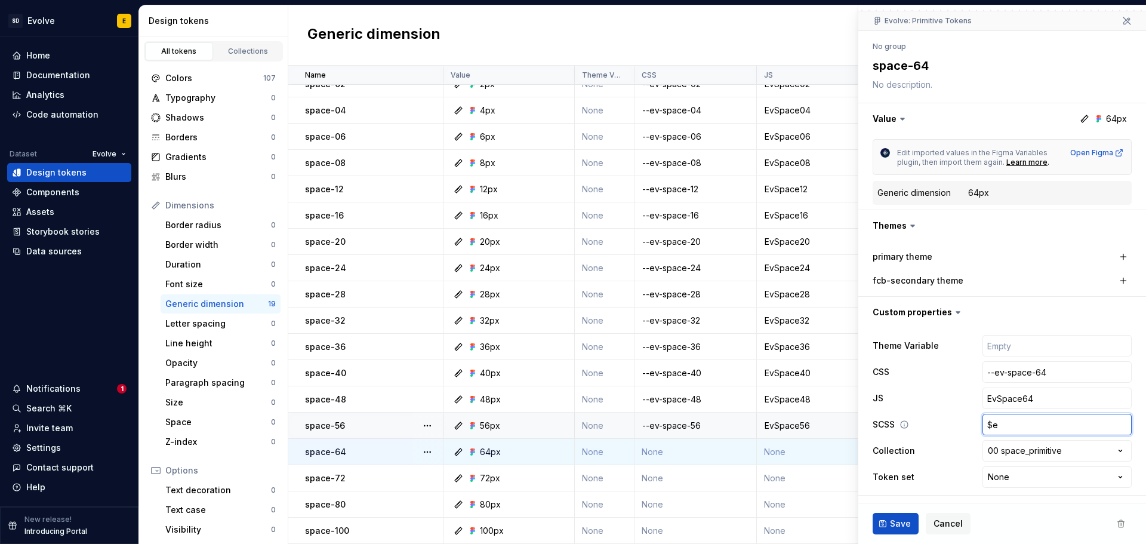
type textarea "*"
type input "$ev"
type textarea "*"
type input "$ev-"
type textarea "*"
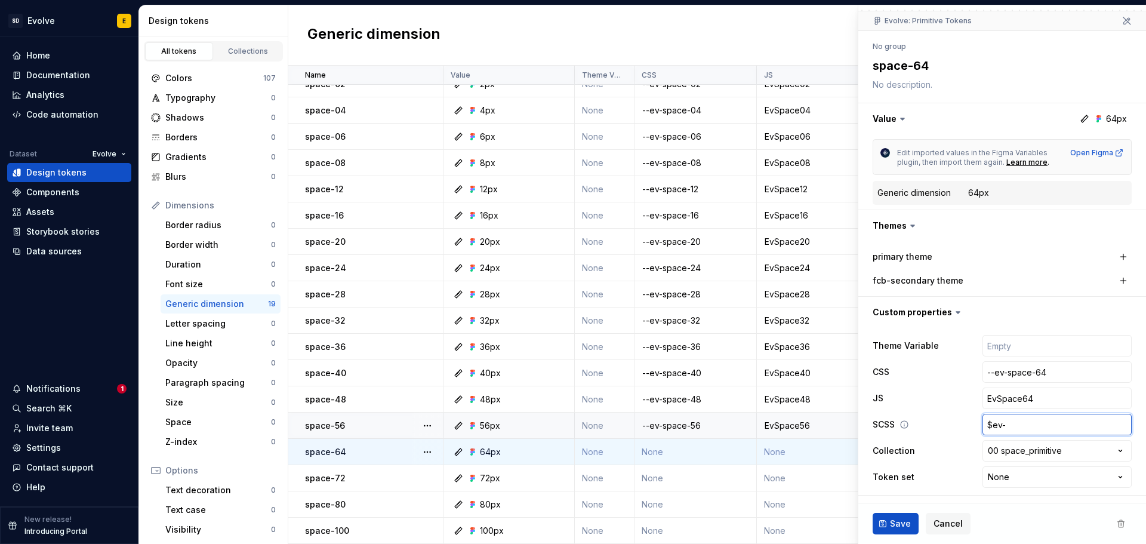
type input "$ev-s"
type textarea "*"
type input "$ev-sp"
type textarea "*"
type input "$ev-spa"
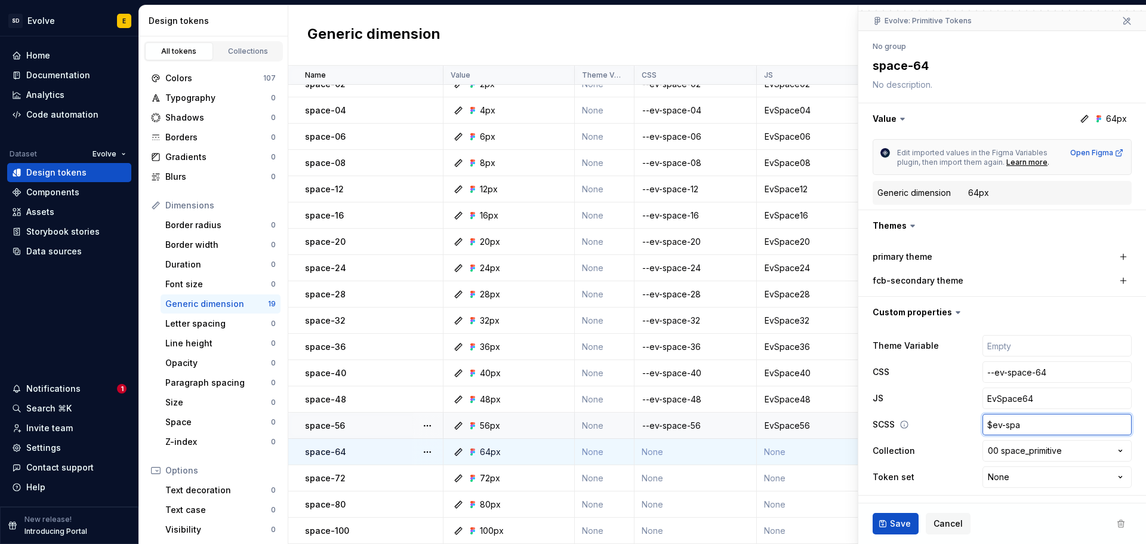
type textarea "*"
type input "$ev-spac"
type textarea "*"
type input "$ev-space"
type textarea "*"
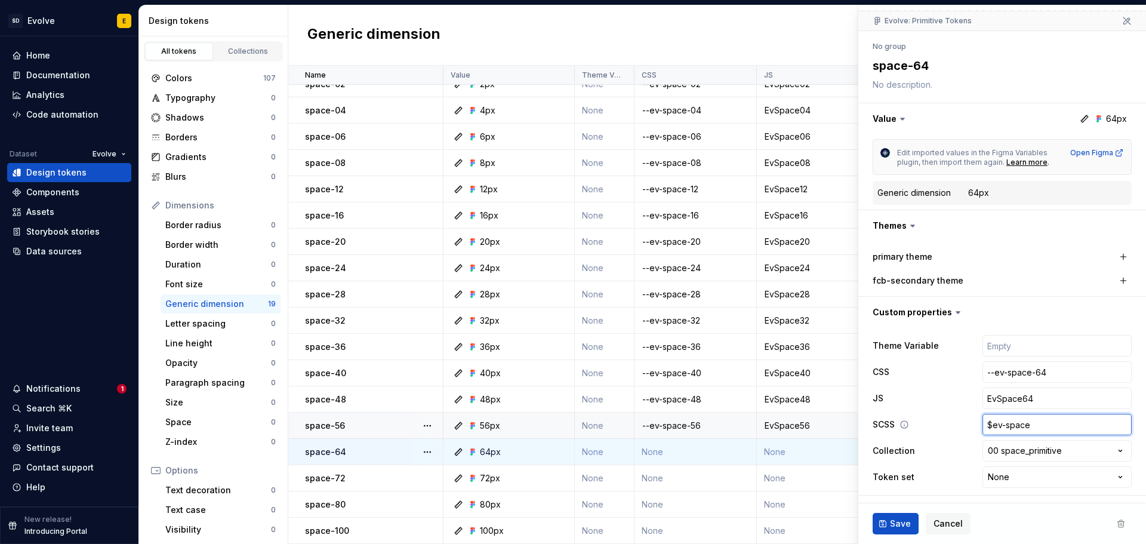
type input "$ev-space-"
type textarea "*"
type input "$ev-space-6"
type textarea "*"
type input "$ev-space-64"
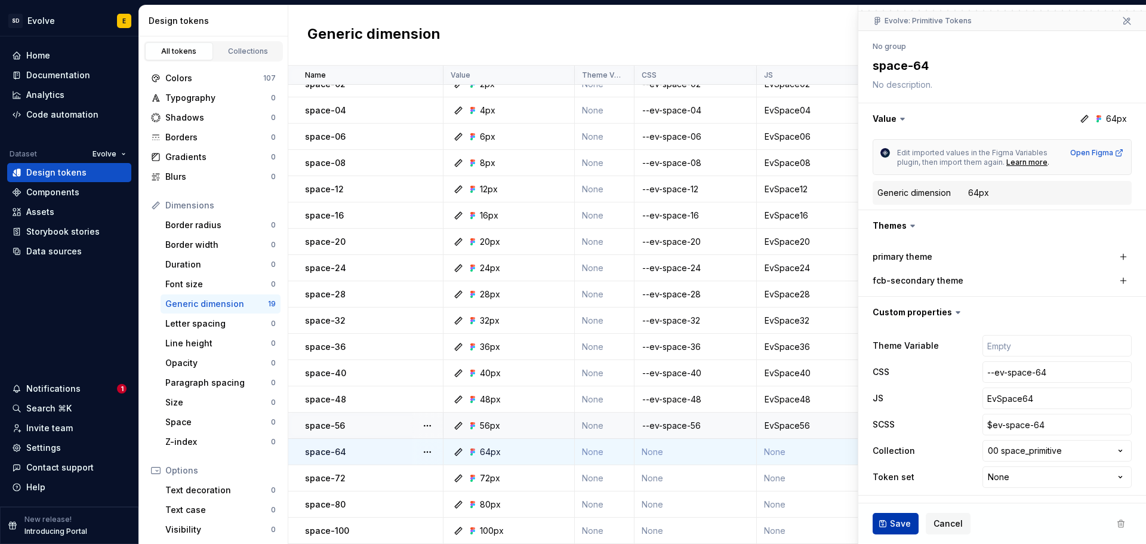
click at [894, 519] on span "Save" at bounding box center [900, 524] width 21 height 12
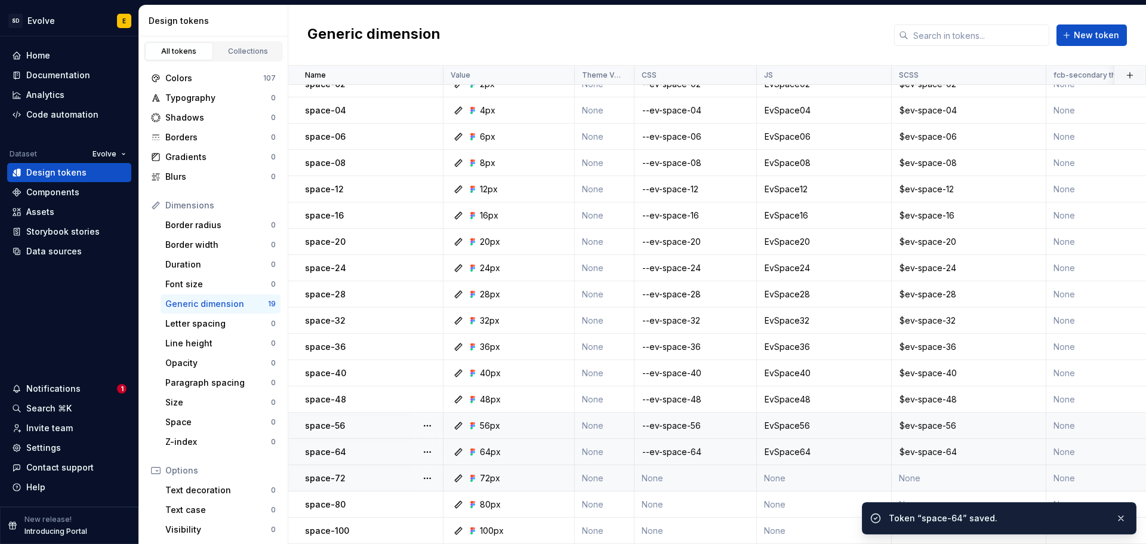
click at [685, 468] on td "None" at bounding box center [696, 478] width 122 height 26
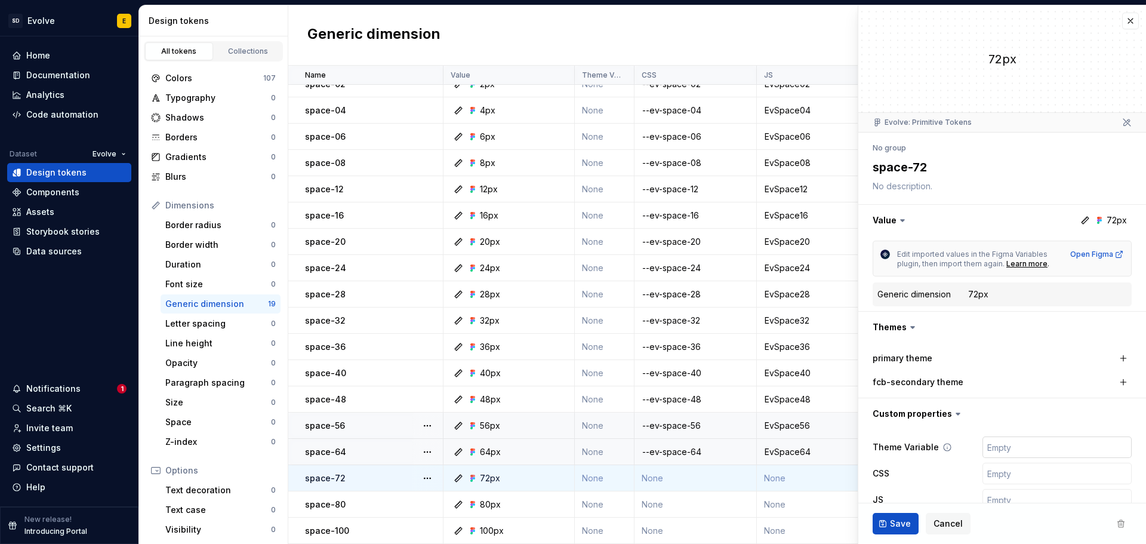
type textarea "*"
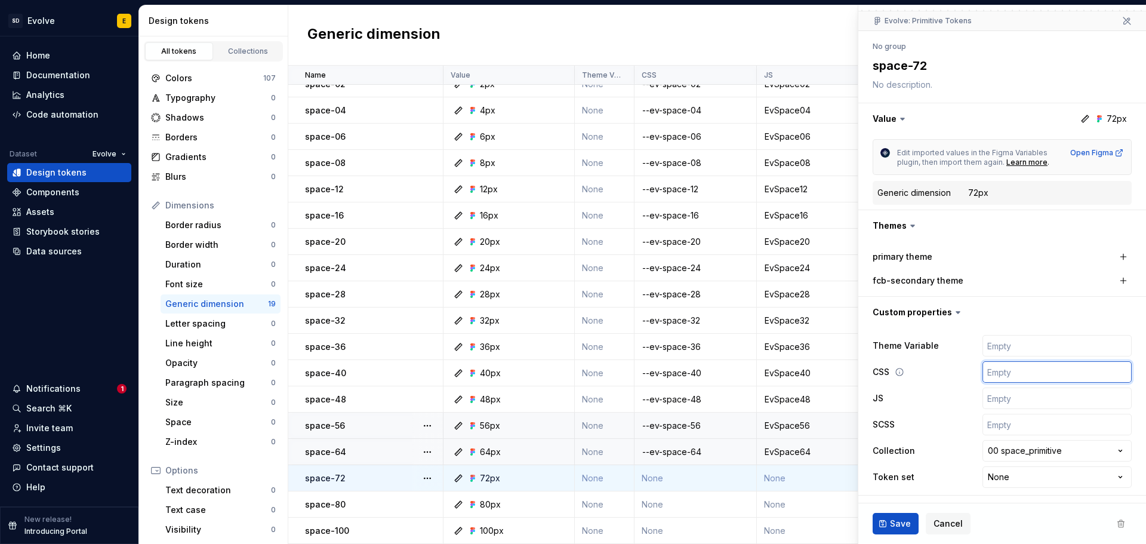
click at [996, 371] on input "text" at bounding box center [1057, 371] width 149 height 21
type input "-"
type textarea "*"
type input "--"
type textarea "*"
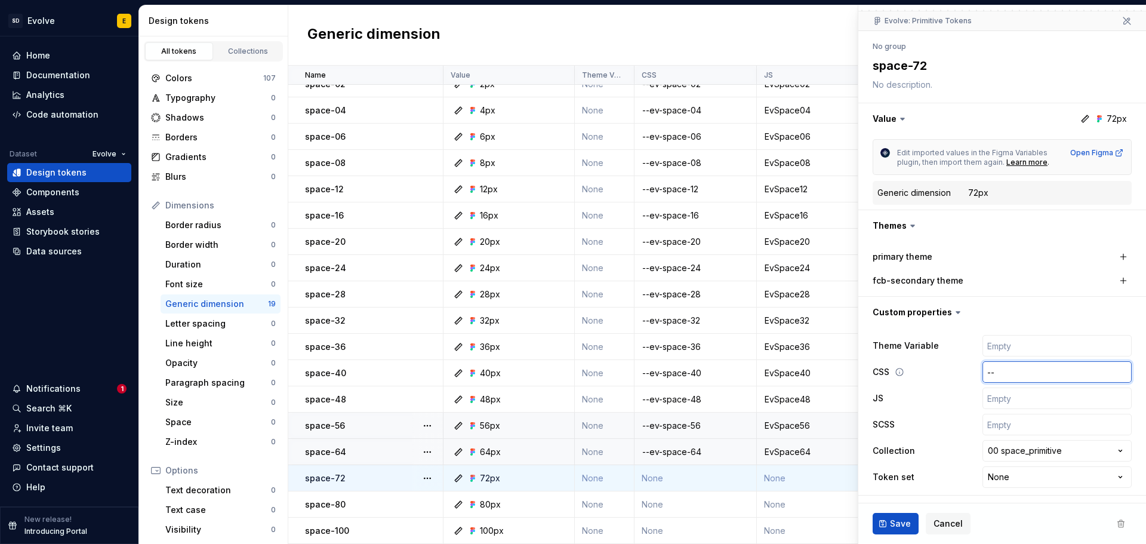
type input "--e"
type textarea "*"
type input "--ev"
type textarea "*"
type input "--ev-s"
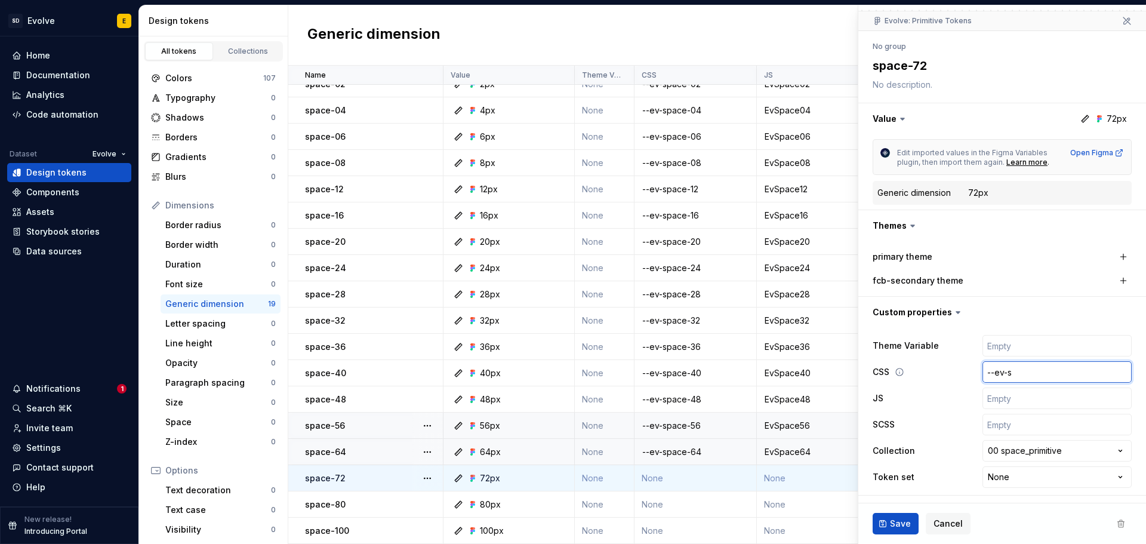
type textarea "*"
type input "--ev-sp"
type textarea "*"
type input "--ev-spa"
type textarea "*"
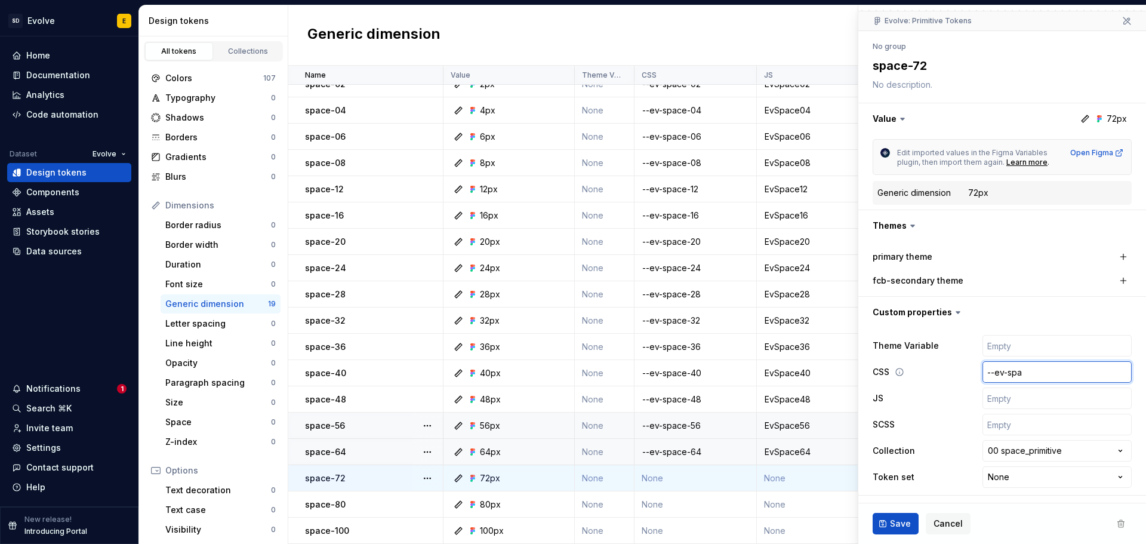
type input "--ev-spac"
type textarea "*"
type input "--ev-space"
type textarea "*"
type input "--ev-space-"
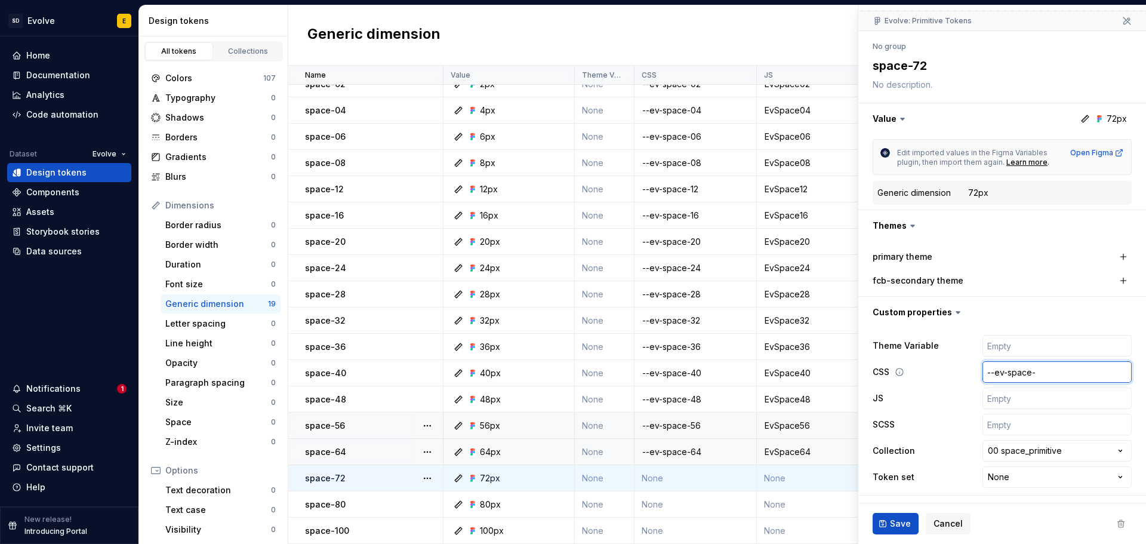
type textarea "*"
type input "--ev-space-7"
type textarea "*"
type input "--ev-space-72"
click at [996, 396] on input "text" at bounding box center [1057, 398] width 149 height 21
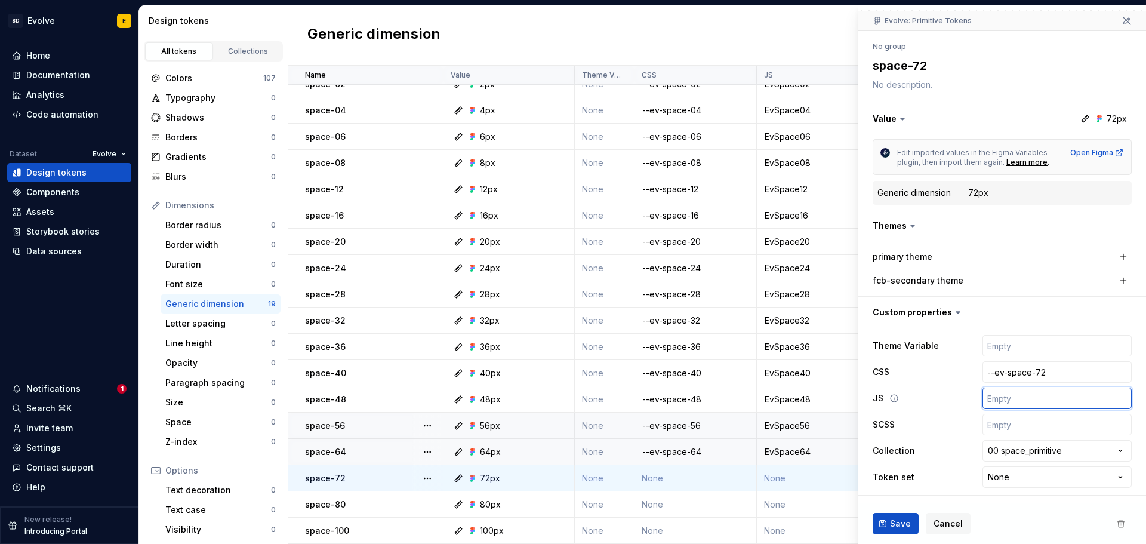
paste input "EvSpace00"
type textarea "*"
type input "EvSpace00"
type textarea "*"
type input "EvSpace0"
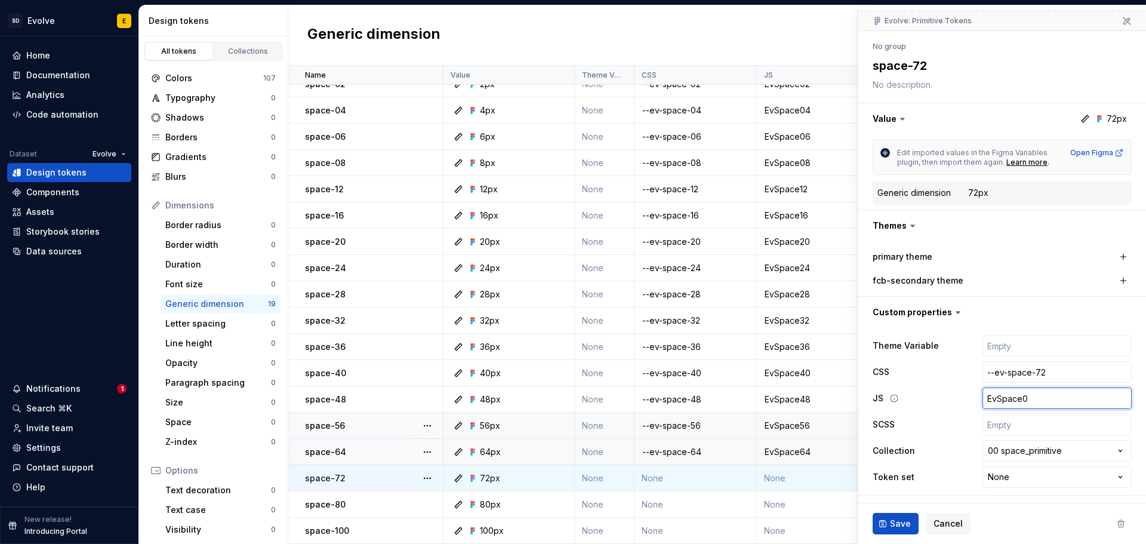
type textarea "*"
type input "EvSpace"
type textarea "*"
type input "EvSpace7"
type textarea "*"
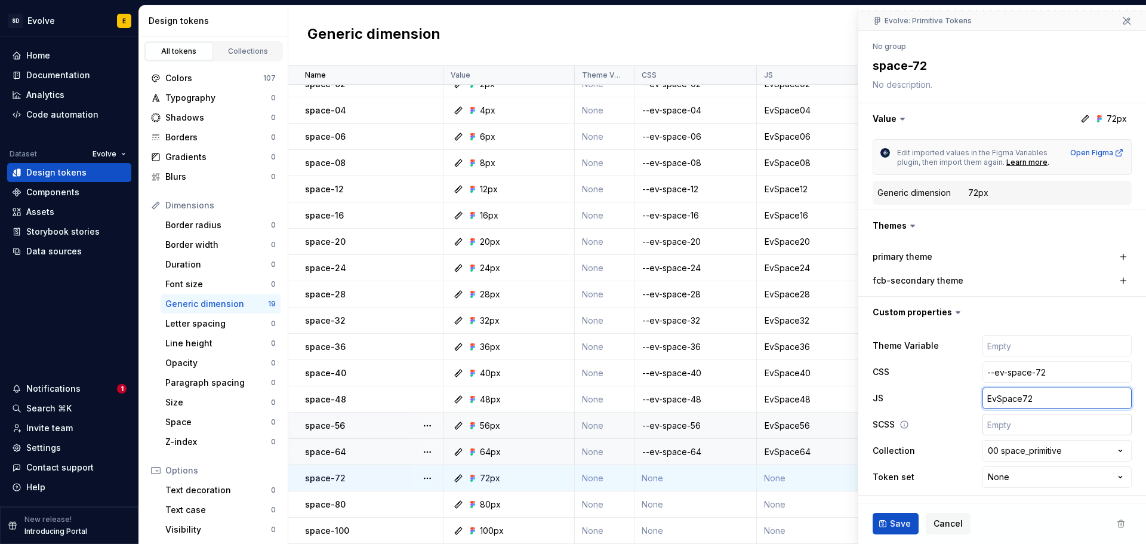
type input "EvSpace72"
click at [996, 435] on input "text" at bounding box center [1057, 424] width 149 height 21
type textarea "*"
type input "$"
type textarea "*"
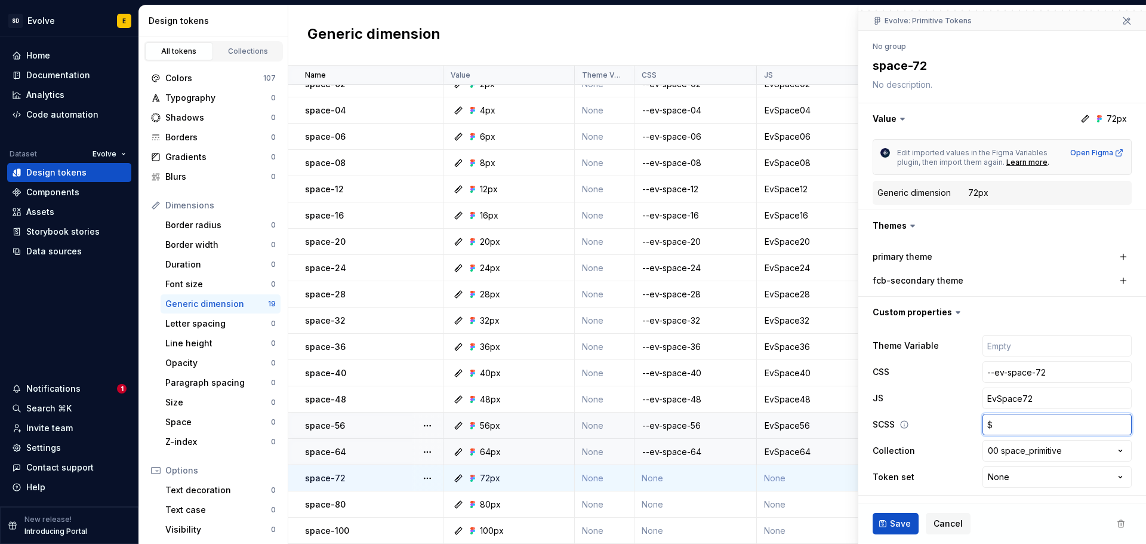
type input "$e"
type textarea "*"
type input "$ev"
type textarea "*"
type input "$ev-s"
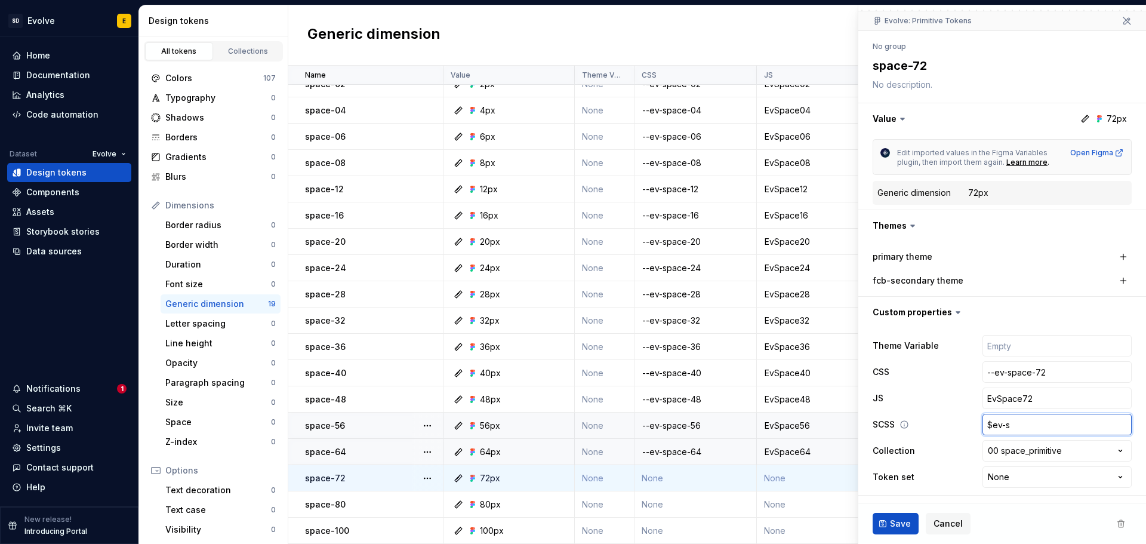
type textarea "*"
type input "$ev-sp"
type textarea "*"
type input "$ev-spa"
type textarea "*"
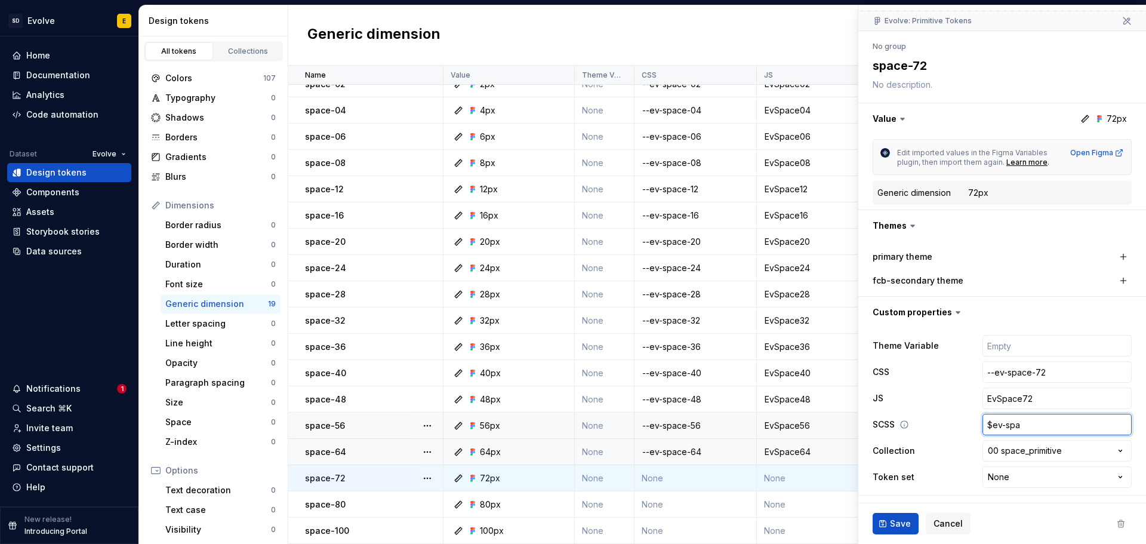
type input "$ev-spac"
type textarea "*"
type input "$ev-space"
type textarea "*"
type input "$ev-space-"
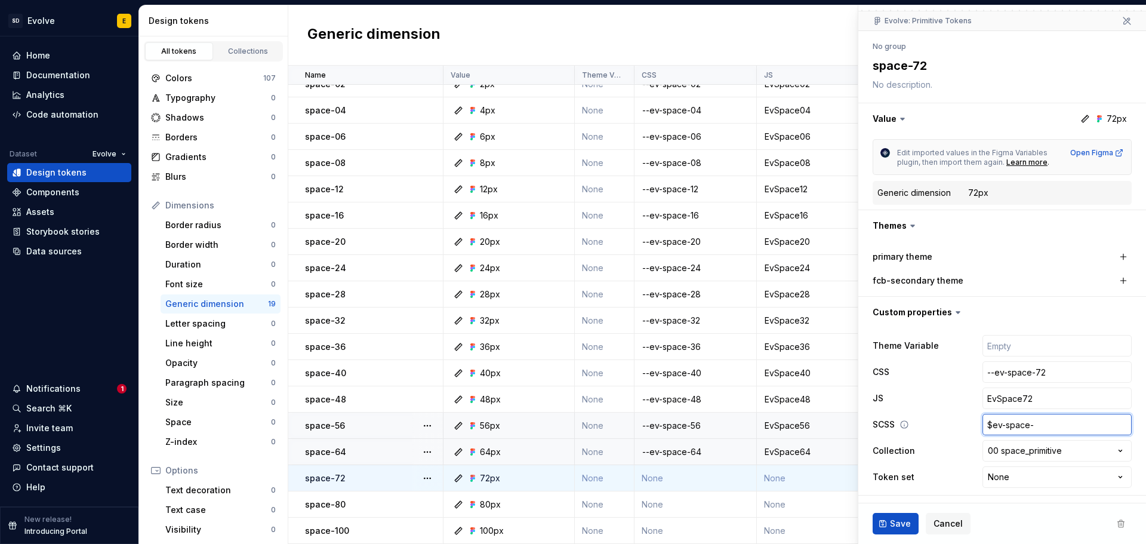
type textarea "*"
type input "$ev-space-7"
type textarea "*"
type input "$ev-space-72"
click at [882, 527] on button "Save" at bounding box center [896, 523] width 46 height 21
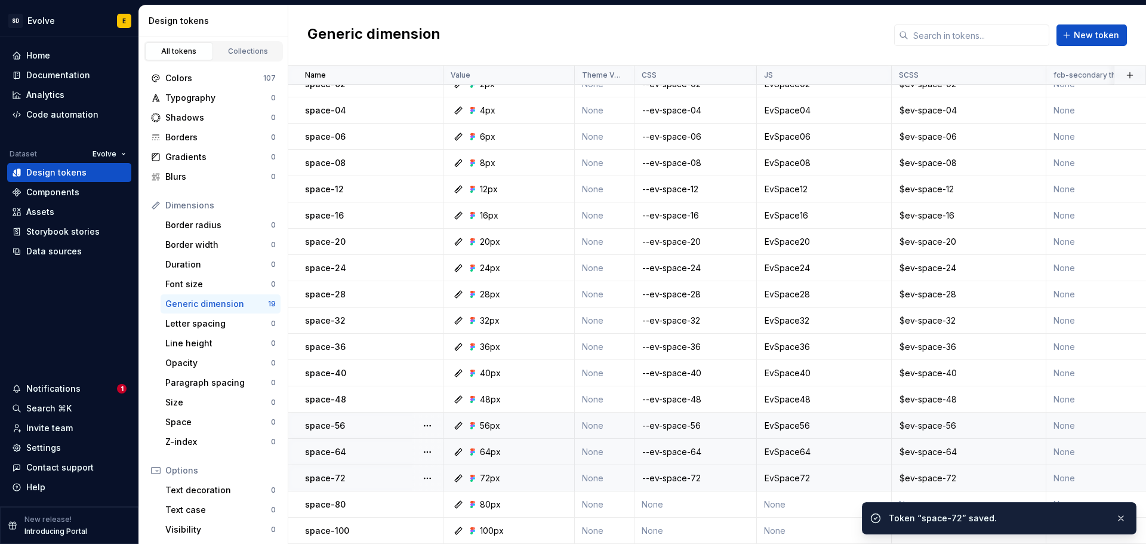
click at [699, 494] on td "None" at bounding box center [696, 504] width 122 height 26
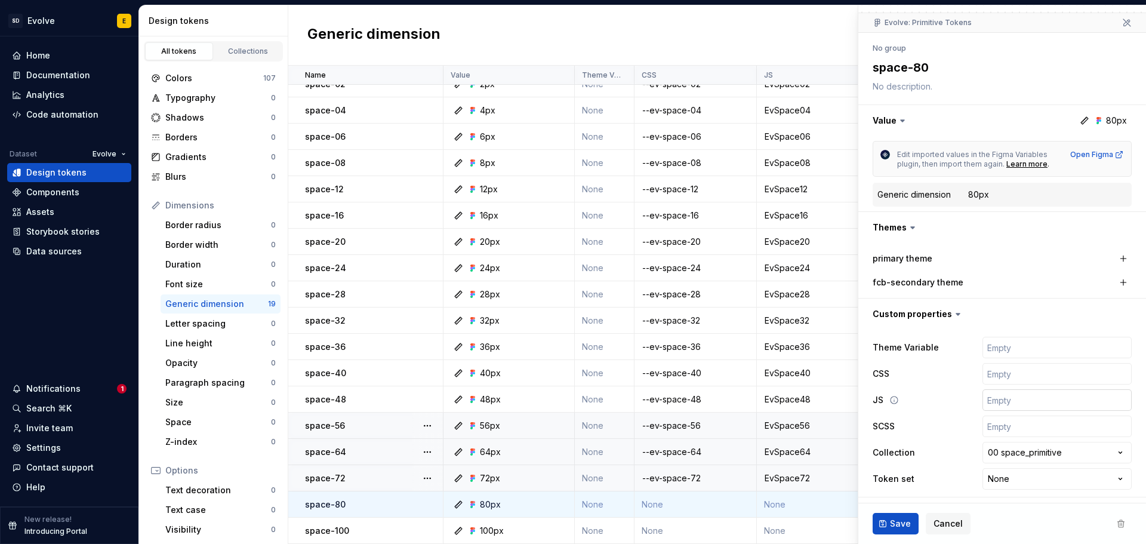
scroll to position [102, 0]
click at [1001, 380] on input "text" at bounding box center [1057, 371] width 149 height 21
type textarea "*"
type input "-"
type textarea "*"
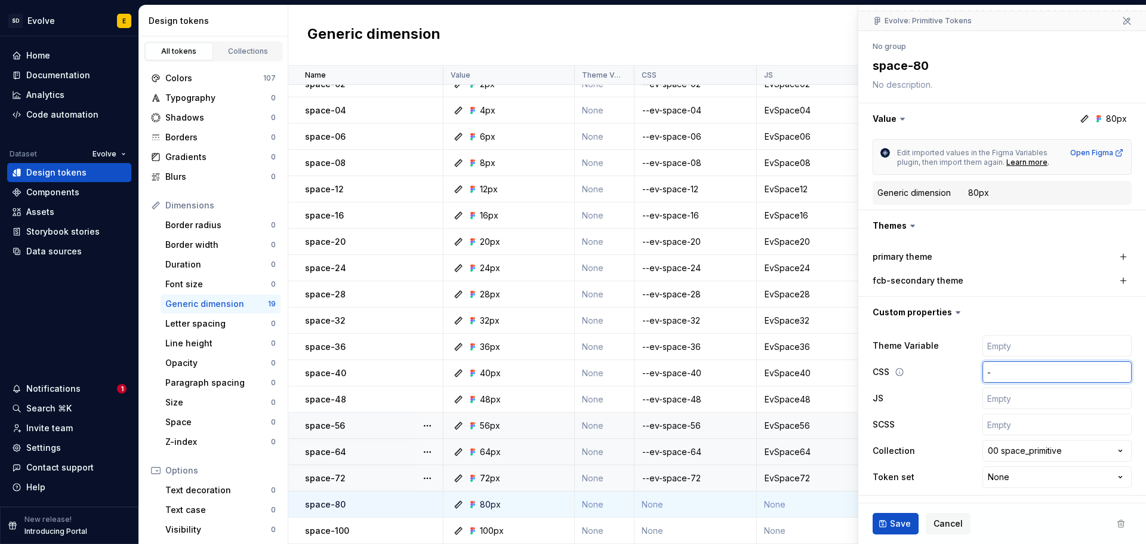
type input "--"
type textarea "*"
type input "--e"
type textarea "*"
type input "--ev"
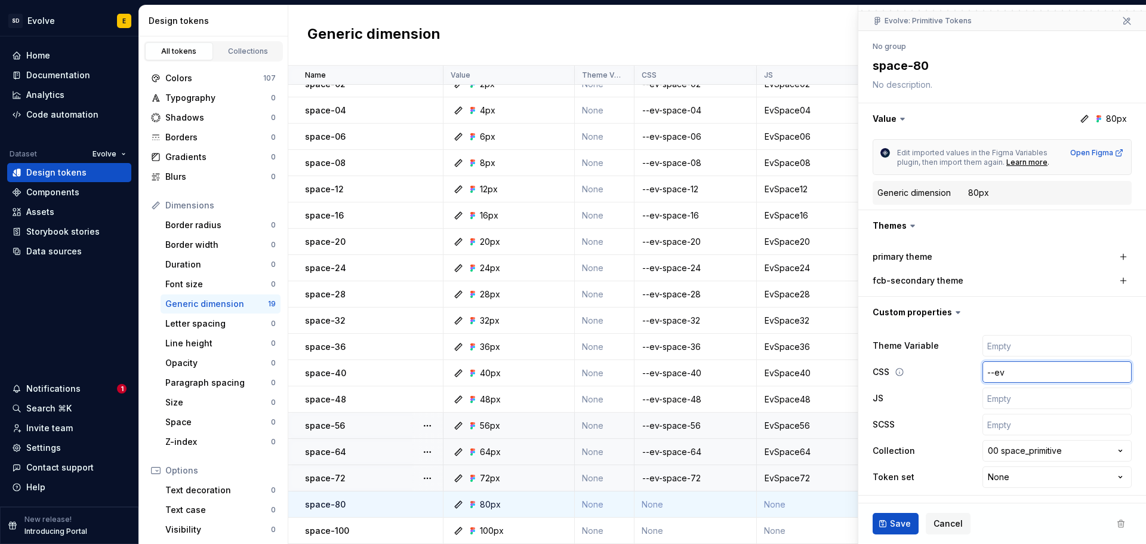
type textarea "*"
type input "--ev-"
type textarea "*"
type input "--ev-s"
type textarea "*"
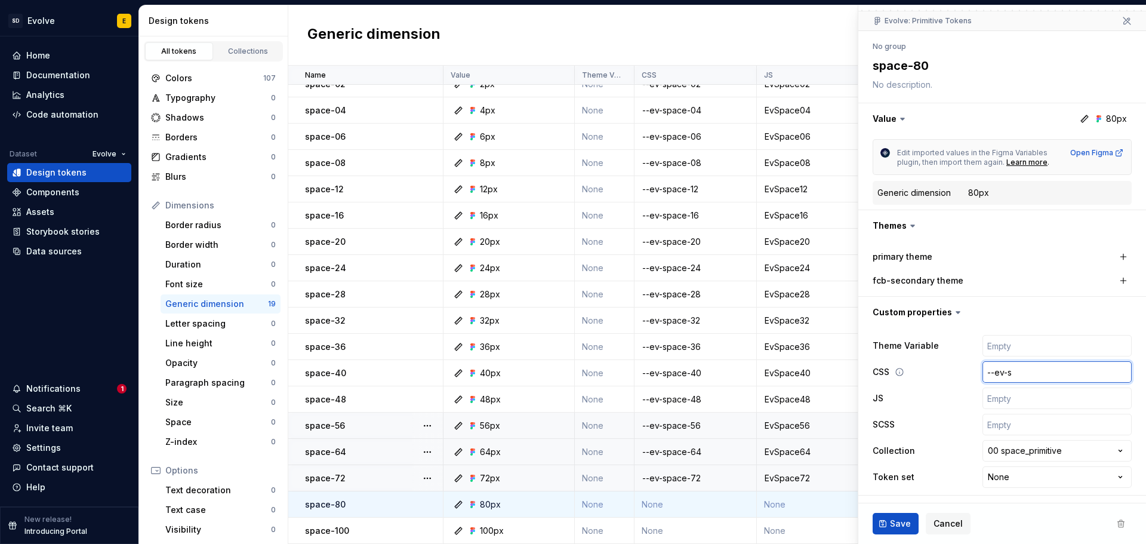
type input "--ev-sp"
type textarea "*"
type input "--ev-spa"
type textarea "*"
type input "--ev-spac"
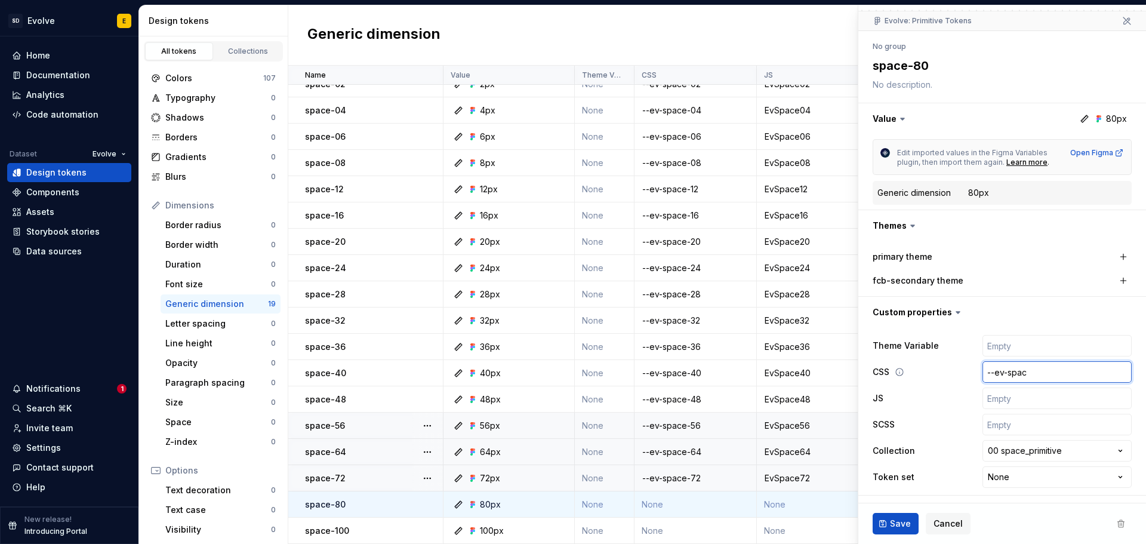
type textarea "*"
type input "--ev-space"
type textarea "*"
type input "--ev-space-"
type textarea "*"
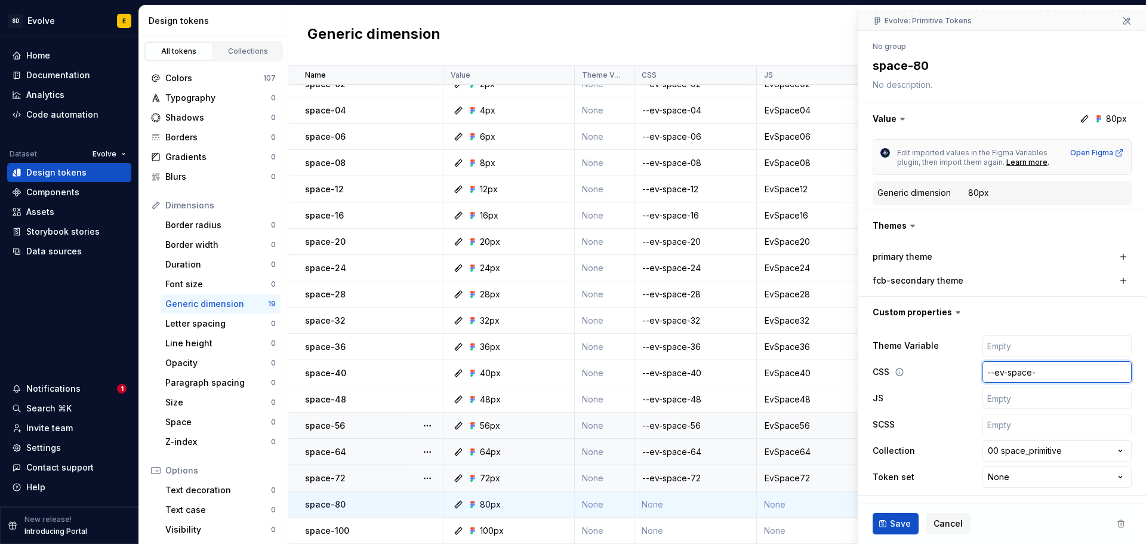
type input "--ev-space-8"
click at [999, 399] on input "text" at bounding box center [1057, 398] width 149 height 21
paste input "EvSpace00"
click at [1002, 430] on input "text" at bounding box center [1057, 424] width 149 height 21
click at [903, 521] on span "Save" at bounding box center [900, 524] width 21 height 12
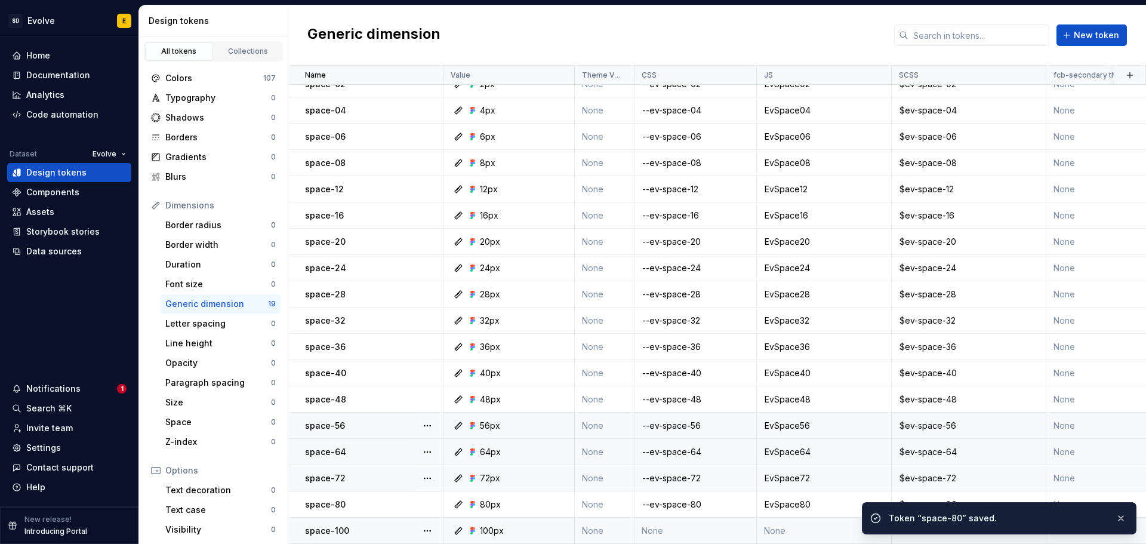
click at [681, 527] on td "None" at bounding box center [696, 531] width 122 height 26
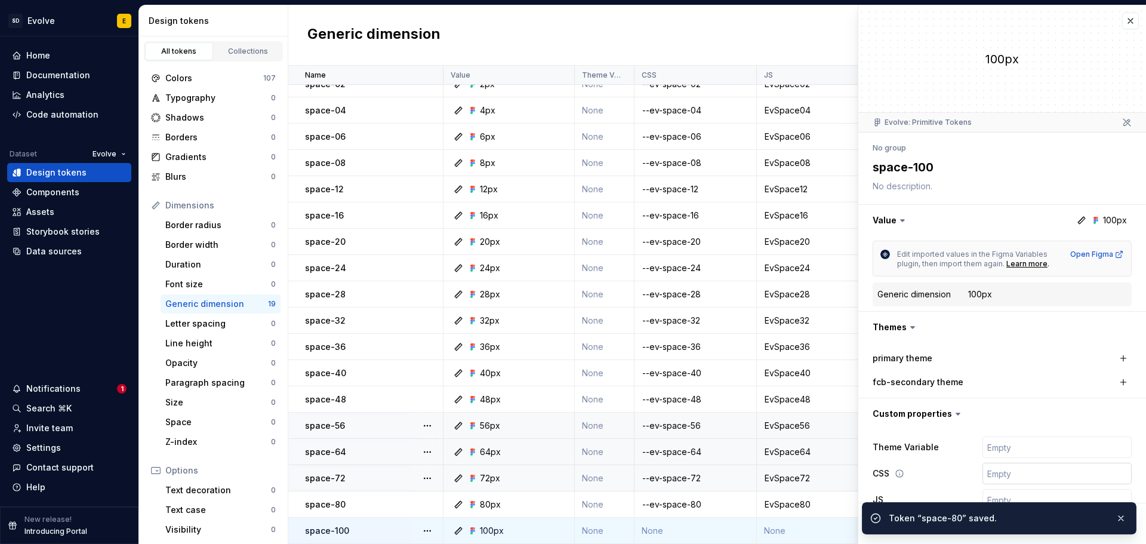
click at [1000, 466] on input "text" at bounding box center [1057, 473] width 149 height 21
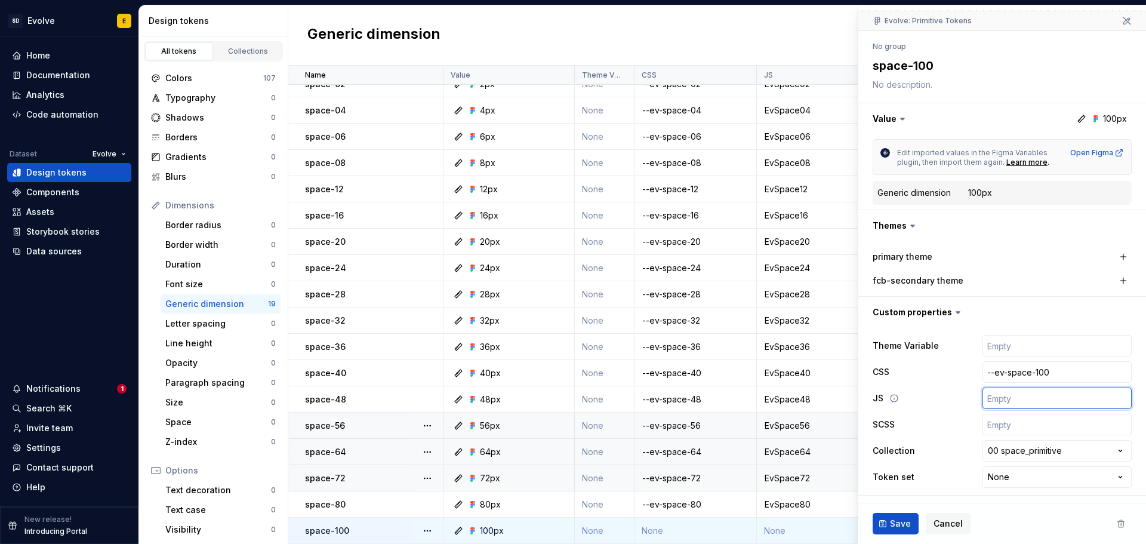
click at [992, 394] on input "text" at bounding box center [1057, 398] width 149 height 21
paste input "EvSpace00"
click at [992, 422] on input "text" at bounding box center [1057, 424] width 149 height 21
click at [896, 520] on span "Save" at bounding box center [900, 524] width 21 height 12
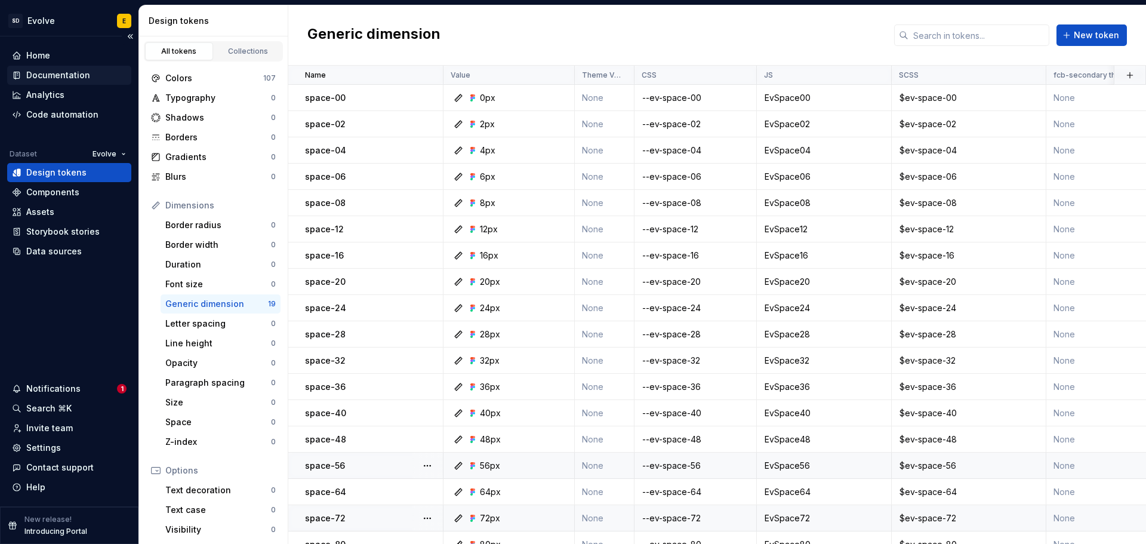
click at [54, 74] on div "Documentation" at bounding box center [58, 75] width 64 height 12
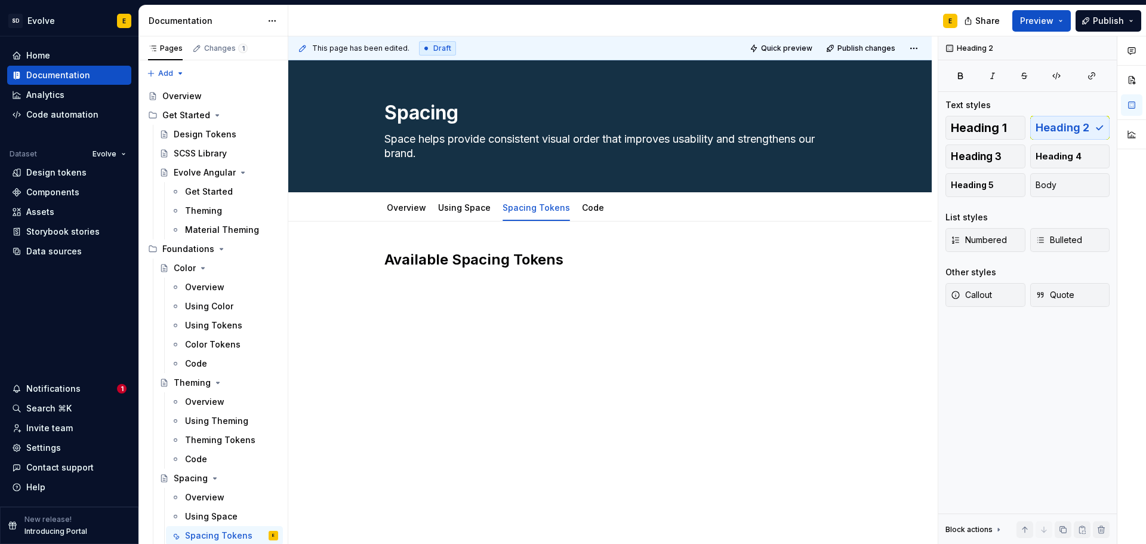
click at [459, 297] on div "Available Spacing Tokens" at bounding box center [610, 280] width 451 height 60
click at [427, 295] on div "Available Spacing Tokens" at bounding box center [610, 272] width 451 height 45
click at [398, 297] on div "Available Spacing Tokens" at bounding box center [610, 280] width 451 height 60
click at [608, 269] on h2 "Available Spacing Tokens" at bounding box center [610, 259] width 451 height 19
click at [583, 309] on div "Available Spacing Tokens" at bounding box center [610, 280] width 451 height 60
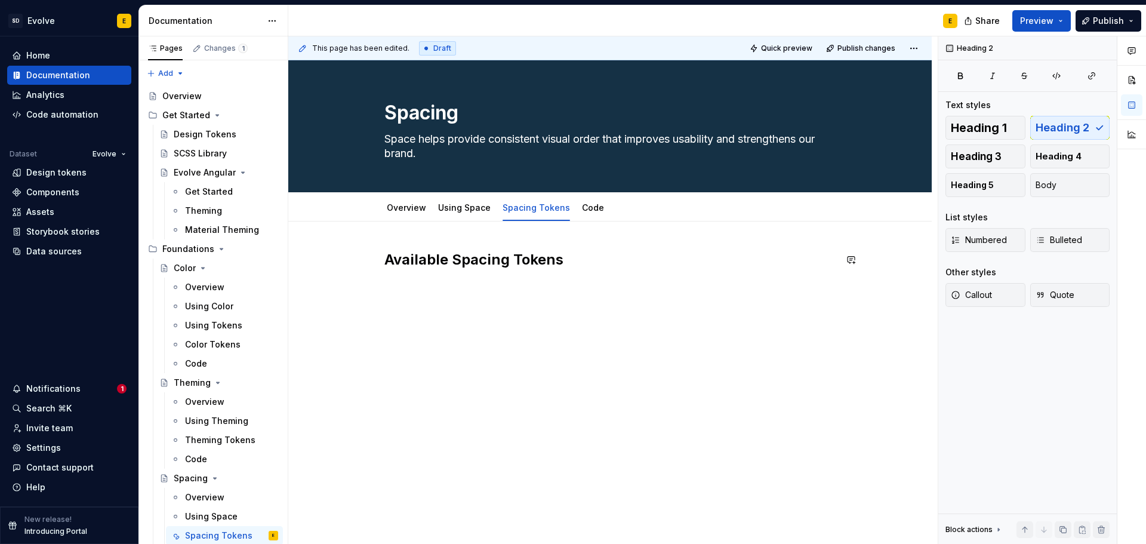
click at [553, 294] on div "Available Spacing Tokens" at bounding box center [610, 272] width 451 height 45
click at [589, 266] on h2 "Available Spacing Tokens" at bounding box center [610, 259] width 451 height 19
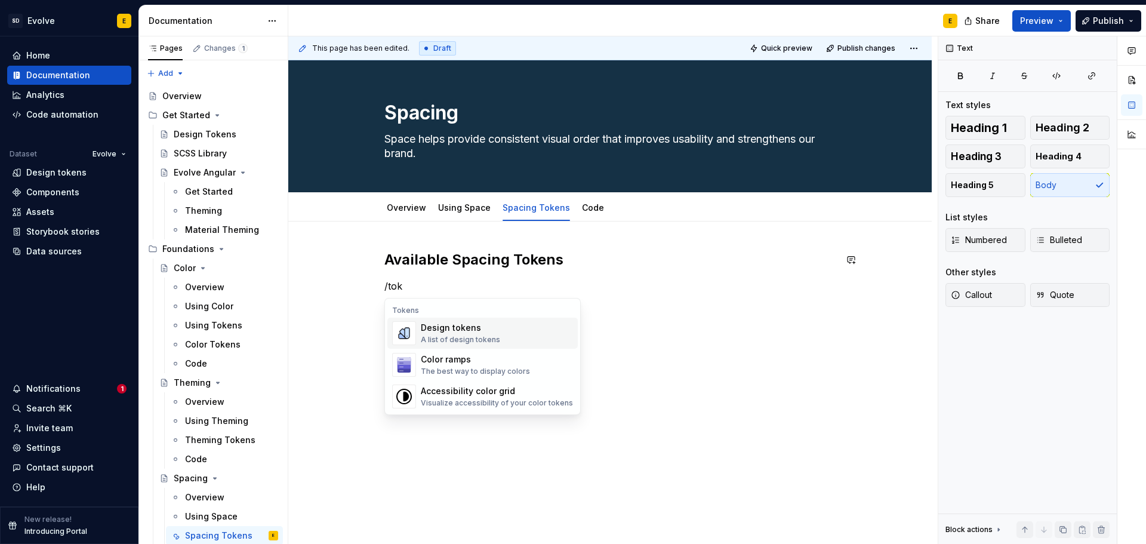
click at [488, 325] on div "Design tokens" at bounding box center [460, 328] width 79 height 12
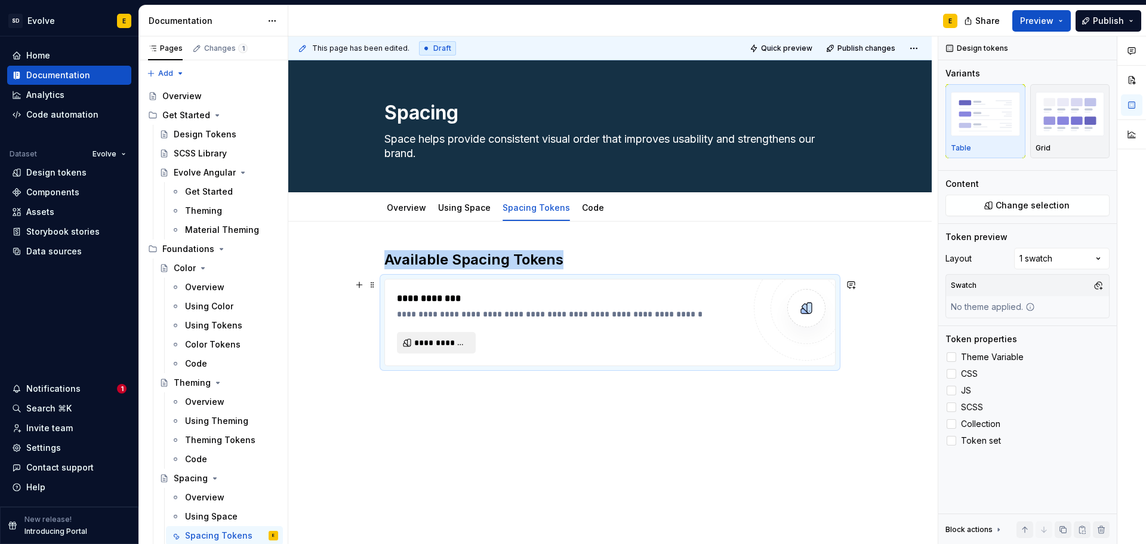
click at [463, 343] on span "**********" at bounding box center [441, 343] width 54 height 12
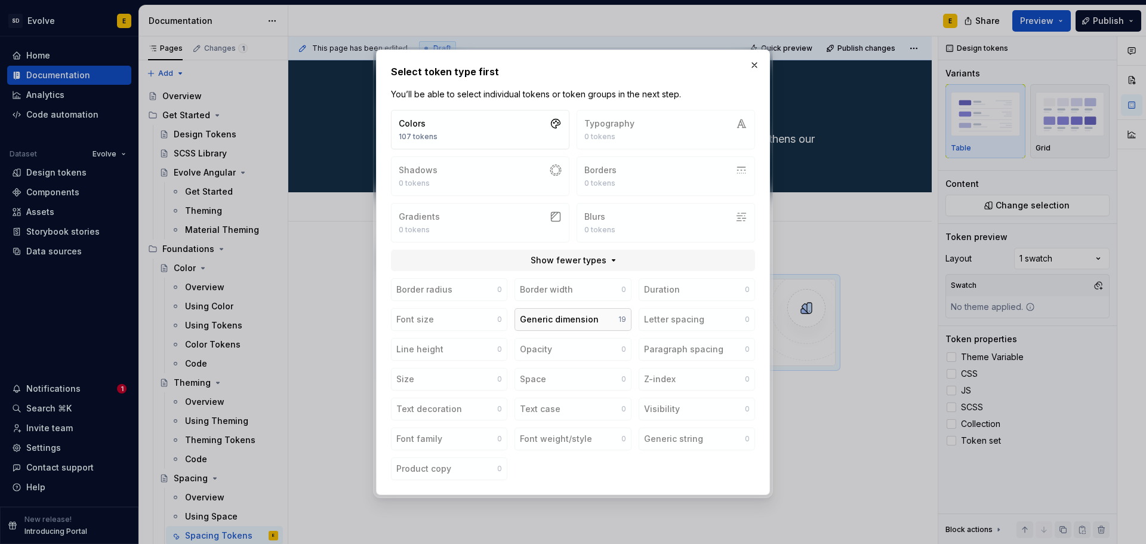
click at [539, 318] on div "Generic dimension" at bounding box center [559, 319] width 79 height 12
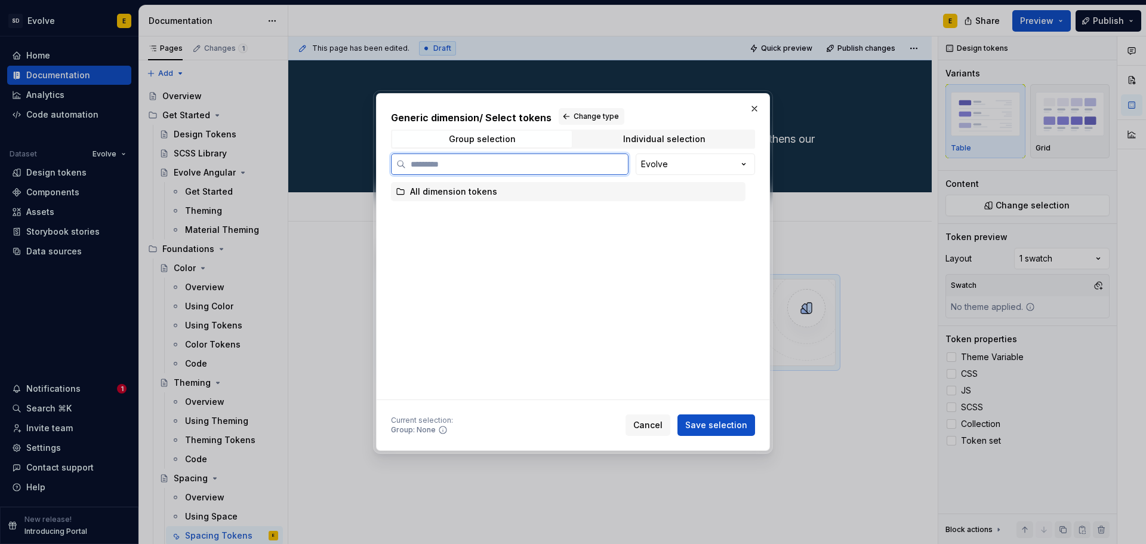
click at [470, 189] on div "All dimension tokens" at bounding box center [453, 192] width 87 height 12
click at [720, 428] on span "Save selection" at bounding box center [716, 425] width 62 height 12
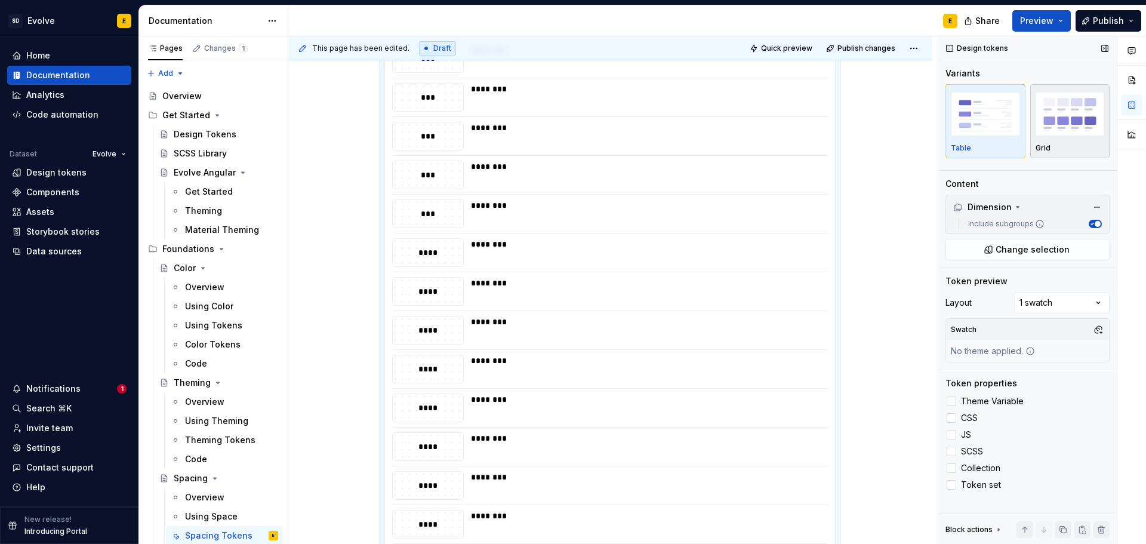
click at [1054, 149] on div "Grid" at bounding box center [1070, 148] width 69 height 10
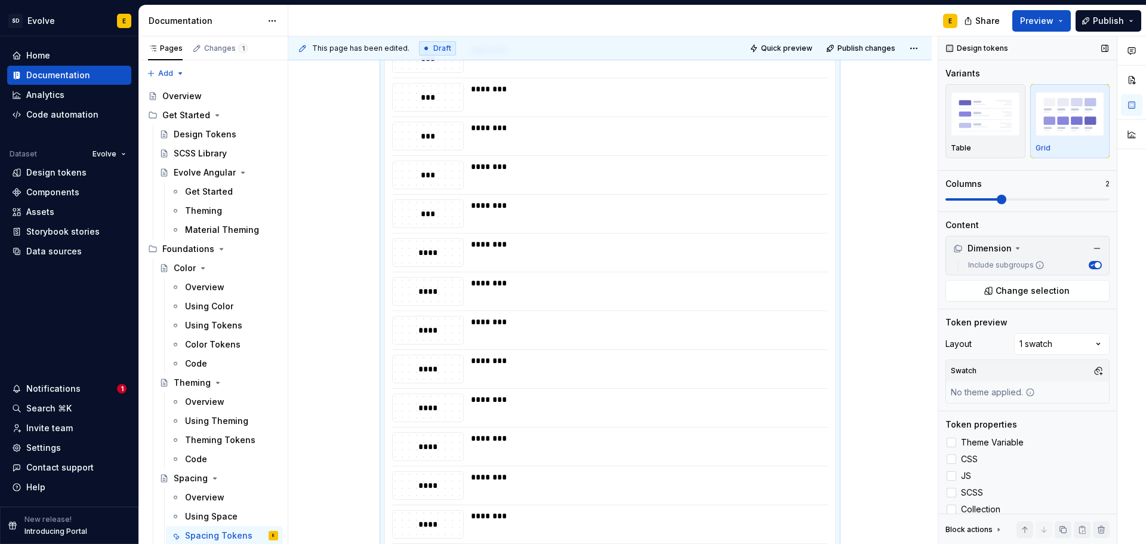
click at [997, 198] on span at bounding box center [1002, 200] width 10 height 10
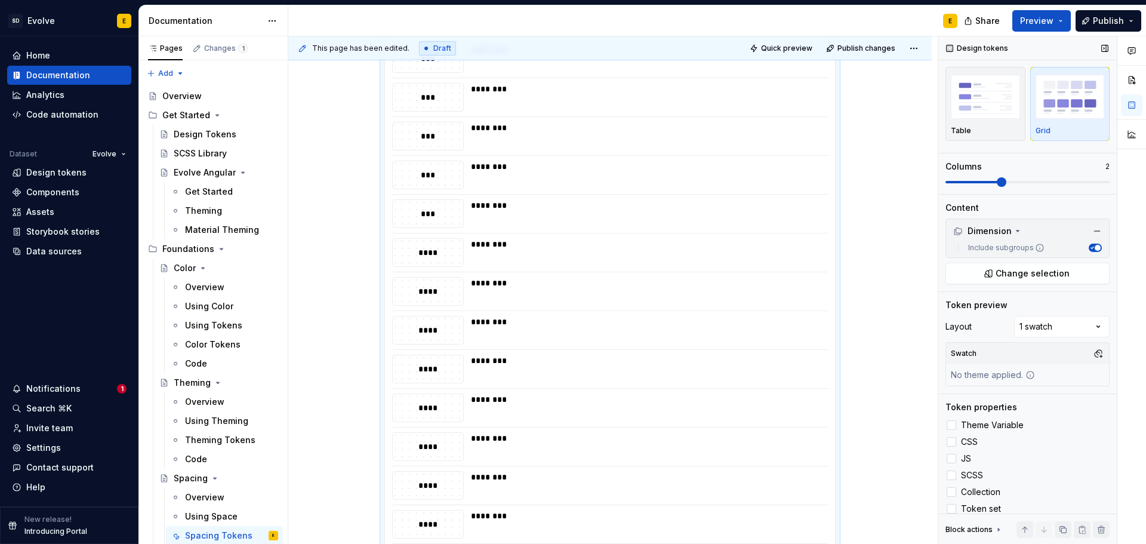
scroll to position [27, 0]
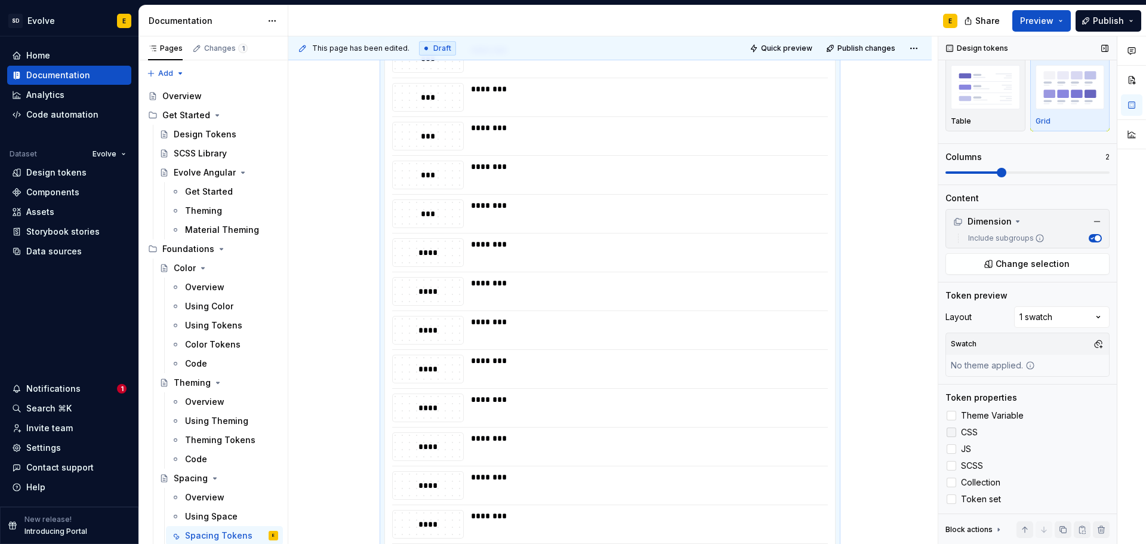
click at [956, 432] on div at bounding box center [952, 433] width 10 height 10
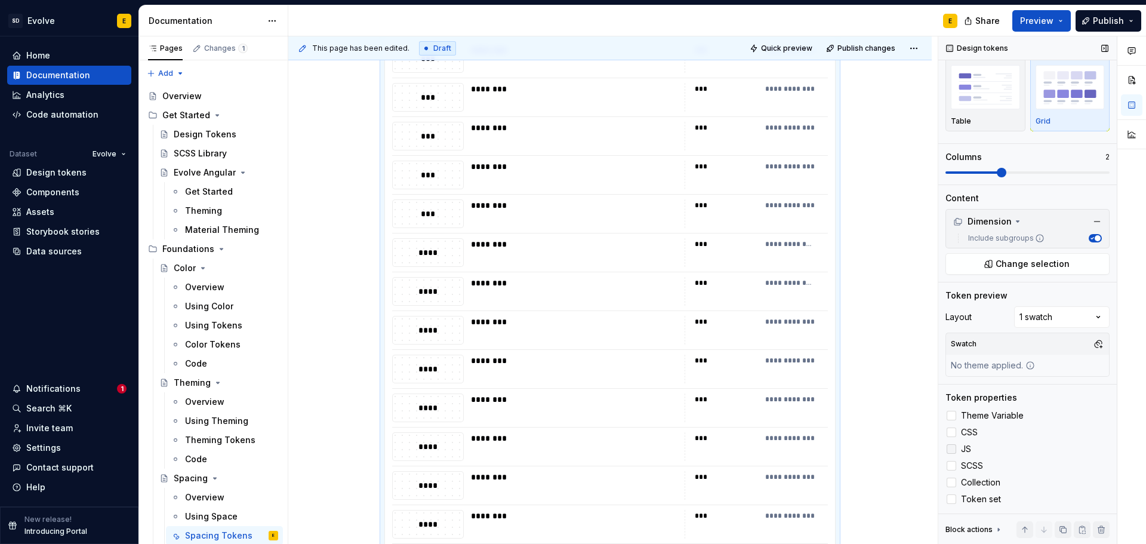
click at [958, 450] on label "JS" at bounding box center [1028, 449] width 164 height 14
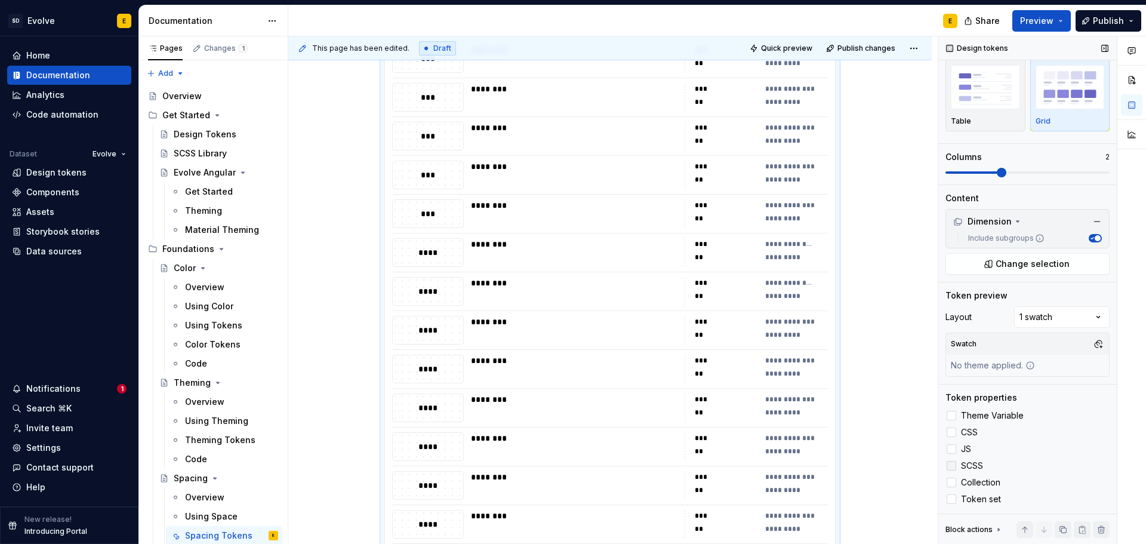
click at [955, 465] on div at bounding box center [952, 466] width 10 height 10
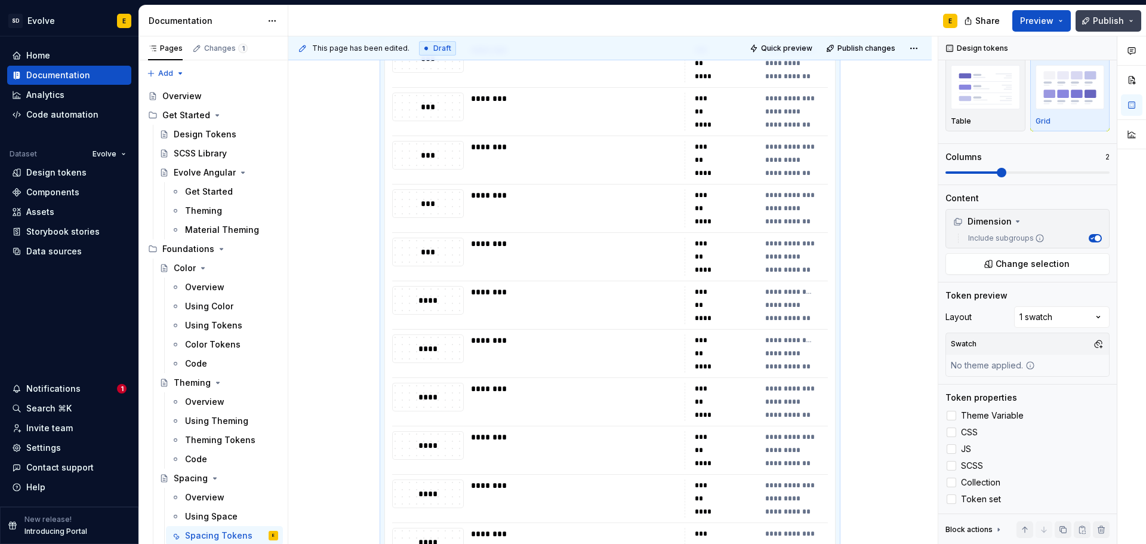
click at [1104, 20] on span "Publish" at bounding box center [1108, 21] width 31 height 12
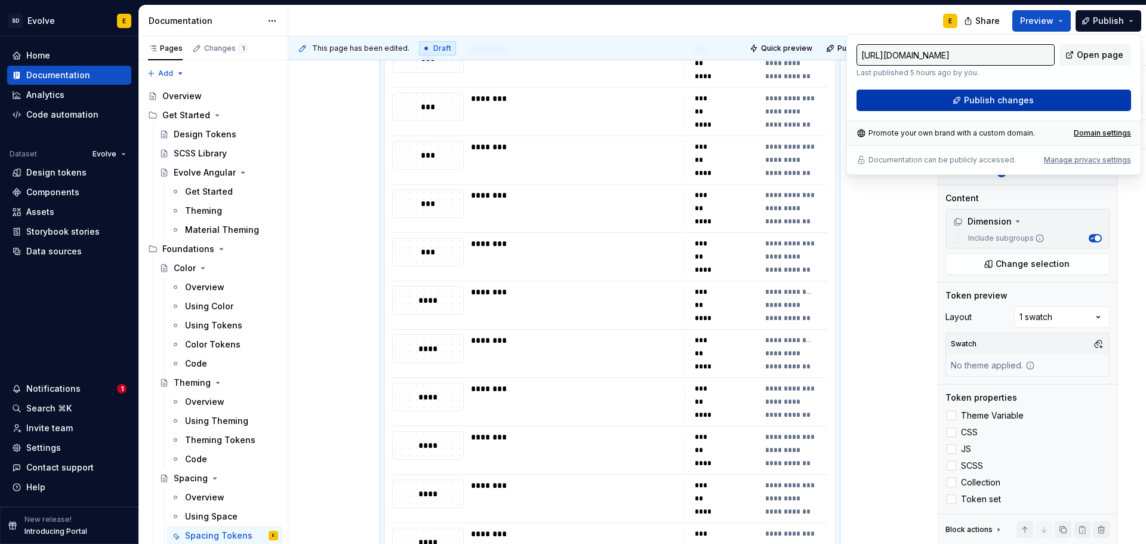
click at [1070, 100] on button "Publish changes" at bounding box center [994, 100] width 275 height 21
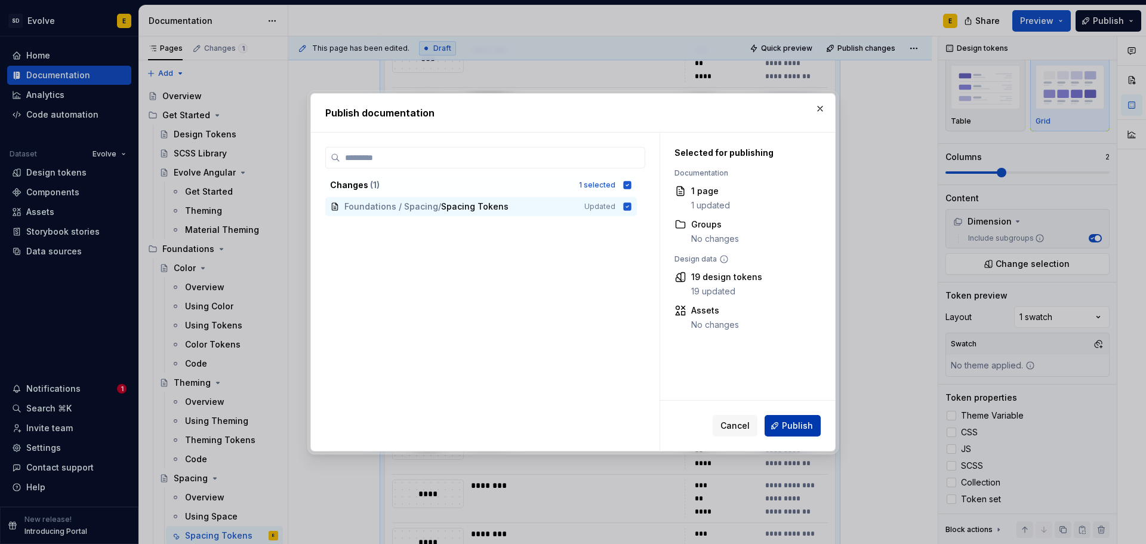
click at [791, 425] on span "Publish" at bounding box center [797, 426] width 31 height 12
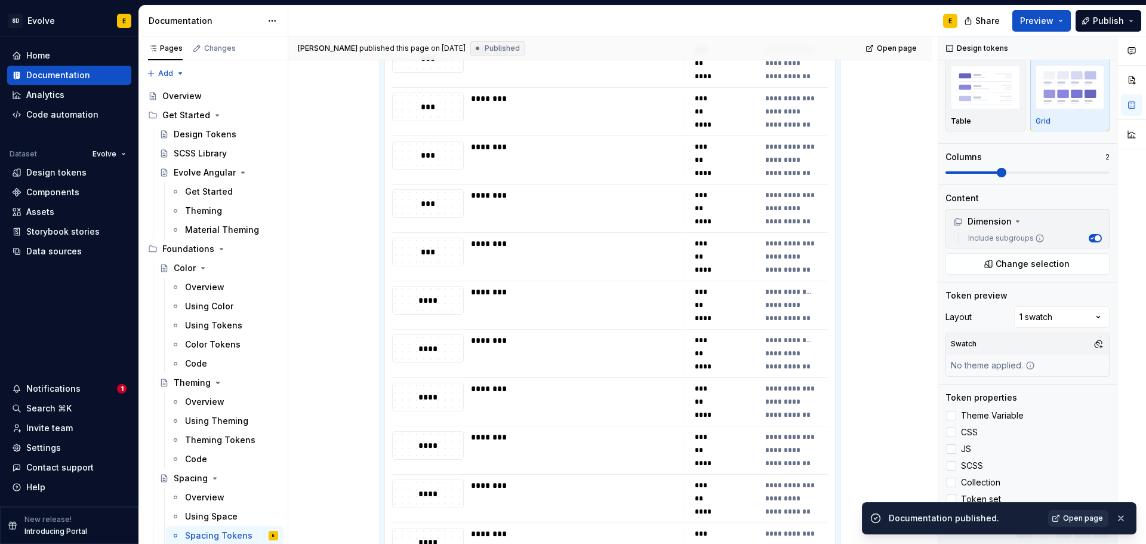
click at [1079, 519] on span "Open page" at bounding box center [1083, 518] width 40 height 10
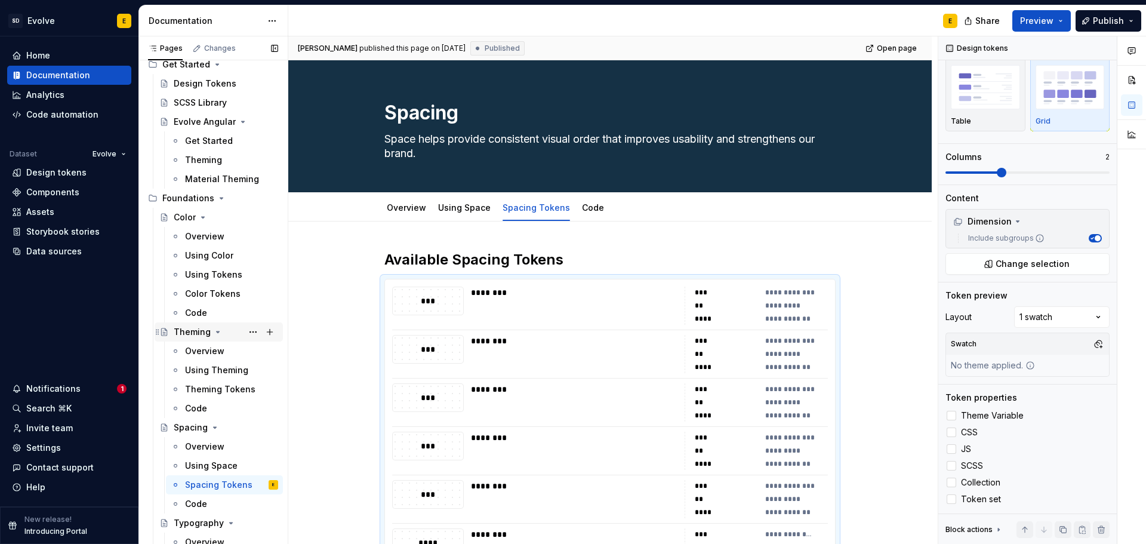
scroll to position [119, 0]
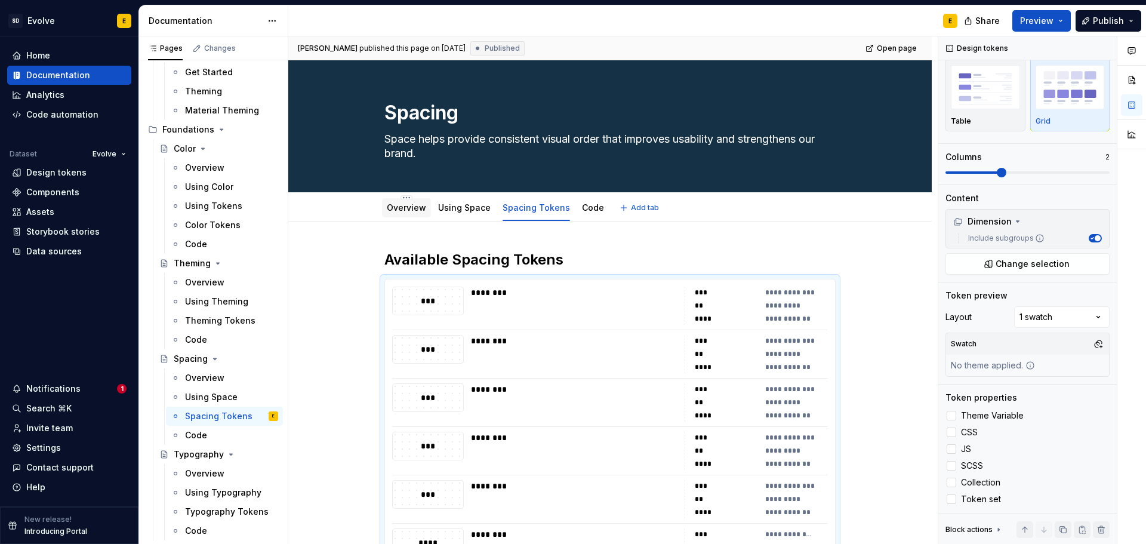
click at [410, 211] on link "Overview" at bounding box center [406, 207] width 39 height 10
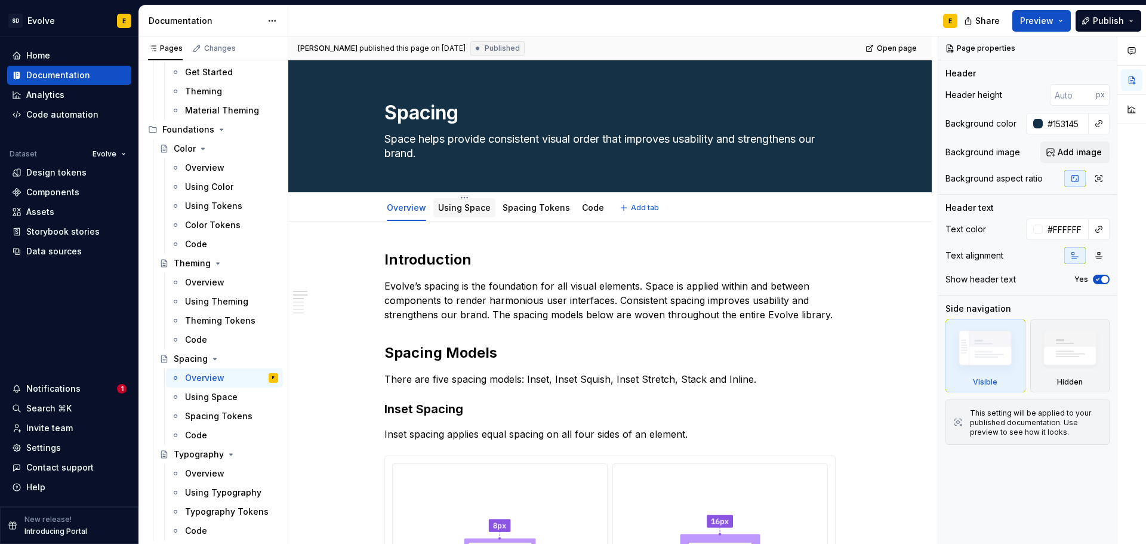
click at [468, 206] on link "Using Space" at bounding box center [464, 207] width 53 height 10
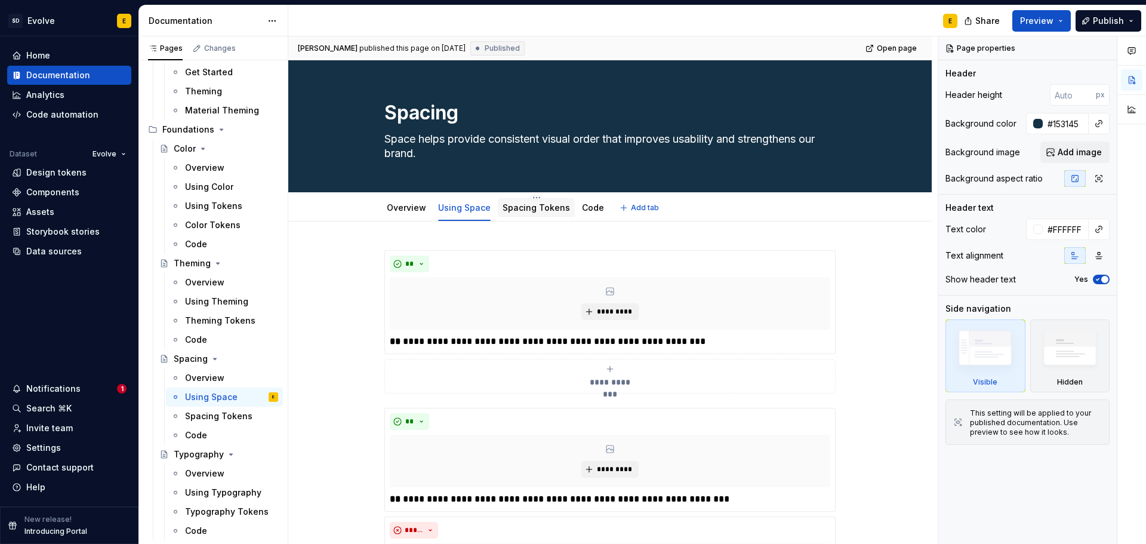
click at [517, 204] on link "Spacing Tokens" at bounding box center [536, 207] width 67 height 10
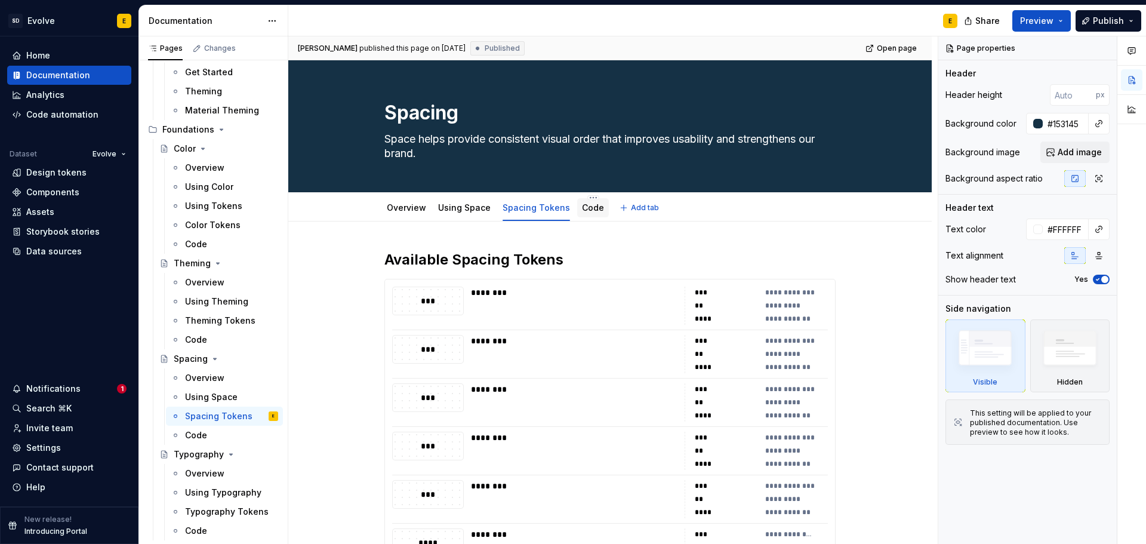
click at [586, 206] on link "Code" at bounding box center [593, 207] width 22 height 10
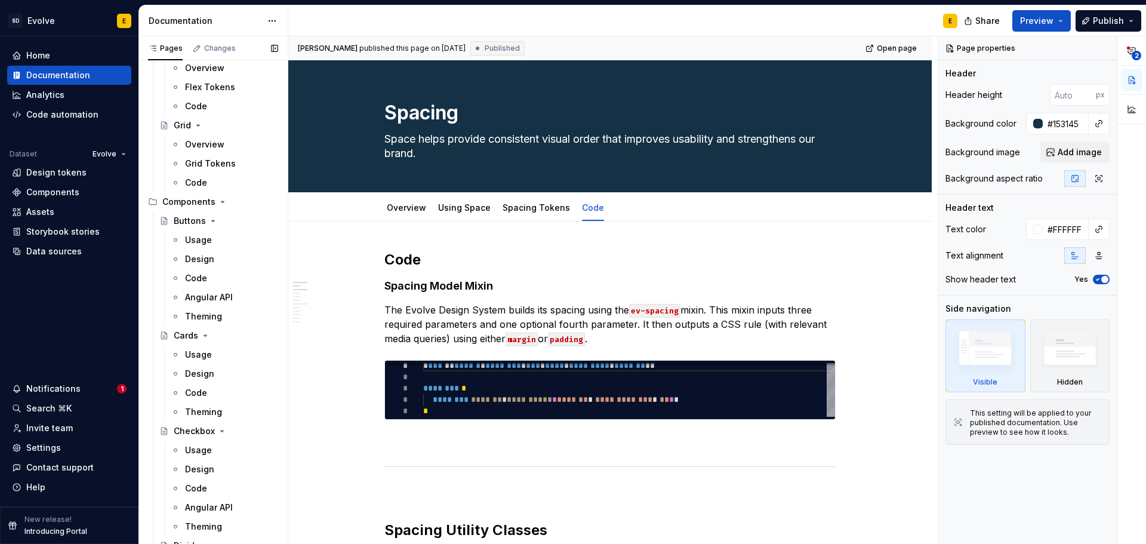
scroll to position [716, 0]
click at [211, 410] on div "Theming" at bounding box center [203, 411] width 37 height 12
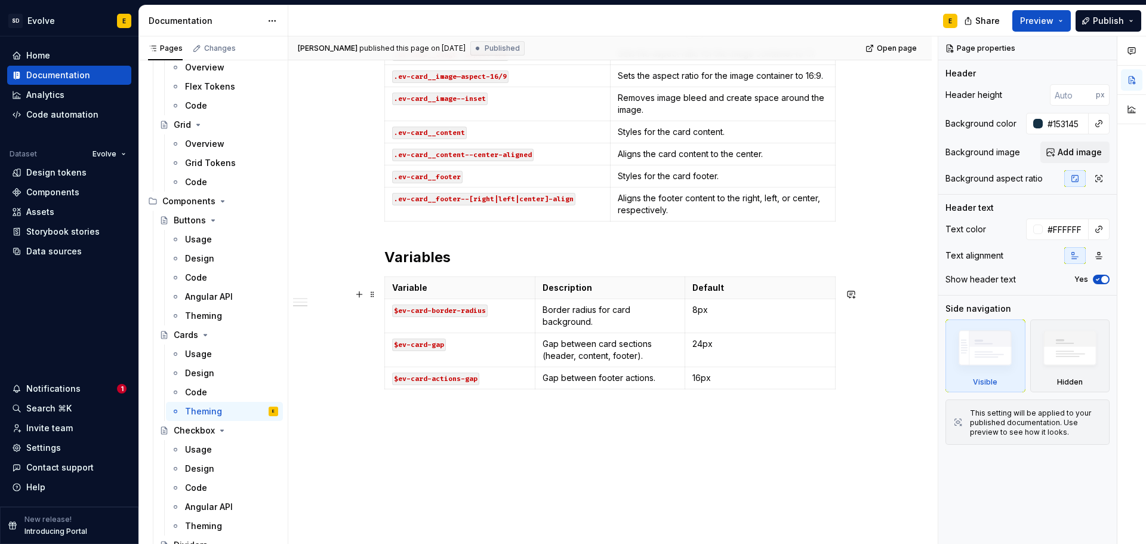
scroll to position [597, 0]
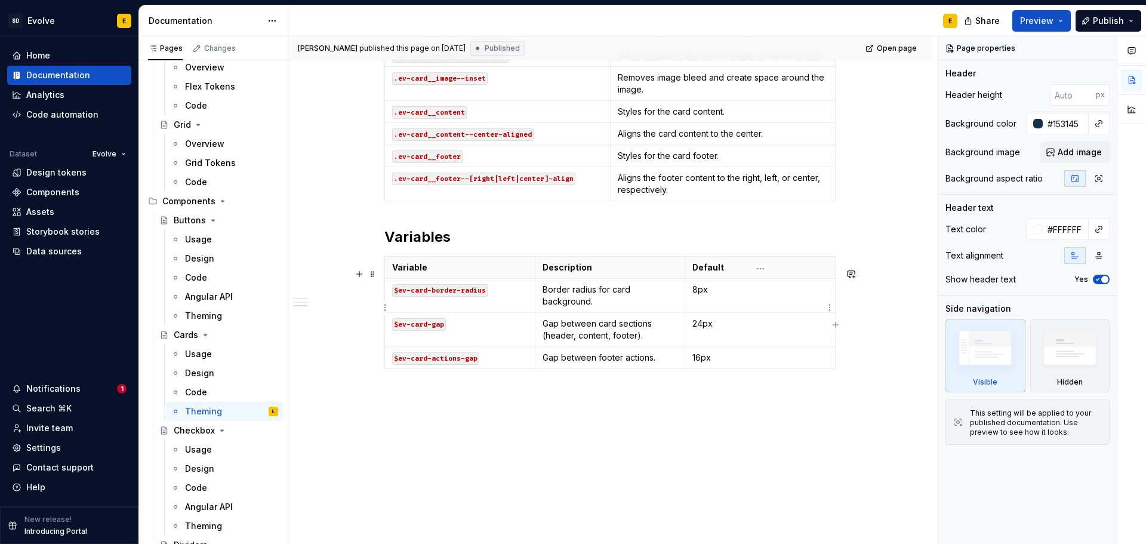
click at [708, 296] on p "8px" at bounding box center [761, 290] width 136 height 12
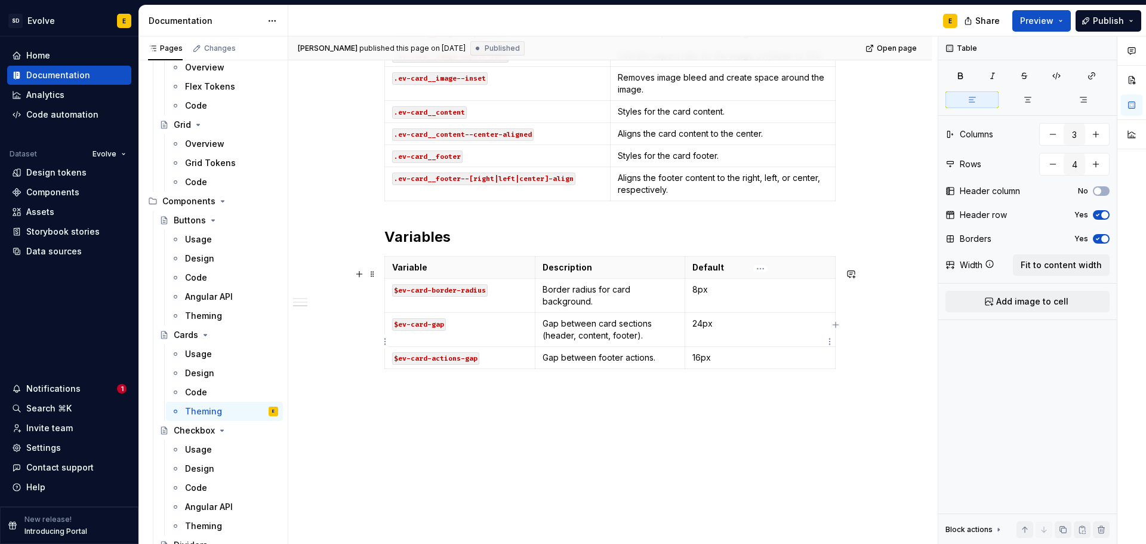
click at [710, 330] on p "24px" at bounding box center [761, 324] width 136 height 12
click at [718, 330] on p "24px" at bounding box center [761, 324] width 136 height 12
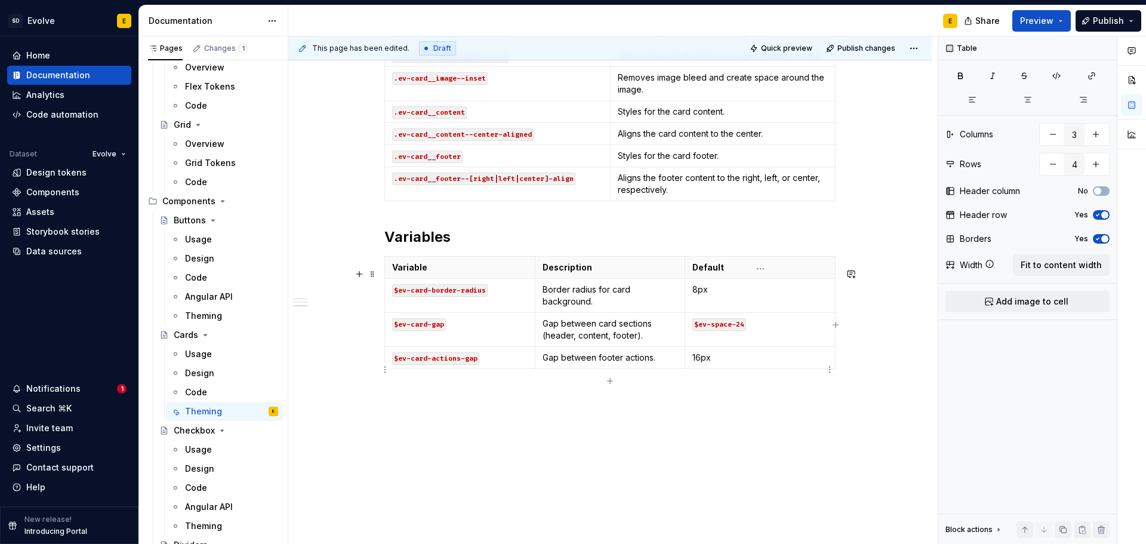
click at [718, 364] on p "16px" at bounding box center [761, 358] width 136 height 12
click at [692, 369] on td "$ev-space-16" at bounding box center [760, 358] width 150 height 22
click at [762, 364] on p "`$ev-space-16" at bounding box center [761, 358] width 136 height 12
click at [1104, 23] on span "Publish" at bounding box center [1108, 21] width 31 height 12
click at [856, 18] on div "E" at bounding box center [627, 20] width 679 height 31
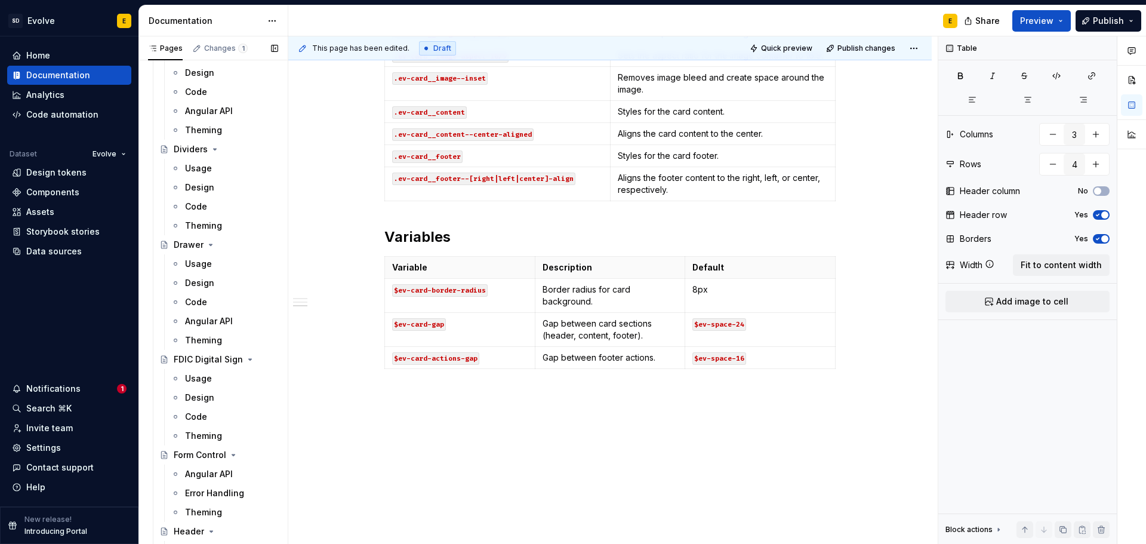
scroll to position [1134, 0]
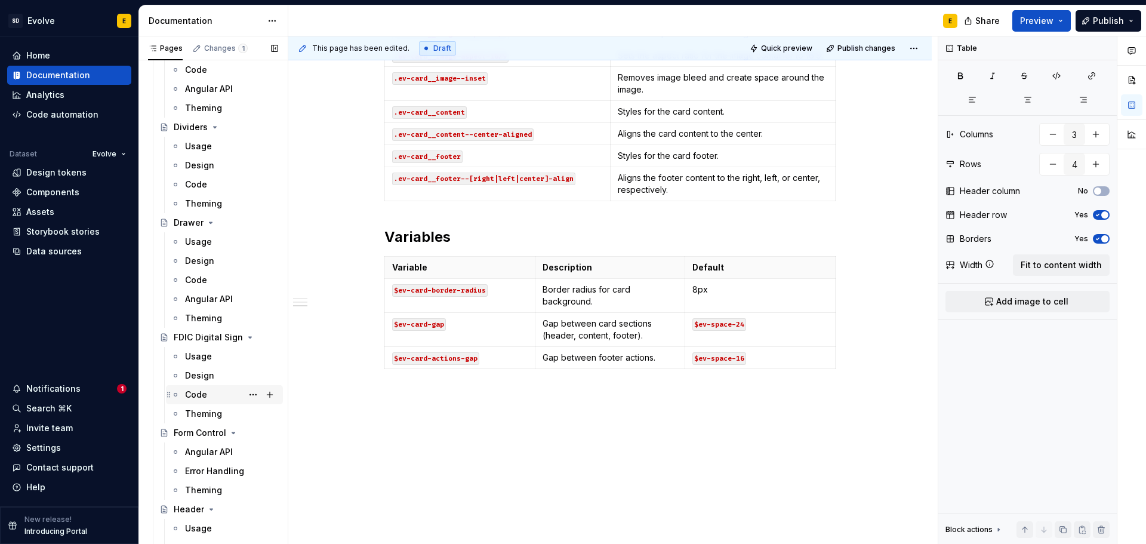
click at [198, 395] on div "Code" at bounding box center [196, 395] width 22 height 12
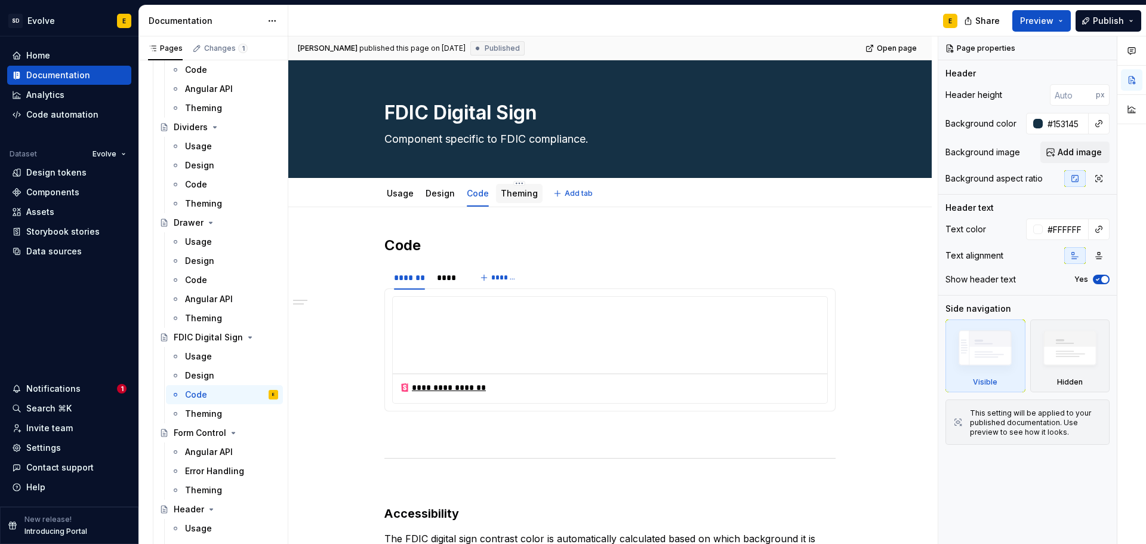
click at [508, 193] on link "Theming" at bounding box center [519, 193] width 37 height 10
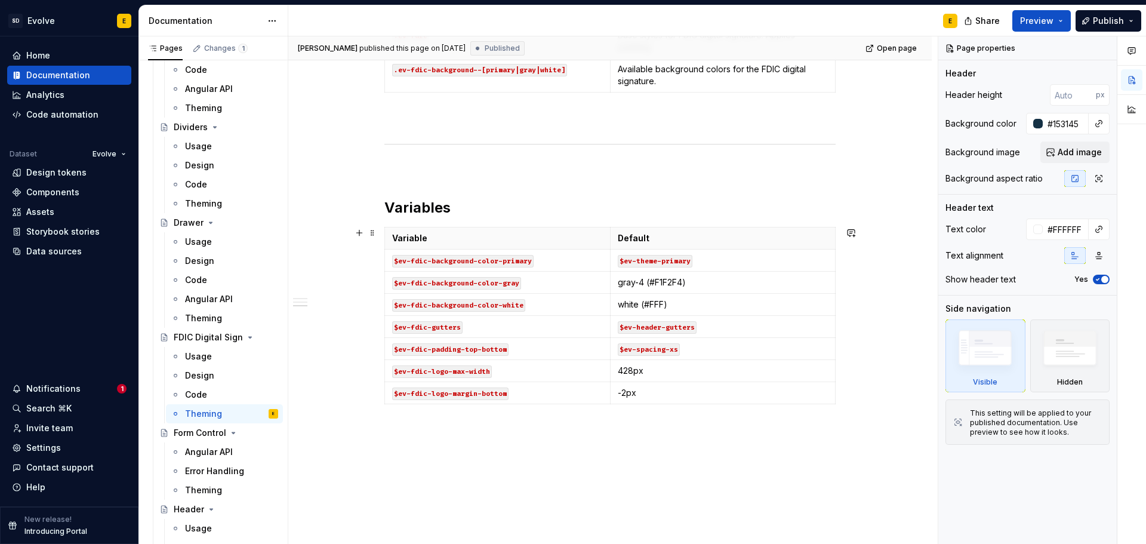
scroll to position [478, 0]
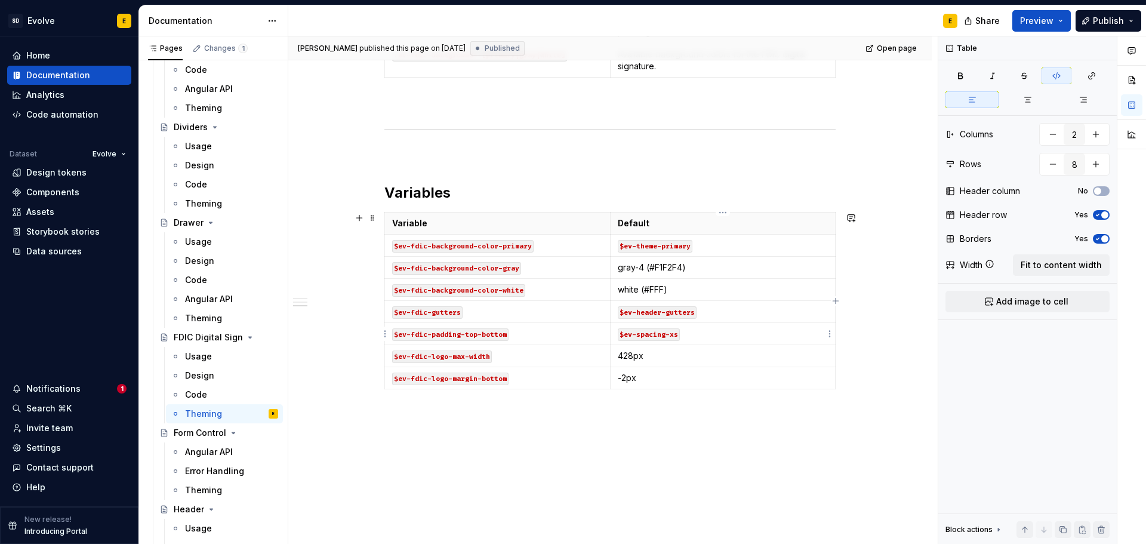
click at [677, 334] on code "$ev-spacing-xs" at bounding box center [649, 334] width 62 height 13
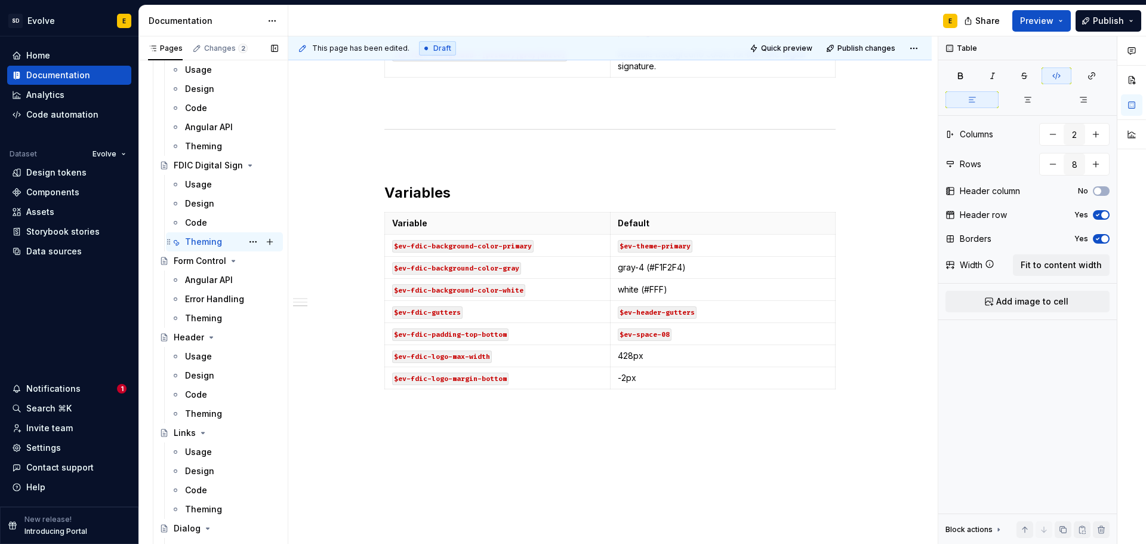
scroll to position [1314, 0]
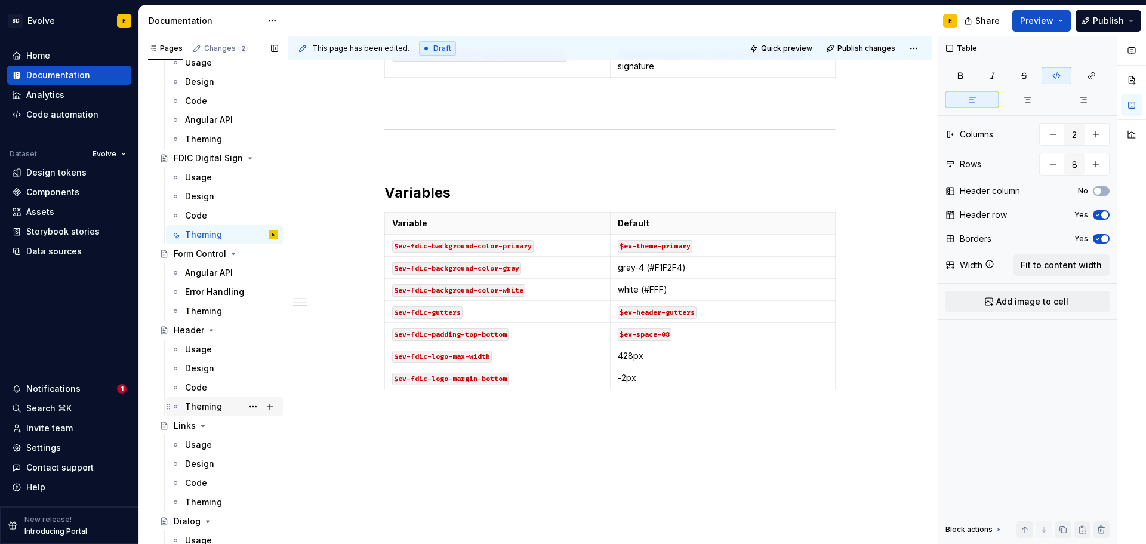
click at [199, 405] on div "Theming" at bounding box center [203, 407] width 37 height 12
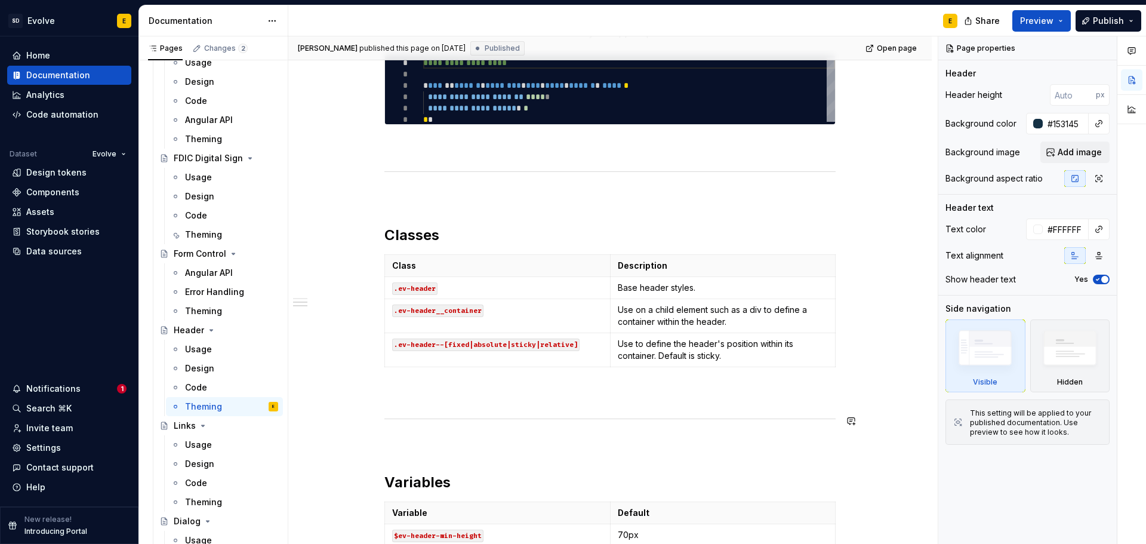
scroll to position [478, 0]
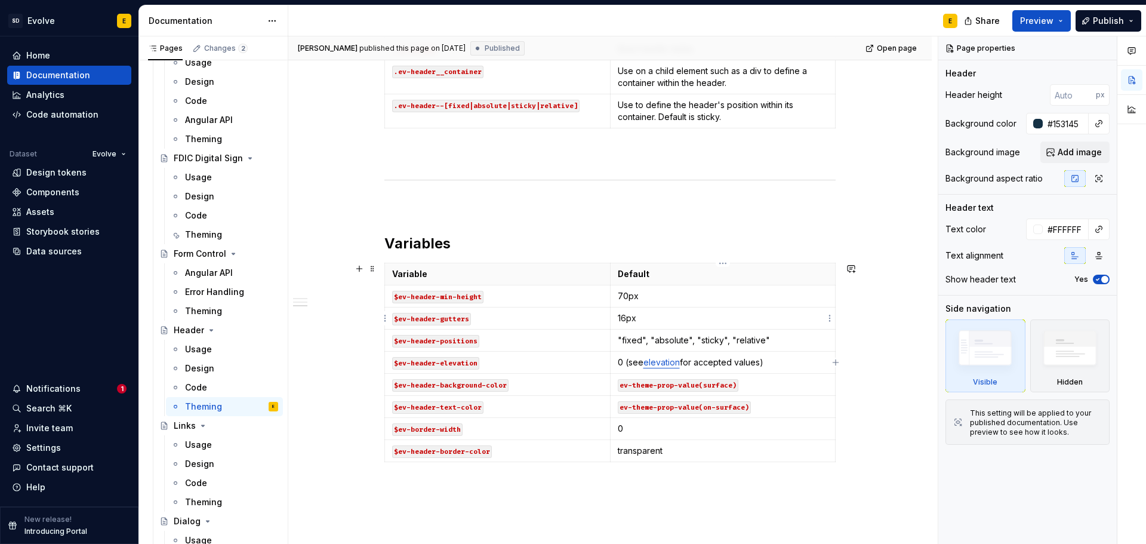
click at [647, 323] on p "16px" at bounding box center [723, 318] width 211 height 12
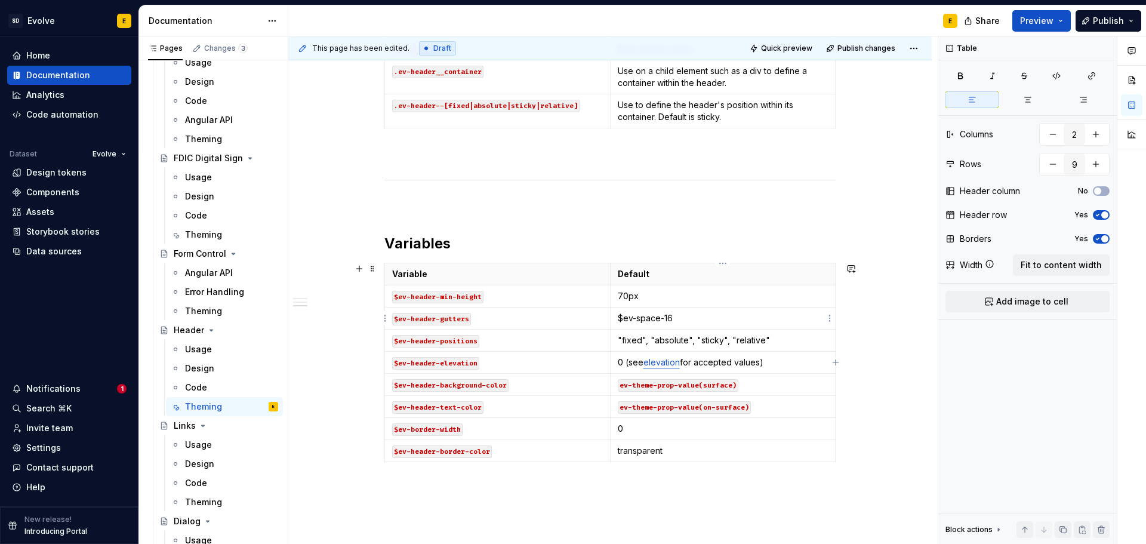
click at [620, 315] on p "$ev-space-16" at bounding box center [723, 318] width 211 height 12
click at [714, 322] on p "`$ev-space-16" at bounding box center [723, 318] width 211 height 12
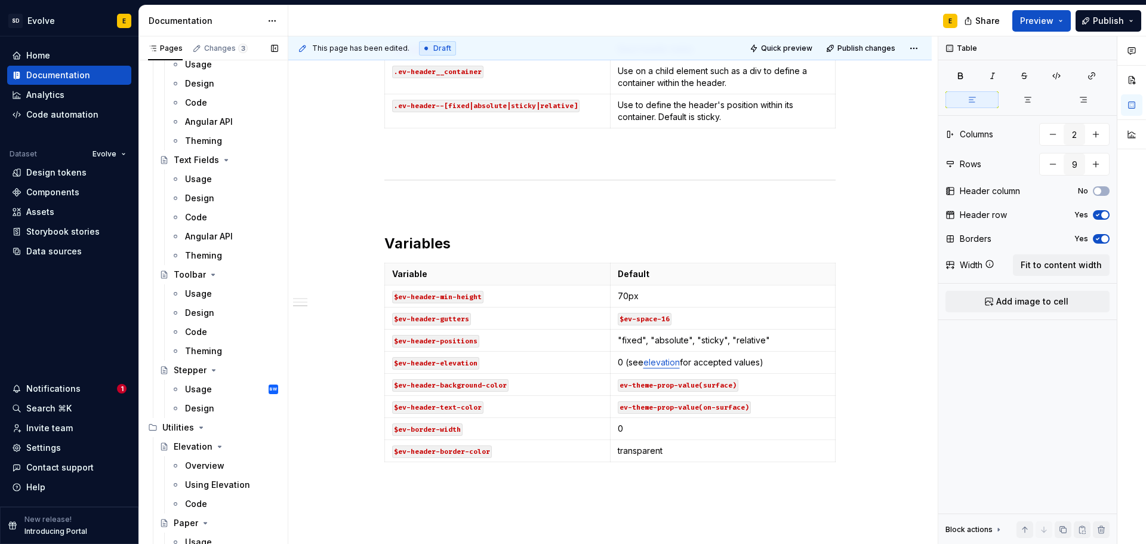
scroll to position [2269, 0]
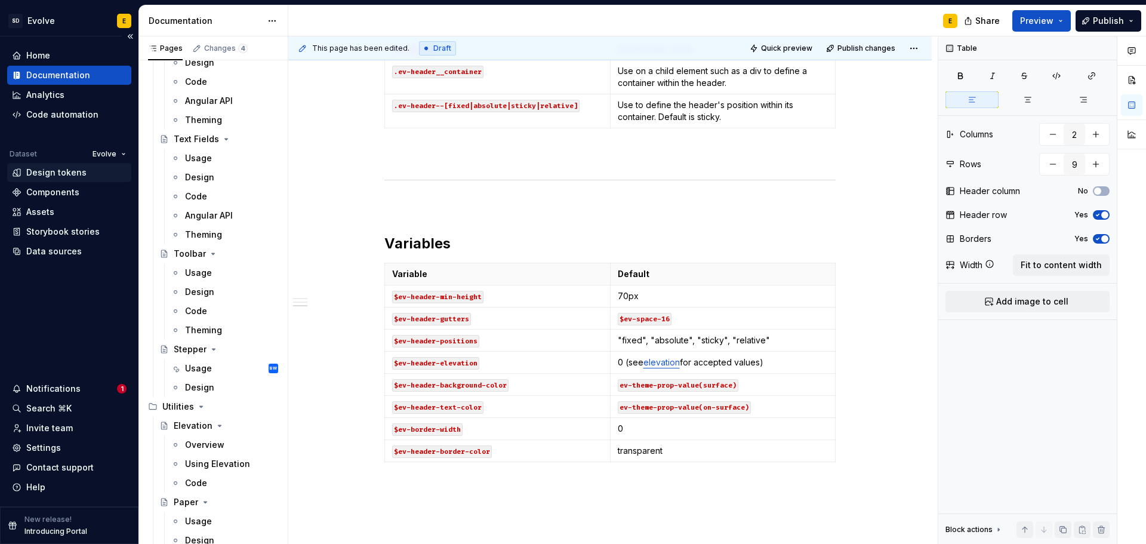
click at [42, 173] on div "Design tokens" at bounding box center [56, 173] width 60 height 12
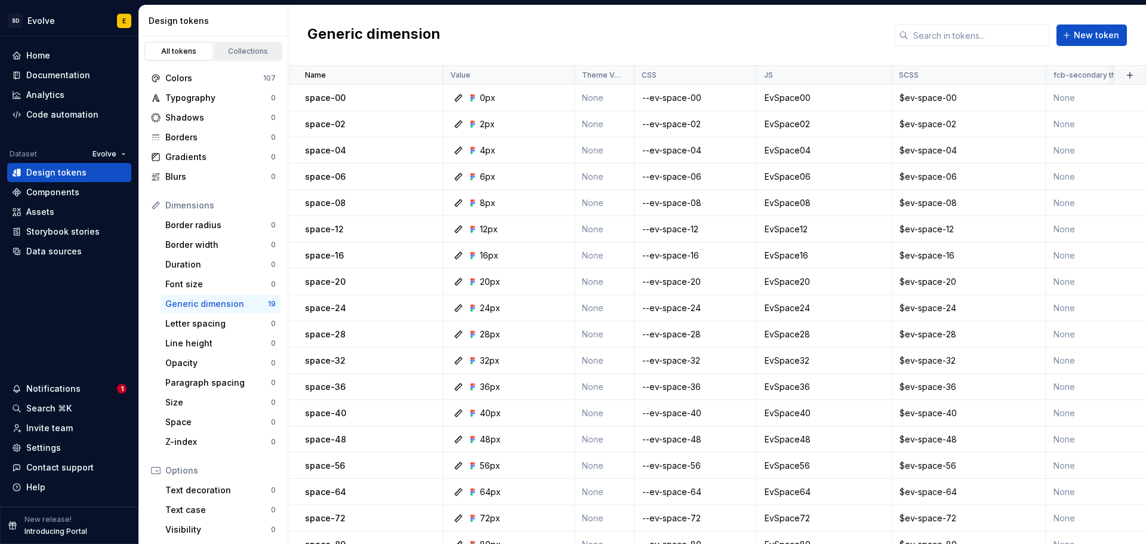
click at [226, 51] on div "Collections" at bounding box center [249, 52] width 60 height 10
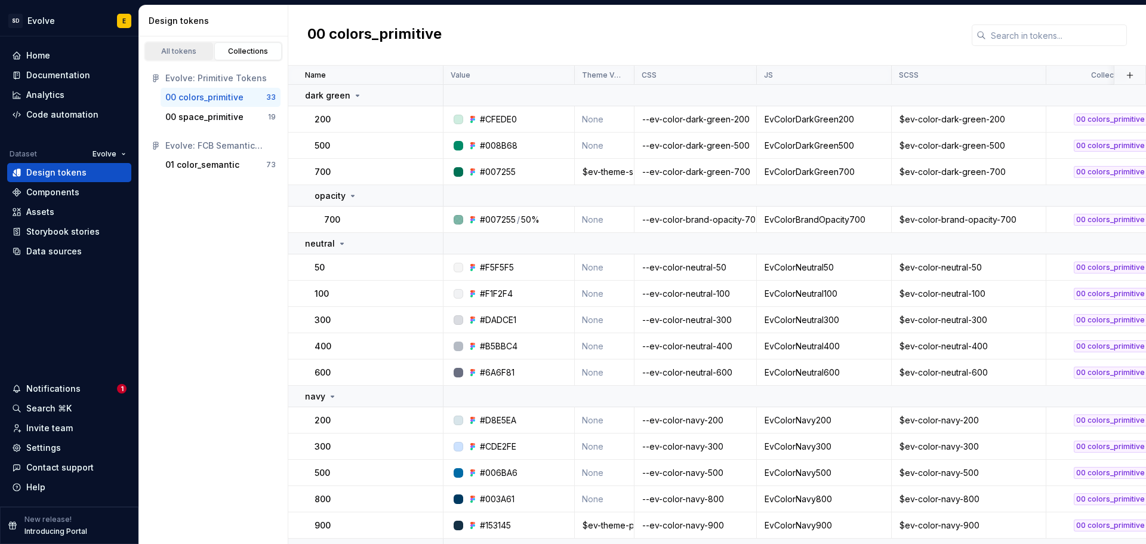
click at [162, 53] on div "All tokens" at bounding box center [179, 52] width 60 height 10
